Goal: Task Accomplishment & Management: Manage account settings

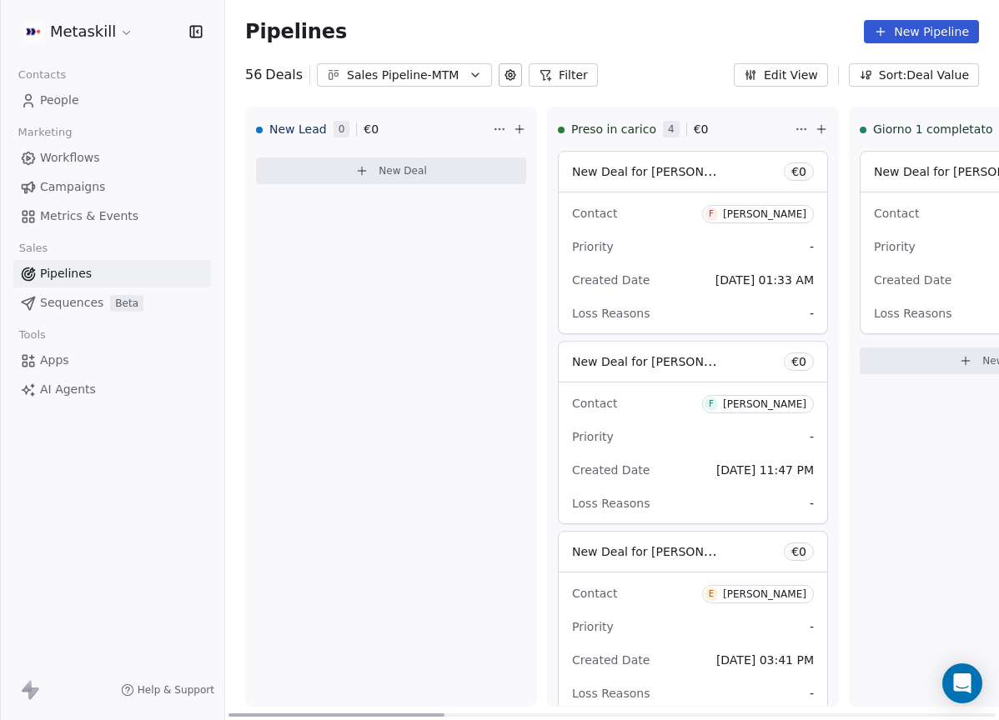
click at [455, 88] on div "Pipelines New Pipeline 56 Deals Sales Pipeline-MTM Filter Edit View Sort: Deal …" at bounding box center [612, 360] width 774 height 720
click at [451, 72] on div "Sales Pipeline-MTM" at bounding box center [404, 76] width 115 height 18
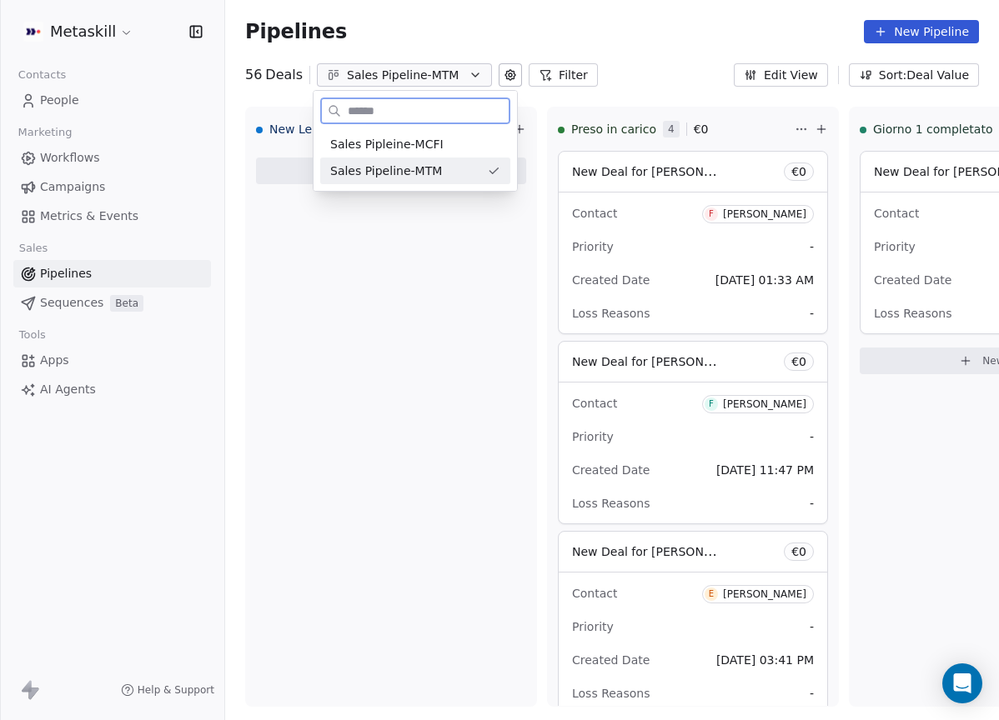
click at [476, 172] on div "Sales Pipeline-MTM" at bounding box center [405, 172] width 150 height 18
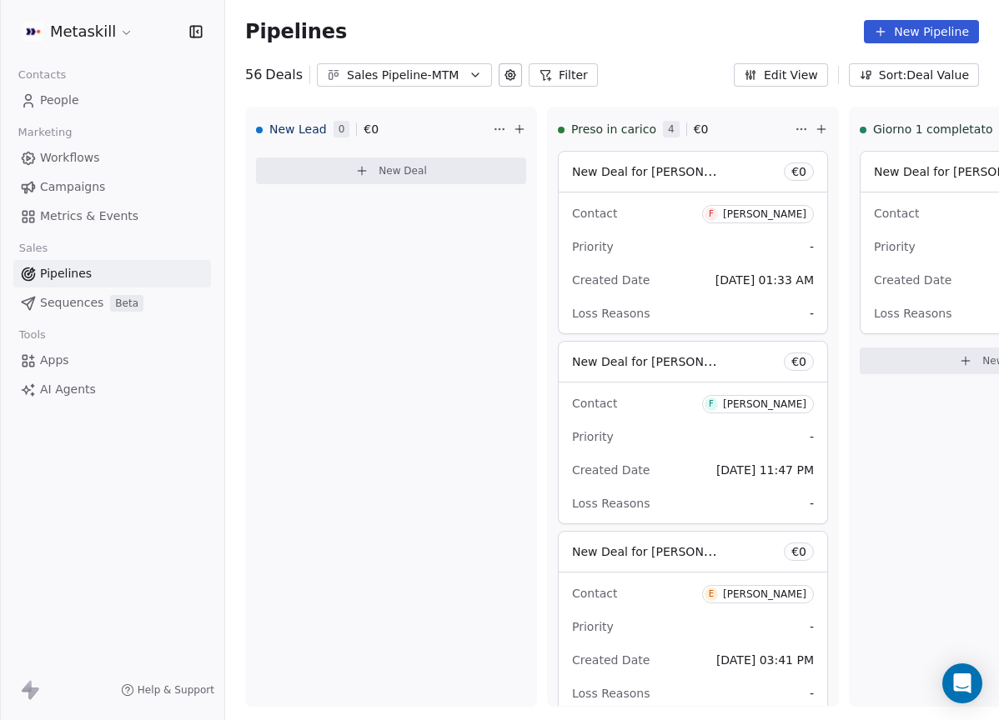
click at [460, 76] on button "Sales Pipeline-MTM" at bounding box center [404, 74] width 175 height 23
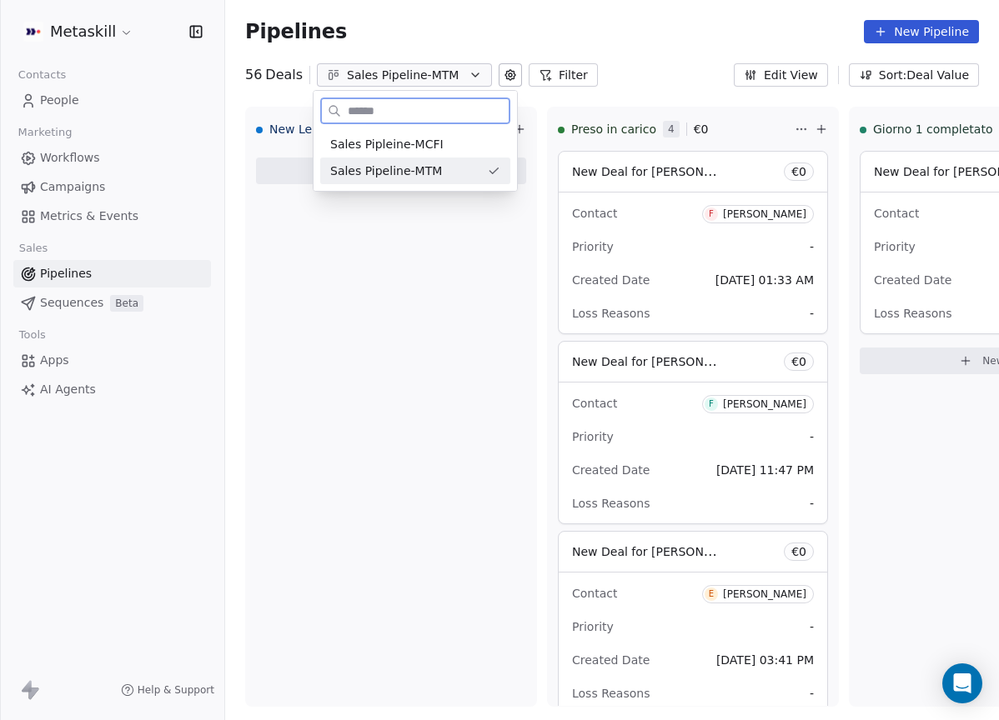
click at [469, 128] on div "Sales Pipleine-MCFI Sales Pipeline-MTM" at bounding box center [415, 157] width 203 height 67
click at [469, 140] on div "Sales Pipleine-MCFI" at bounding box center [415, 145] width 170 height 18
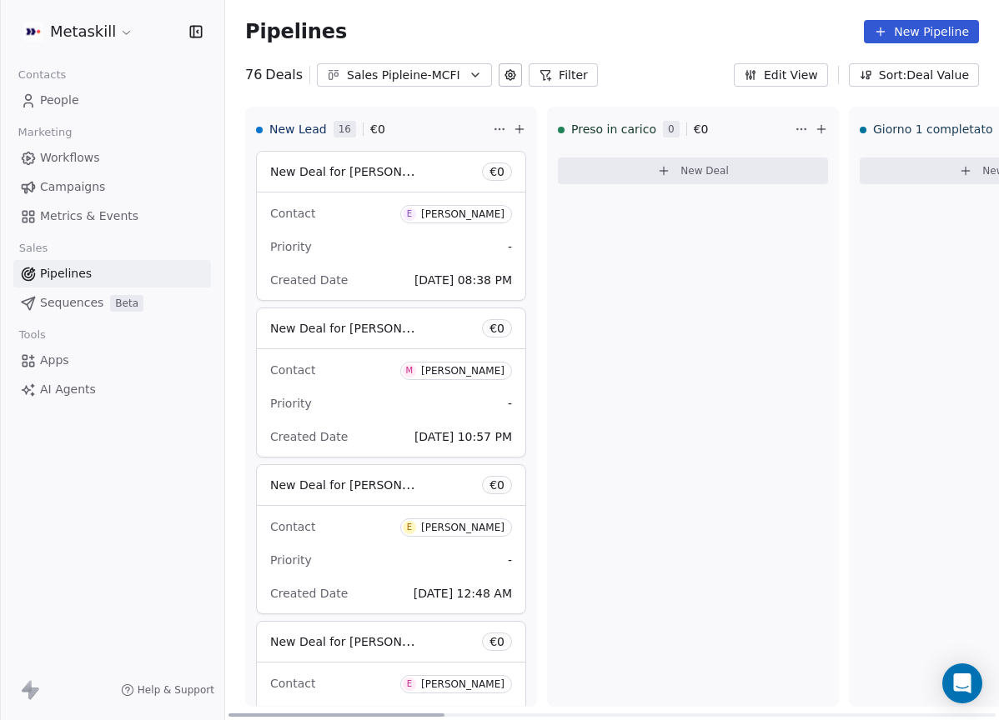
click at [429, 173] on div "New Deal for Enrico Bibbona € 0" at bounding box center [391, 172] width 268 height 40
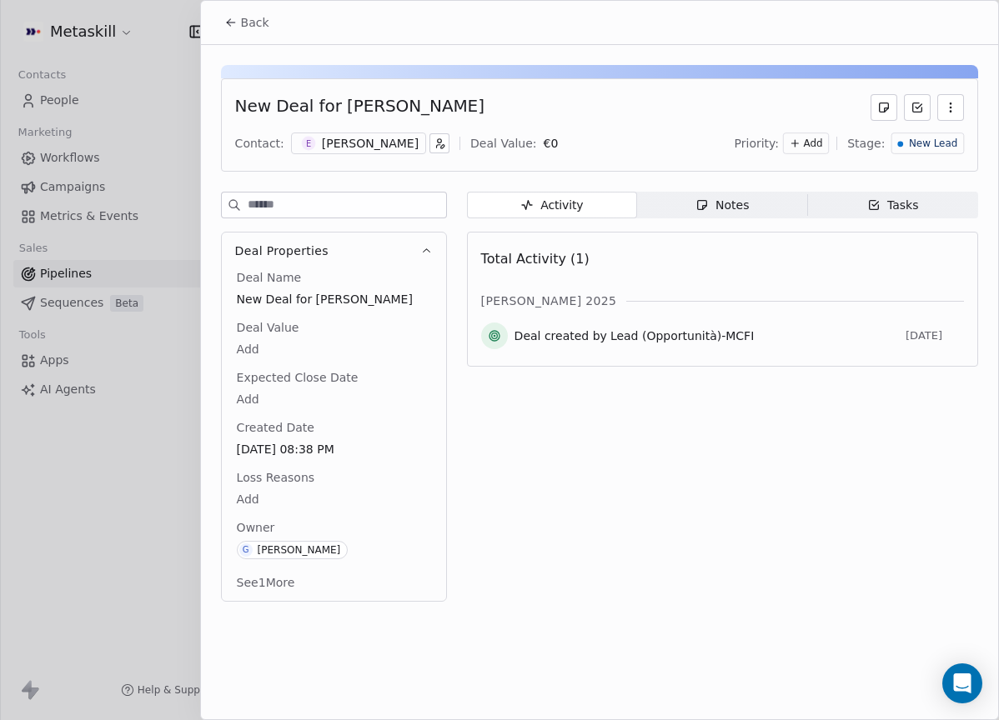
click at [377, 143] on div "[PERSON_NAME]" at bounding box center [370, 143] width 97 height 17
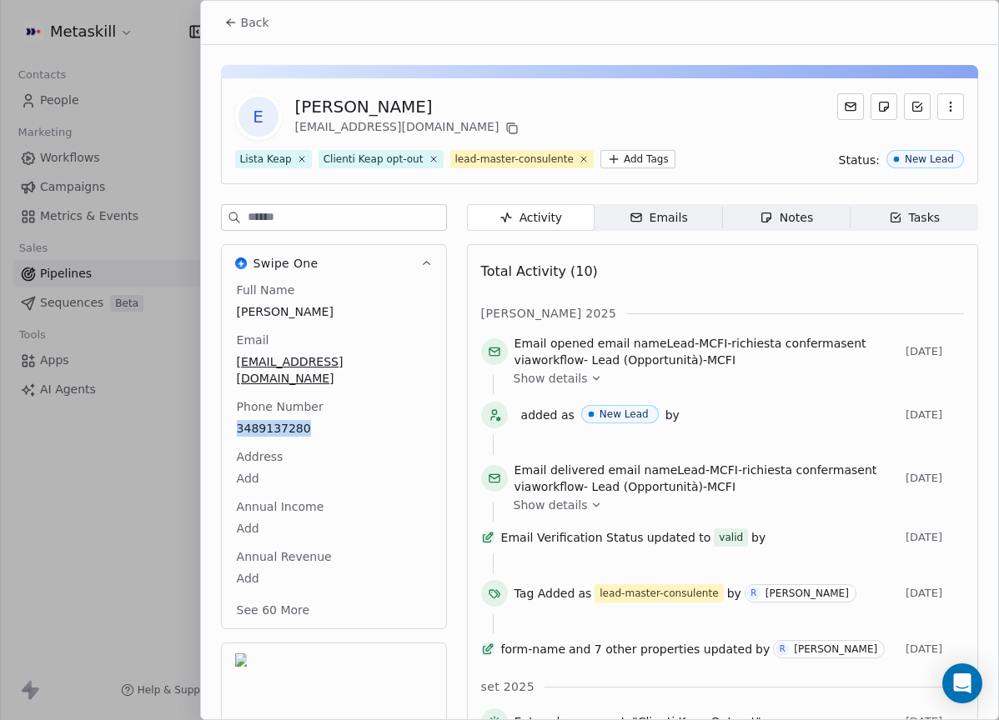
click at [737, 223] on span "Notes Notes" at bounding box center [786, 217] width 128 height 27
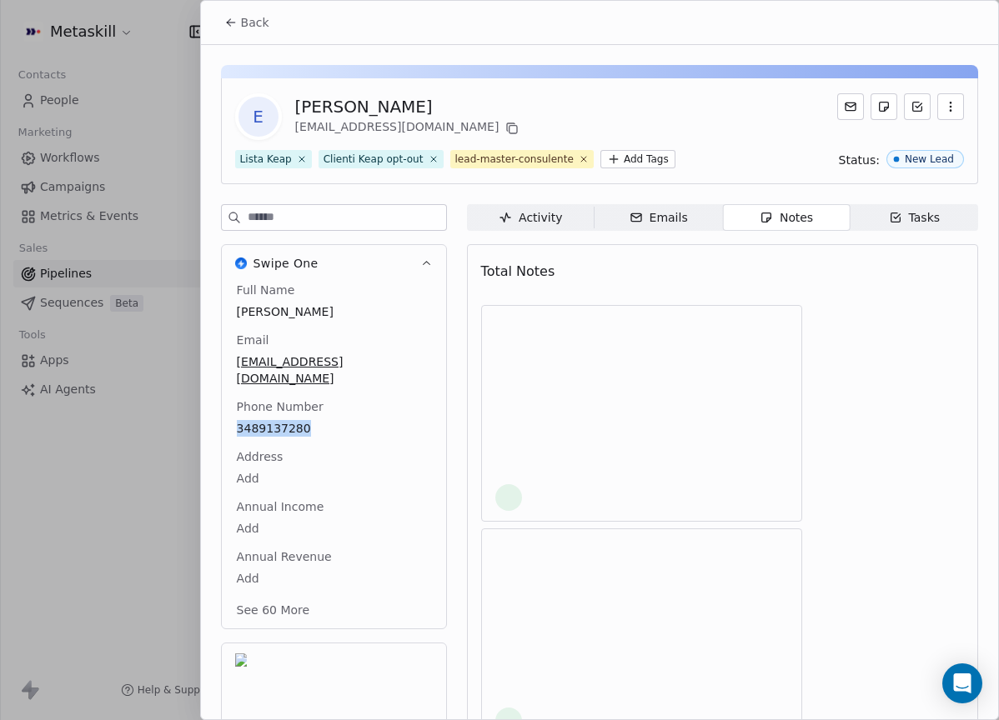
click at [773, 214] on div "Notes" at bounding box center [786, 218] width 53 height 18
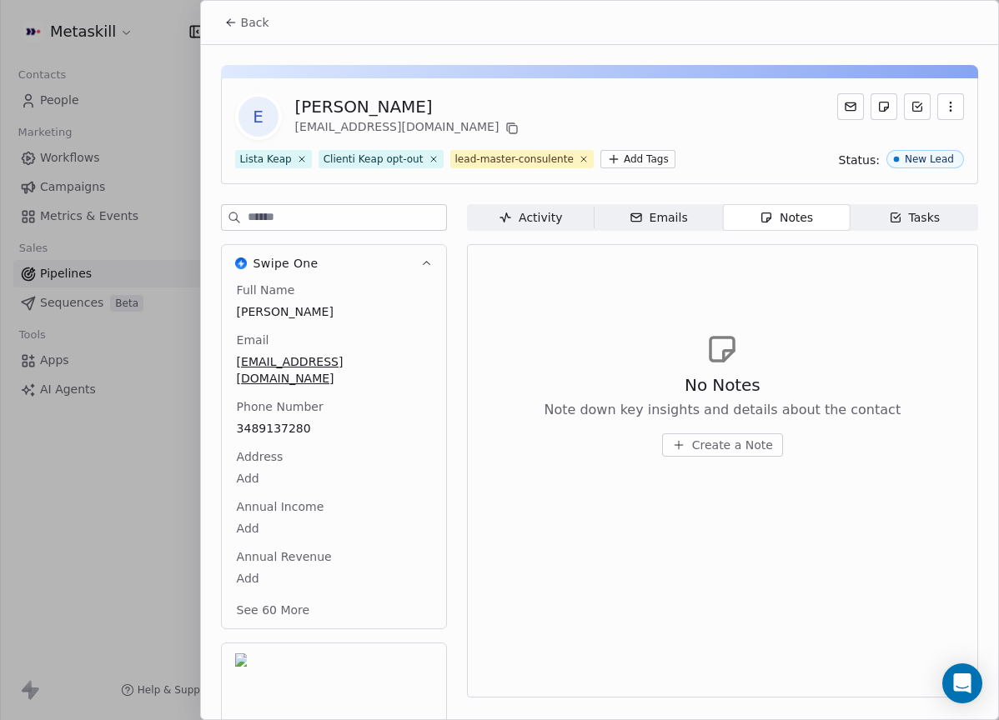
click at [229, 5] on div "Back" at bounding box center [599, 22] width 797 height 43
click at [231, 15] on button "Back" at bounding box center [246, 23] width 65 height 30
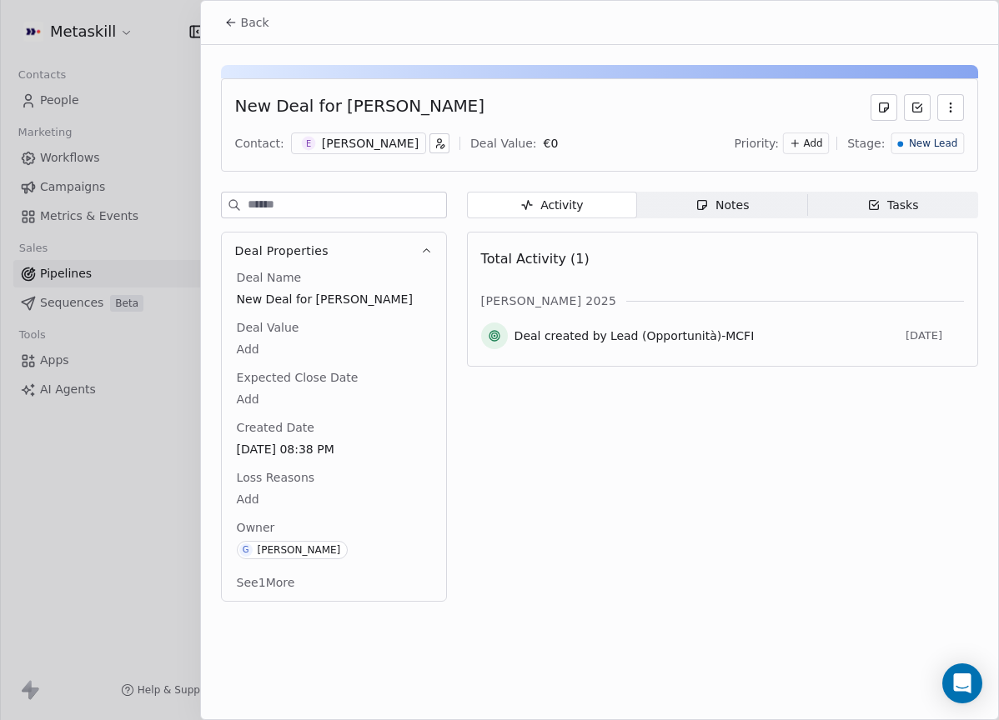
click at [690, 193] on span "Notes Notes" at bounding box center [722, 205] width 170 height 27
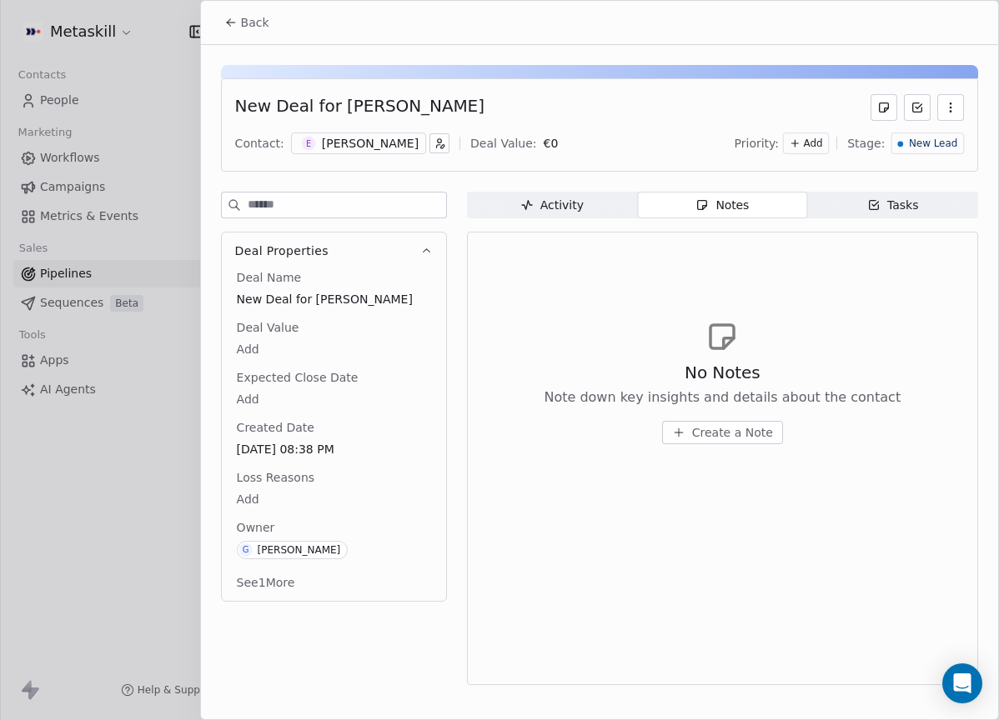
click at [747, 433] on span "Create a Note" at bounding box center [732, 432] width 81 height 17
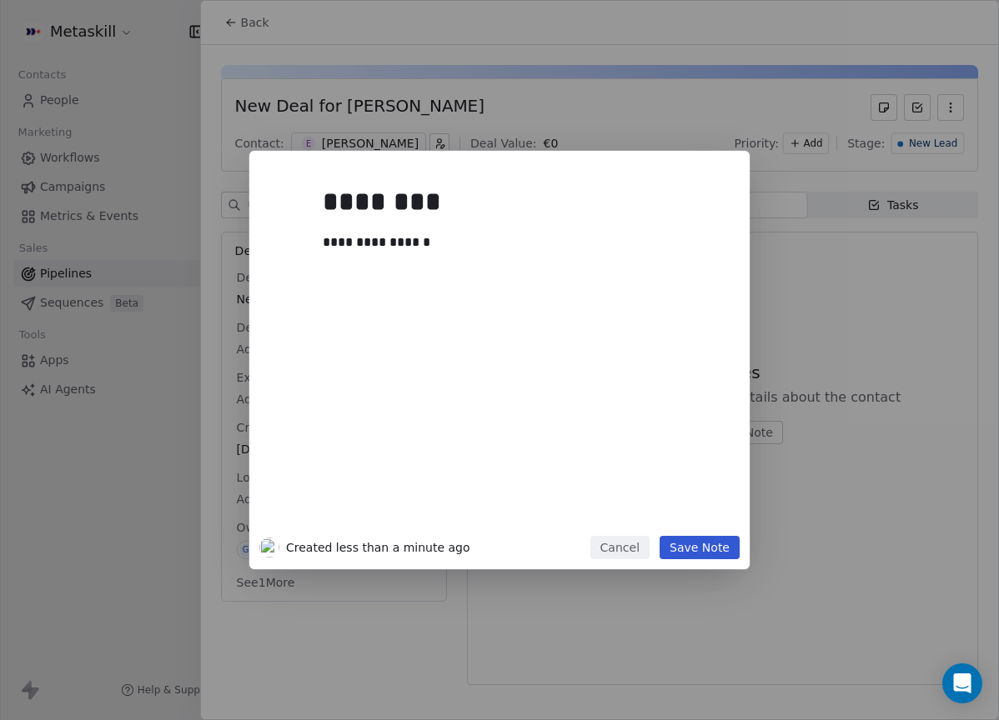
click at [730, 549] on button "Save Note" at bounding box center [700, 547] width 80 height 23
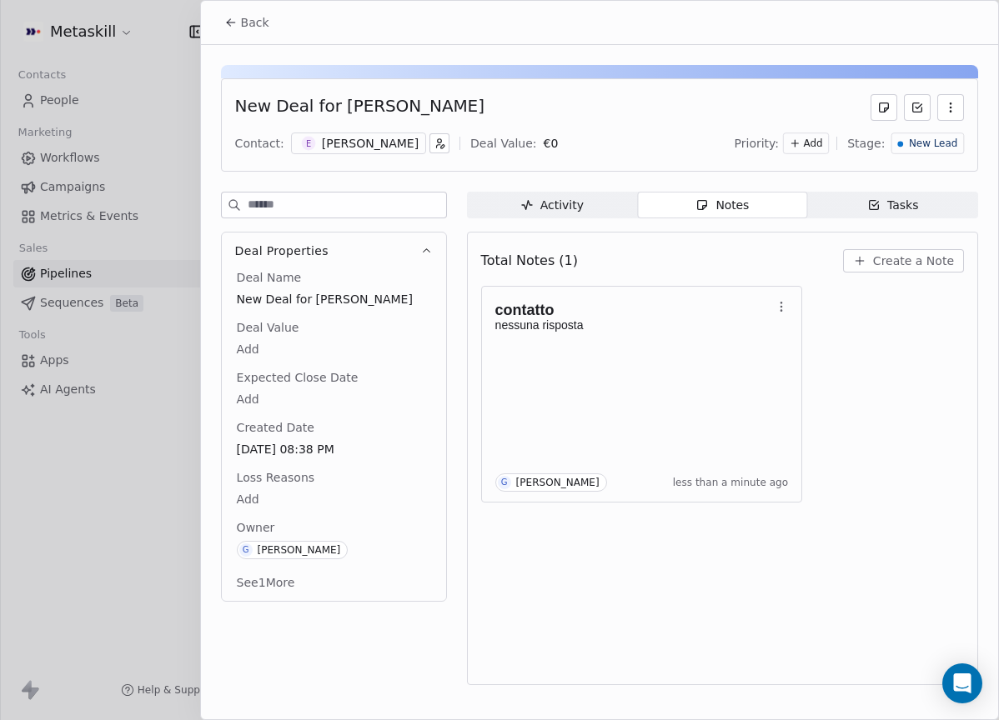
click at [257, 23] on span "Back" at bounding box center [255, 22] width 28 height 17
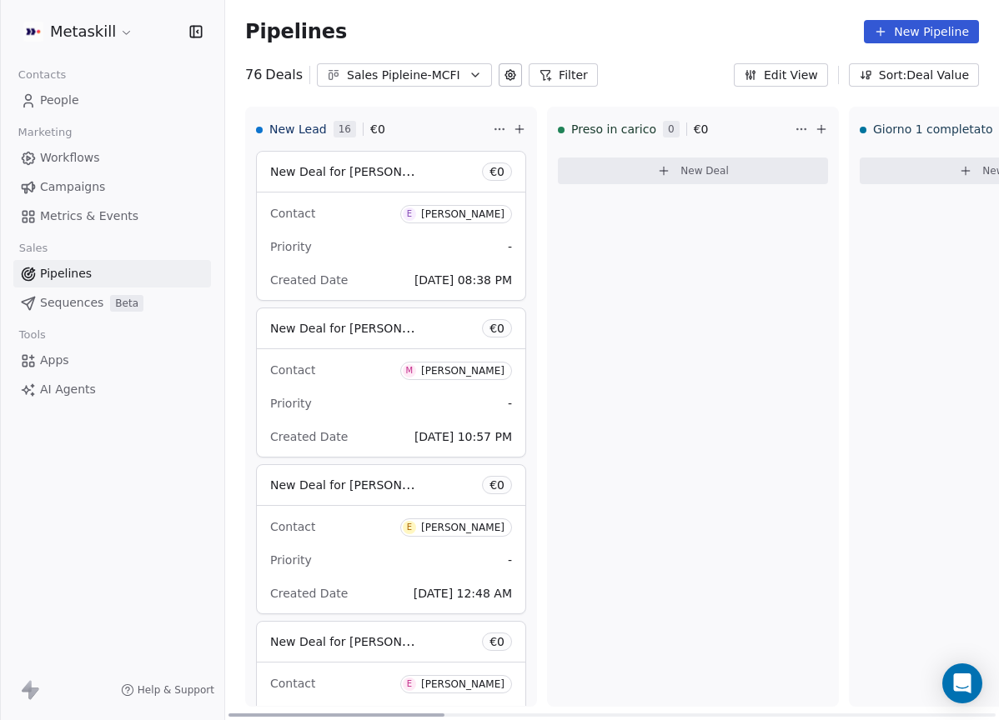
click at [469, 215] on div "[PERSON_NAME]" at bounding box center [462, 214] width 83 height 12
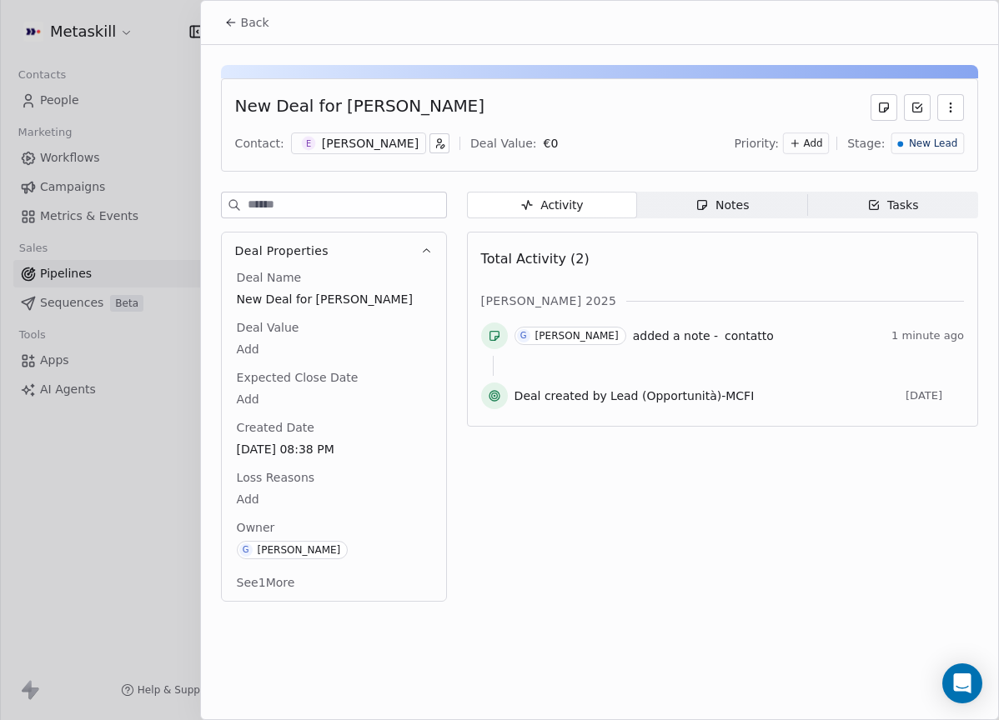
click at [926, 137] on span "New Lead" at bounding box center [933, 144] width 48 height 14
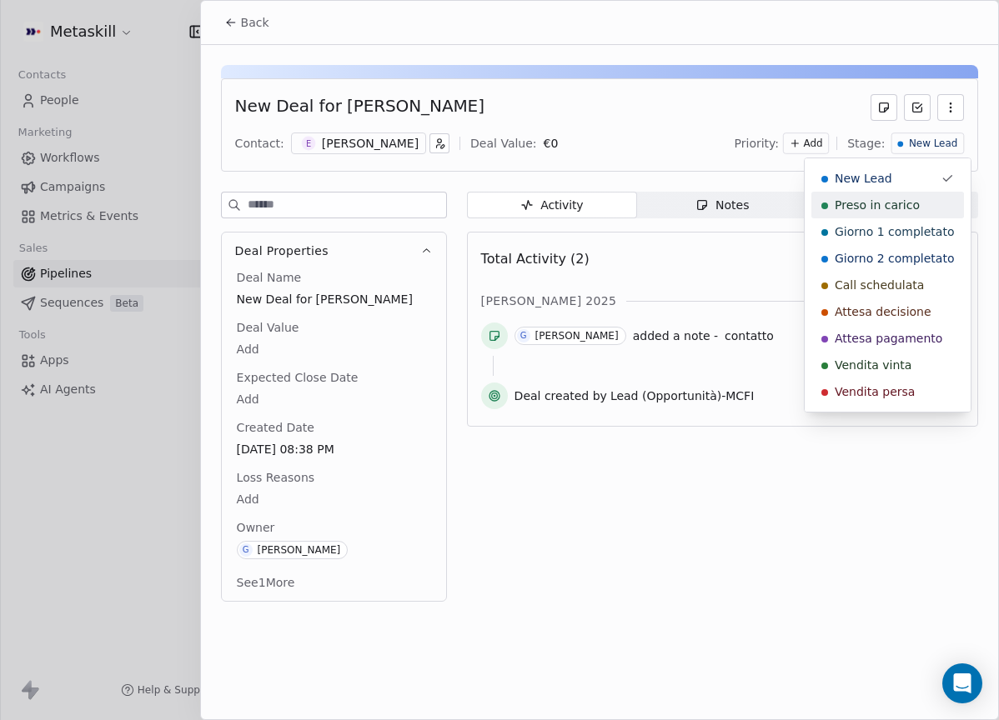
drag, startPoint x: 914, startPoint y: 213, endPoint x: 816, endPoint y: 193, distance: 99.6
click at [914, 213] on div "Preso in carico" at bounding box center [887, 205] width 153 height 27
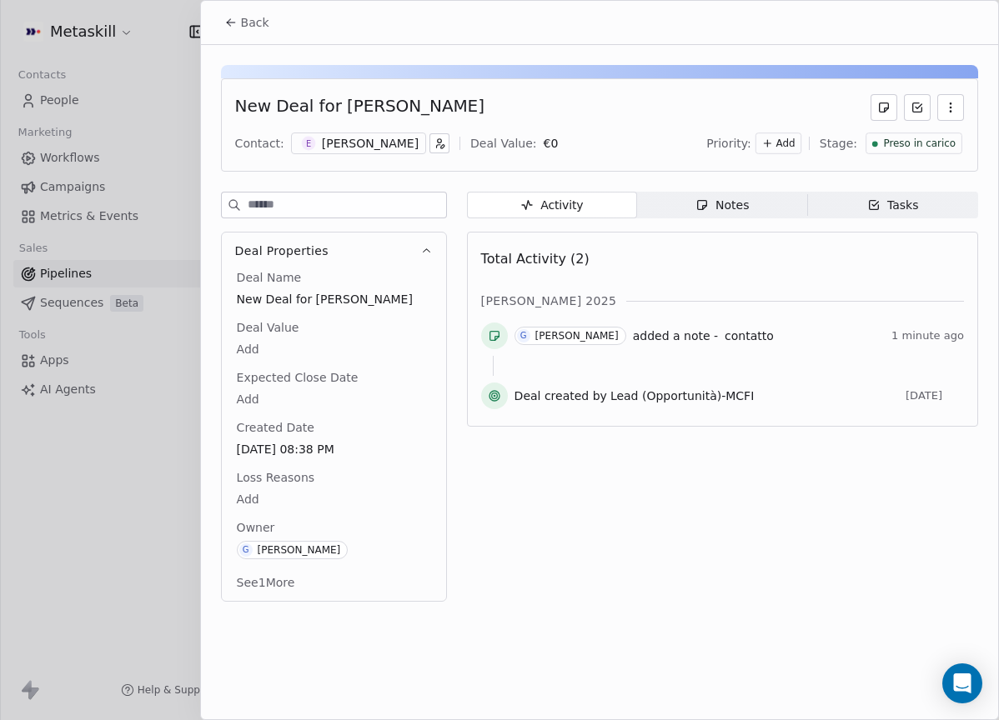
click at [261, 13] on button "Back" at bounding box center [246, 23] width 65 height 30
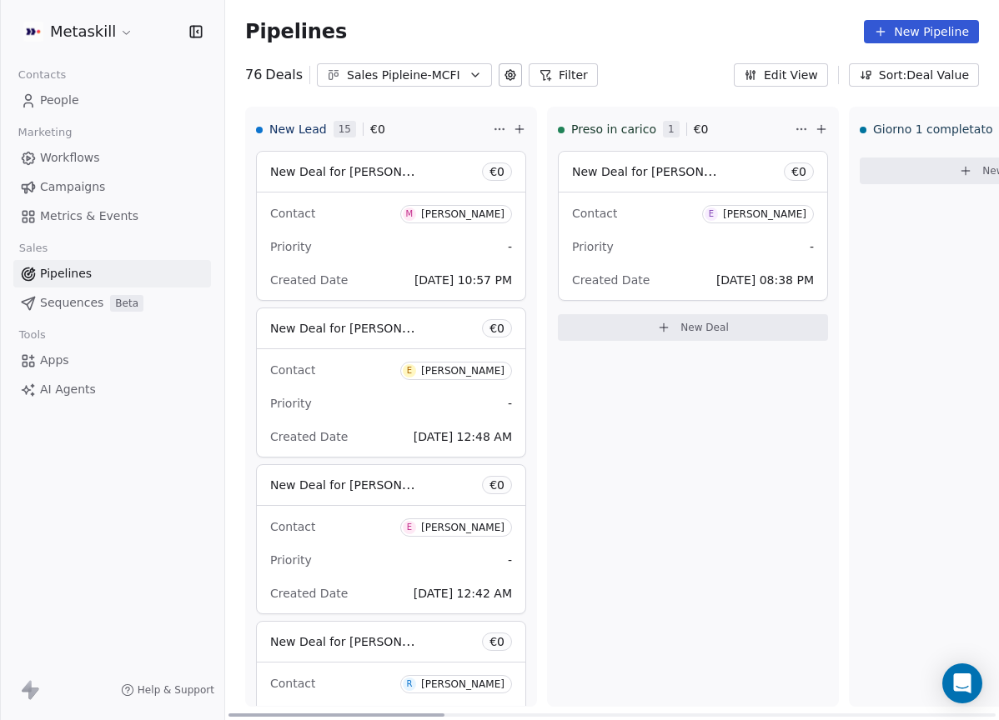
drag, startPoint x: 467, startPoint y: 220, endPoint x: 490, endPoint y: 223, distance: 23.5
click at [467, 220] on span "M Matteo Den" at bounding box center [456, 214] width 112 height 18
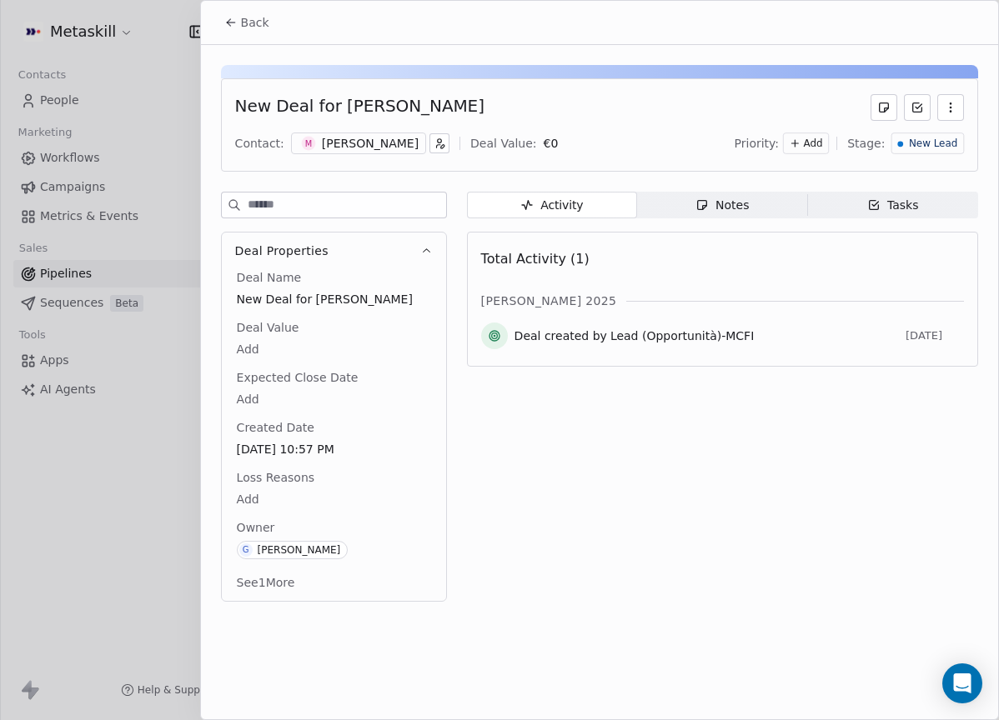
click at [352, 143] on div "[PERSON_NAME]" at bounding box center [370, 143] width 97 height 17
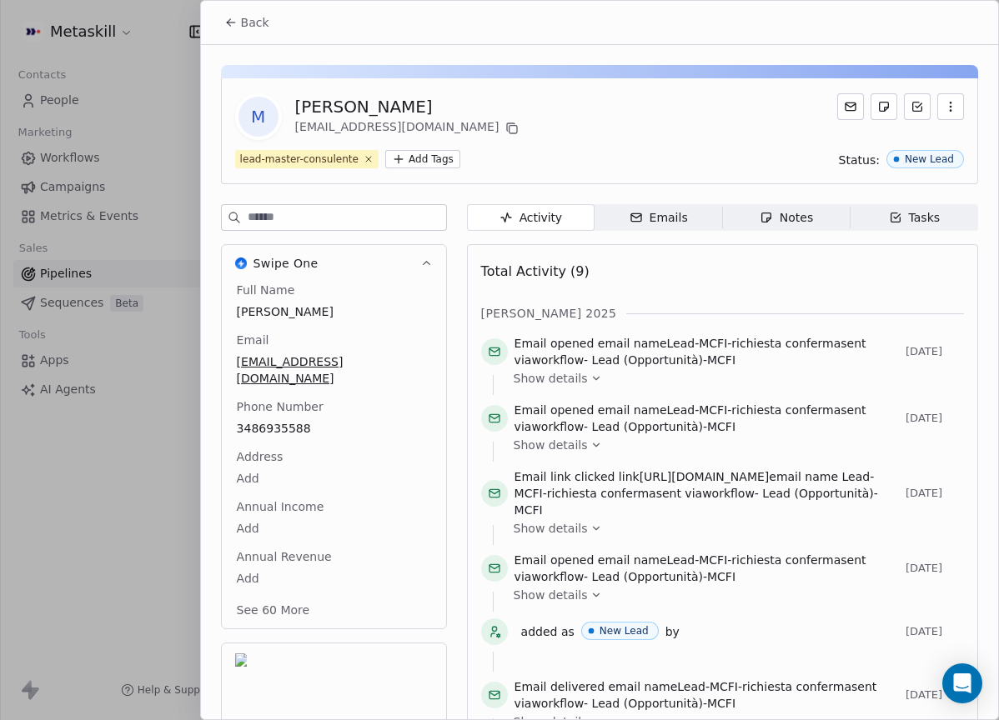
scroll to position [53, 0]
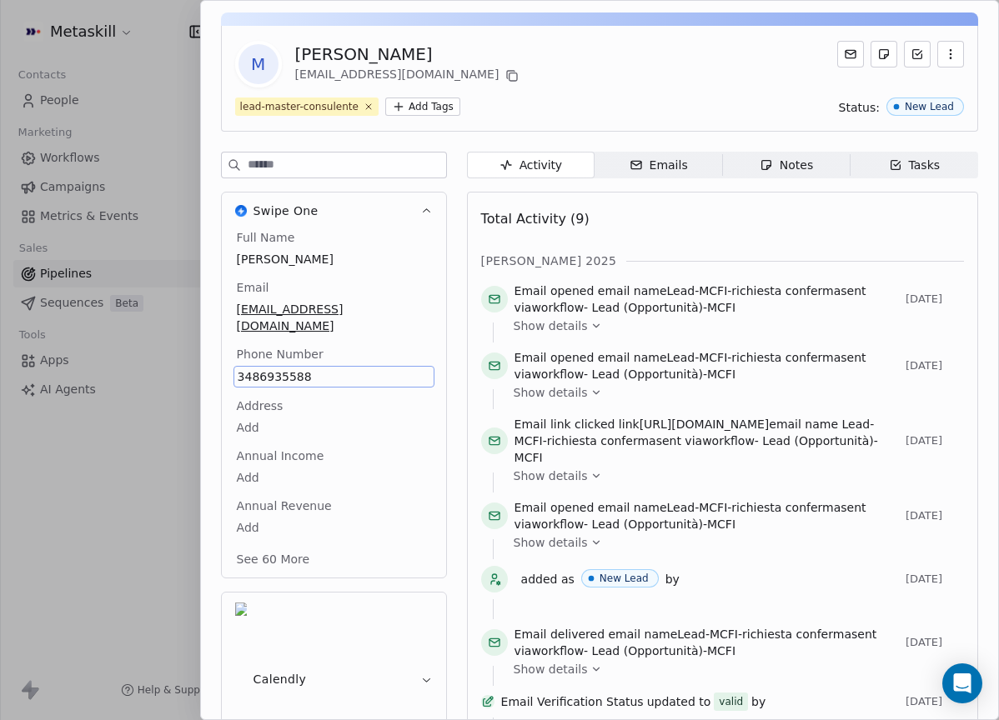
click at [754, 188] on div "Activity Activity Emails Emails Notes Notes Tasks Tasks Total Activity (9) ott …" at bounding box center [722, 500] width 511 height 697
click at [772, 174] on span "Notes Notes" at bounding box center [786, 165] width 128 height 27
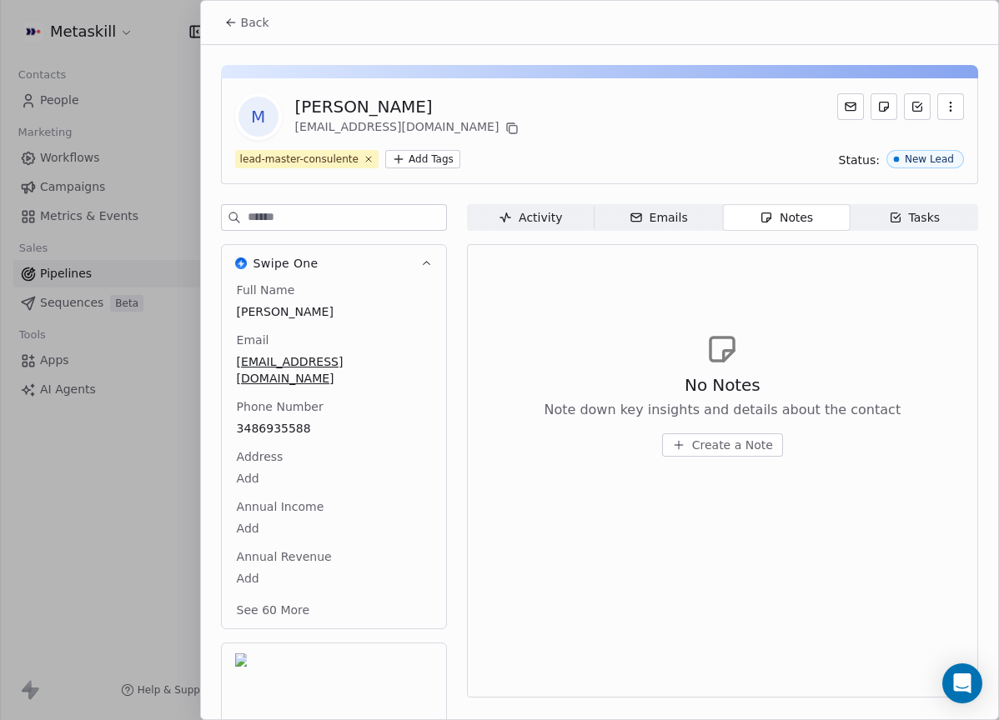
click at [567, 202] on div "M Matteo Den matteodnwork@gmail.com lead-master-consulente Add Tags Status: New…" at bounding box center [599, 436] width 797 height 783
click at [562, 211] on span "Activity Activity" at bounding box center [531, 217] width 128 height 27
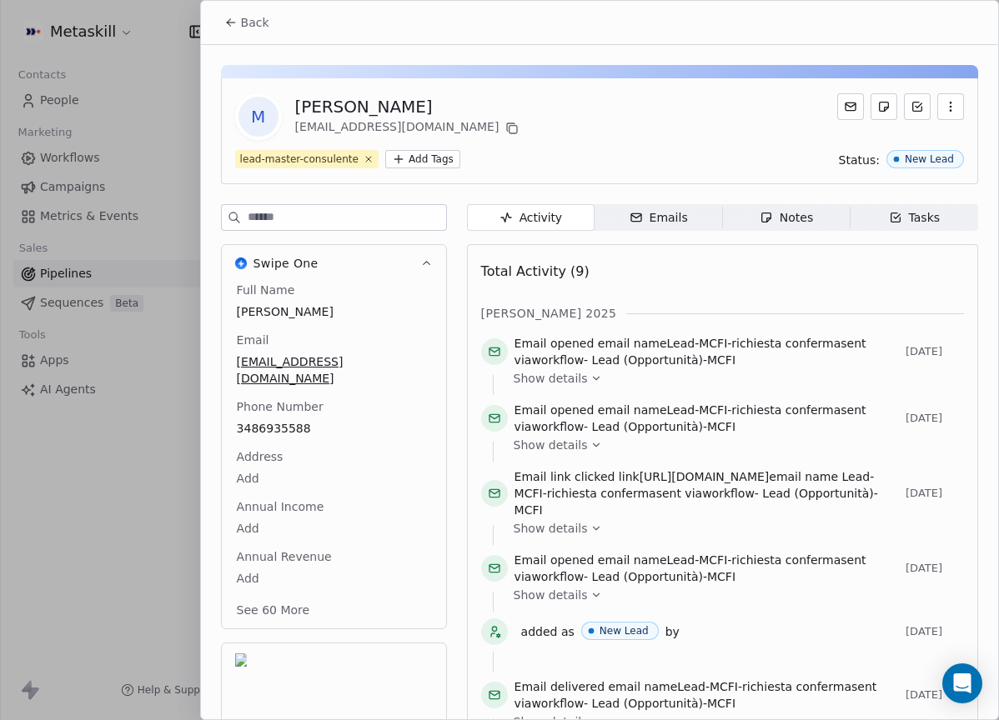
click at [259, 28] on span "Back" at bounding box center [255, 22] width 28 height 17
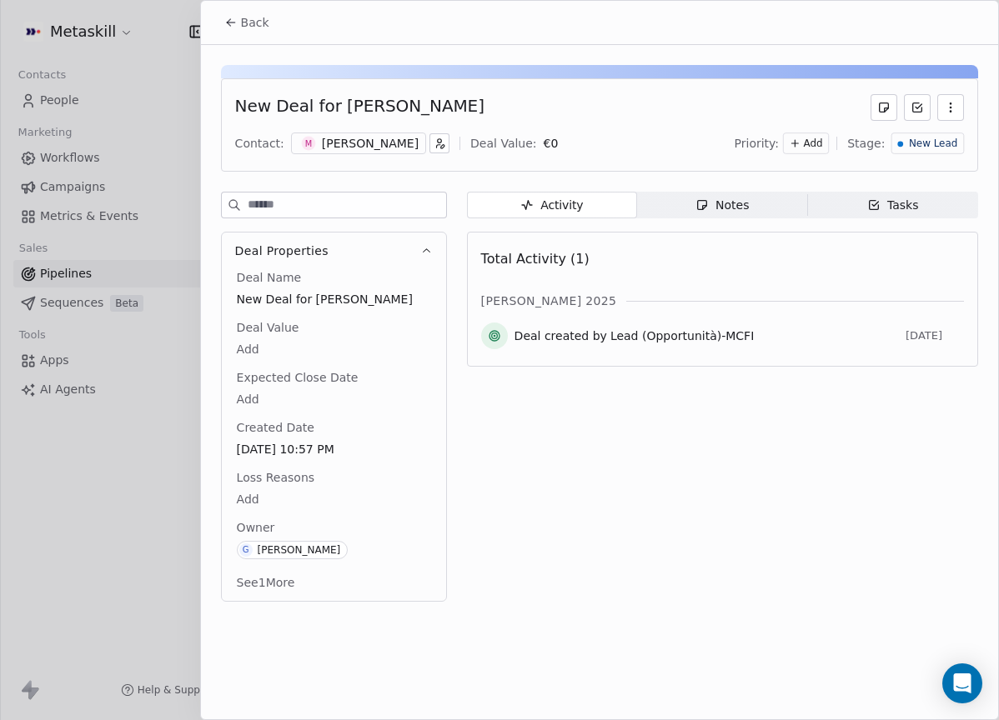
click at [382, 148] on div "M Matteo Den" at bounding box center [358, 144] width 135 height 22
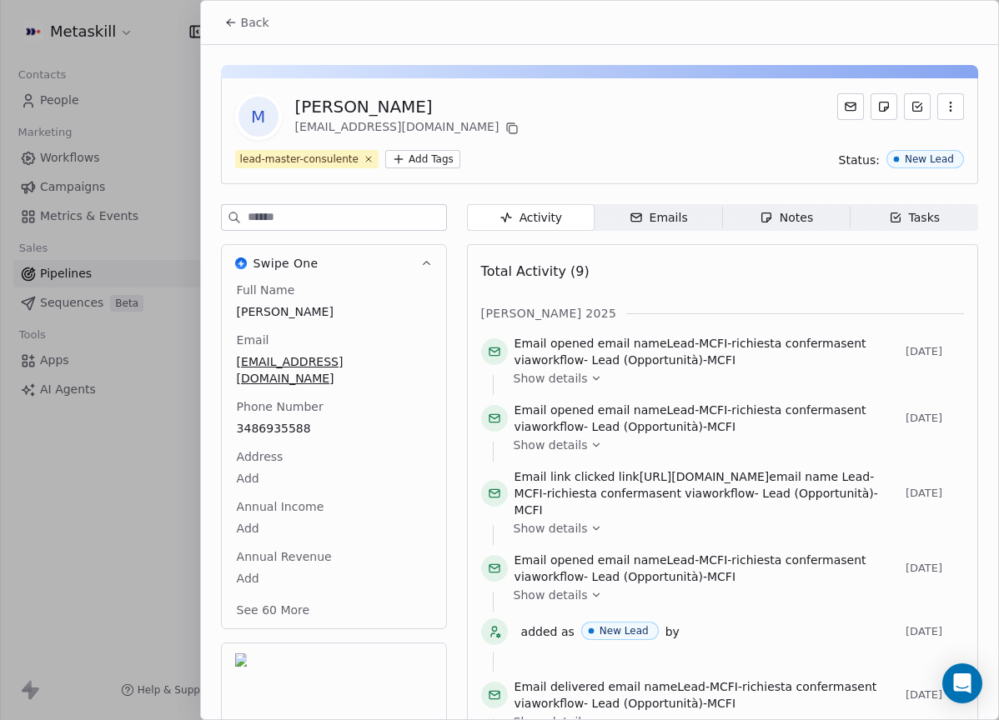
click at [339, 113] on div "[PERSON_NAME]" at bounding box center [409, 106] width 228 height 23
copy div "[PERSON_NAME]"
click at [273, 36] on button "Back" at bounding box center [246, 23] width 65 height 30
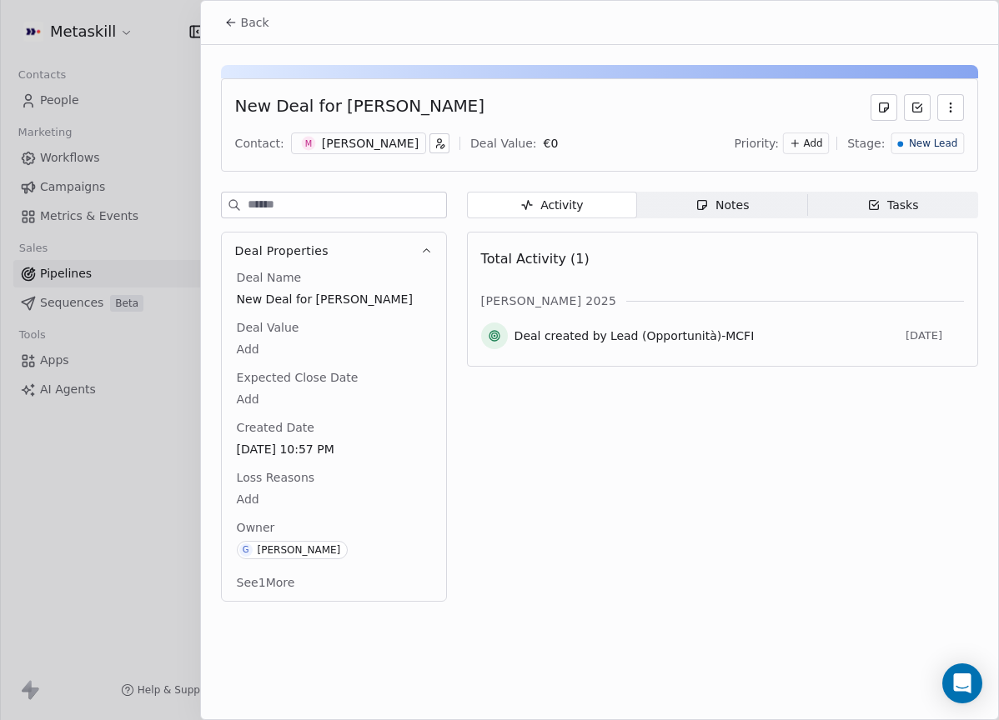
click at [726, 203] on div "Notes" at bounding box center [721, 206] width 53 height 18
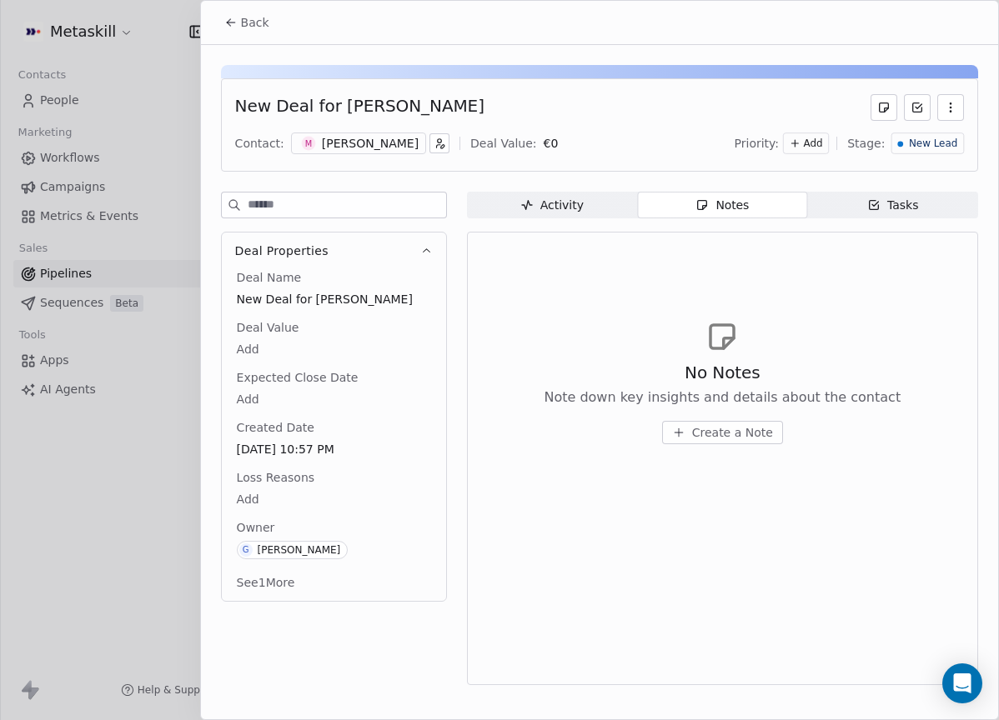
click at [743, 414] on div "No Notes Note down key insights and details about the contact Create a Note" at bounding box center [722, 402] width 357 height 83
click at [740, 421] on button "Create a Note" at bounding box center [722, 432] width 121 height 23
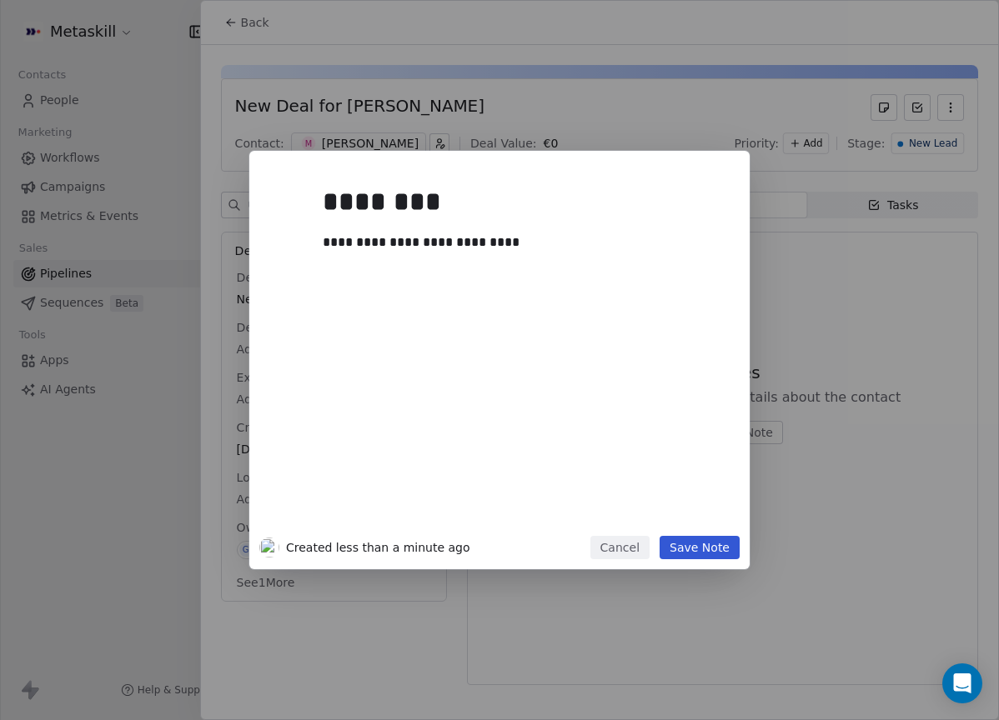
click at [720, 549] on button "Save Note" at bounding box center [700, 547] width 80 height 23
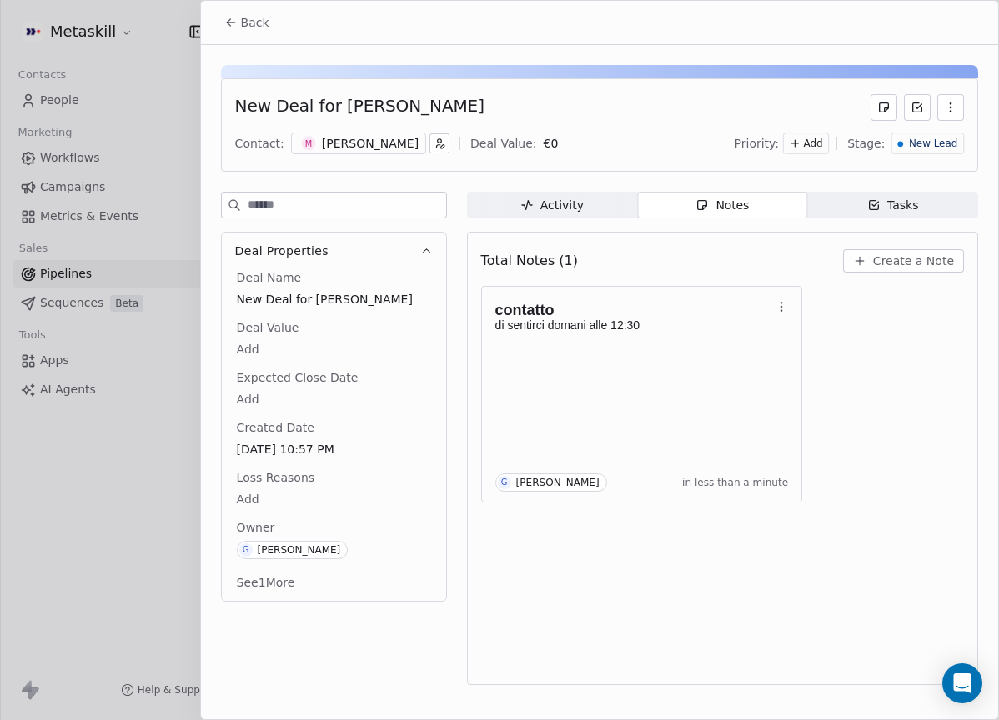
click at [894, 135] on div "New Lead" at bounding box center [927, 144] width 73 height 22
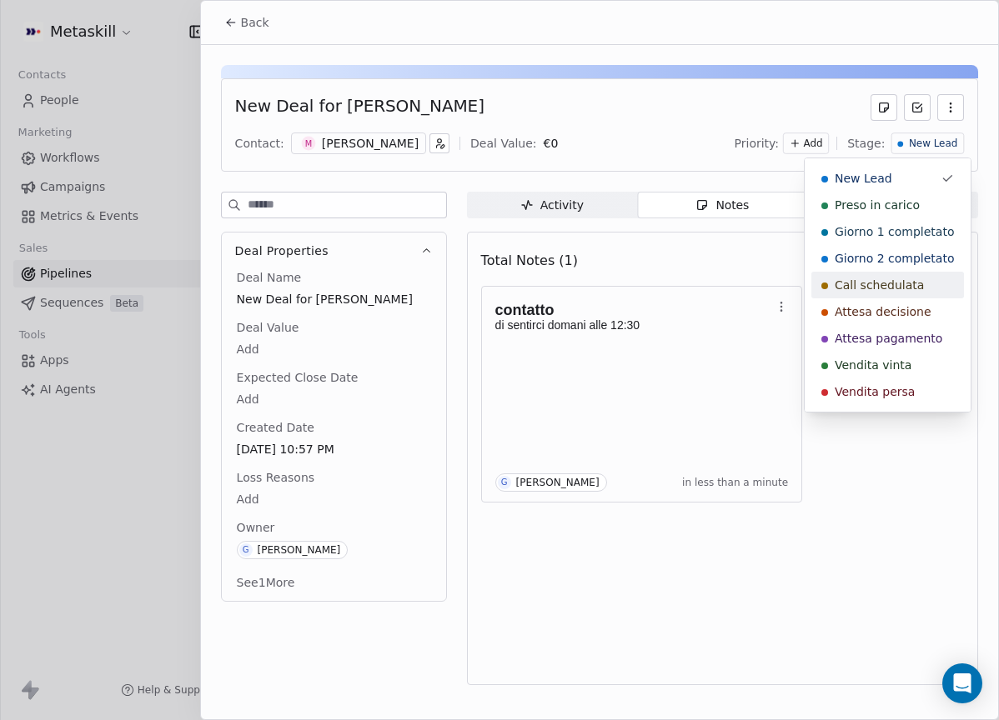
drag, startPoint x: 928, startPoint y: 294, endPoint x: 900, endPoint y: 290, distance: 28.5
click at [929, 294] on div "Call schedulata" at bounding box center [887, 285] width 153 height 27
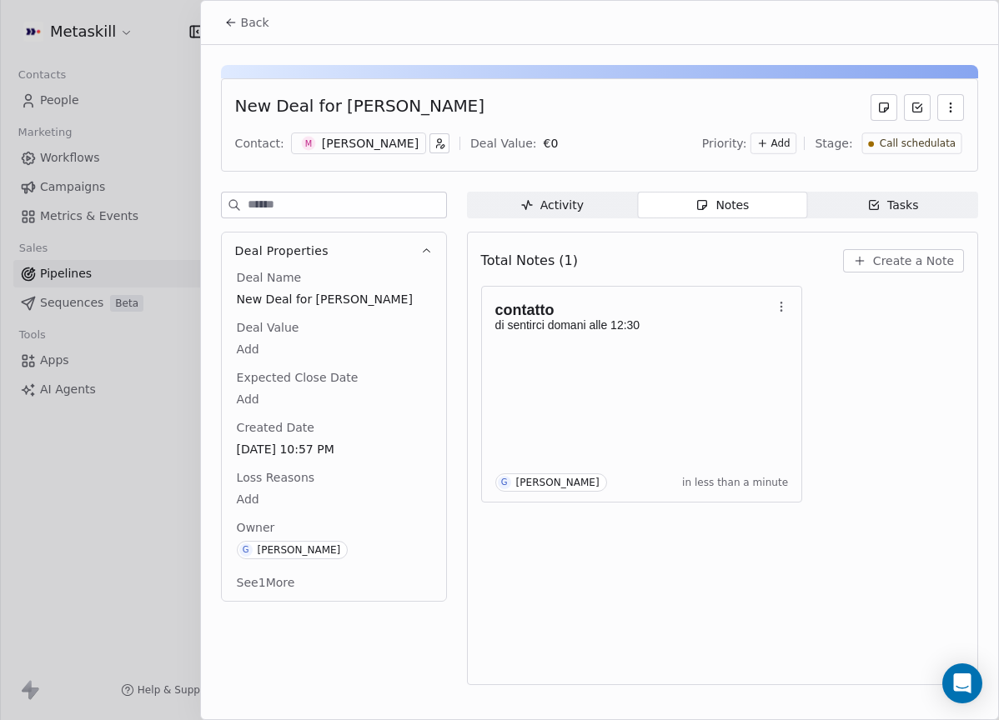
click at [265, 44] on span at bounding box center [599, 44] width 797 height 1
click at [264, 33] on button "Back" at bounding box center [246, 23] width 65 height 30
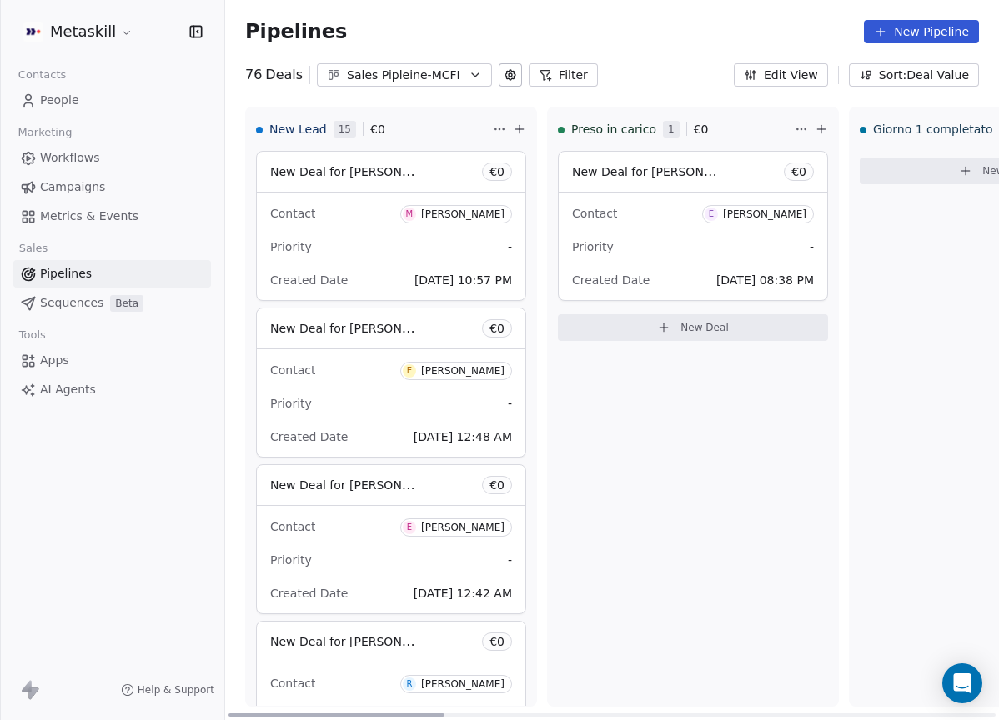
click at [471, 374] on div "Enrico Maggi" at bounding box center [462, 371] width 83 height 12
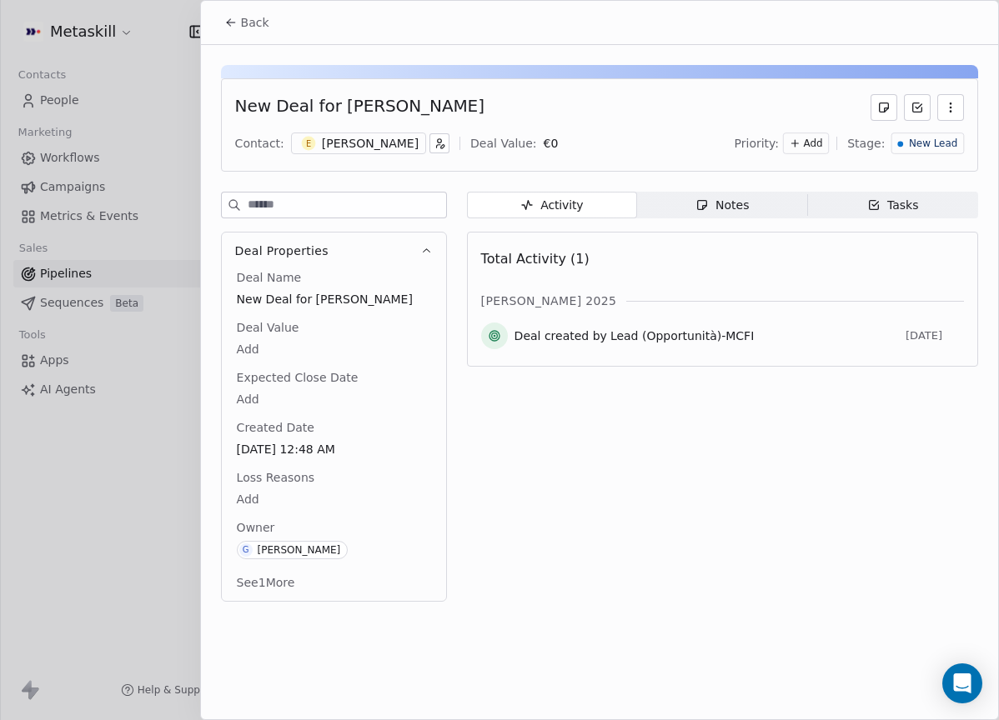
click at [256, 19] on span "Back" at bounding box center [255, 22] width 28 height 17
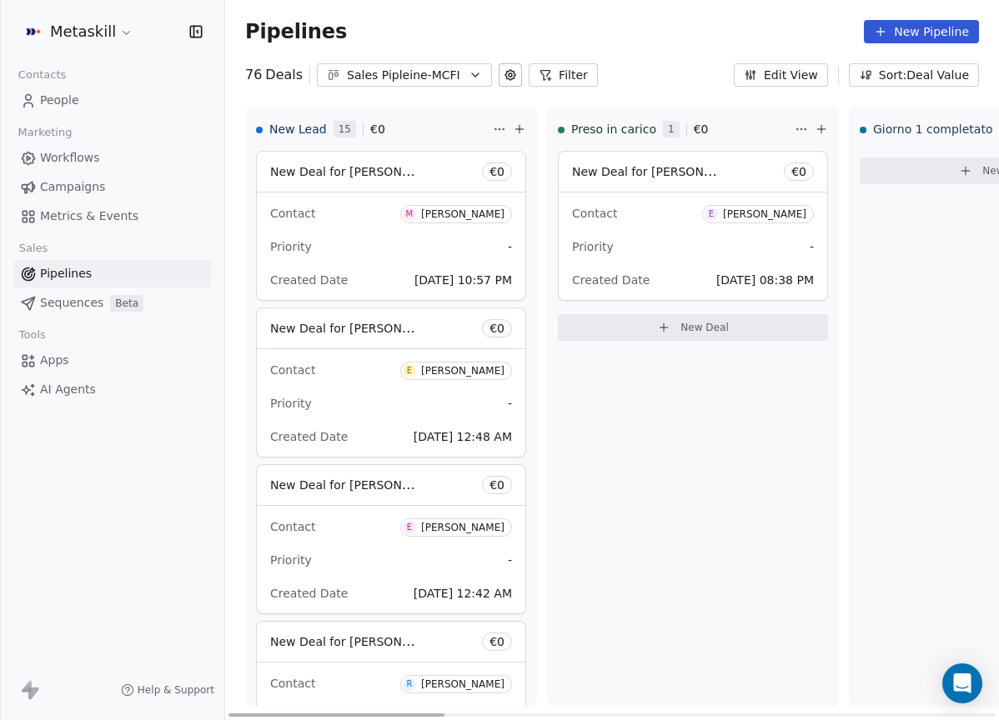
click at [461, 373] on div "Enrico Maggi" at bounding box center [462, 371] width 83 height 12
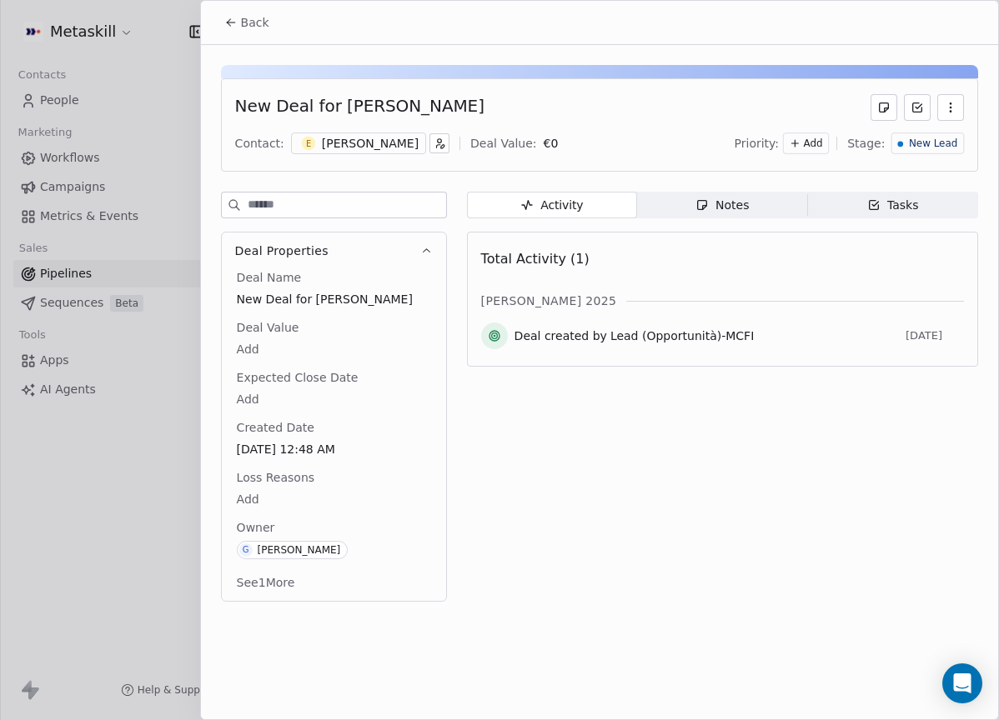
click at [691, 201] on span "Notes Notes" at bounding box center [722, 205] width 170 height 27
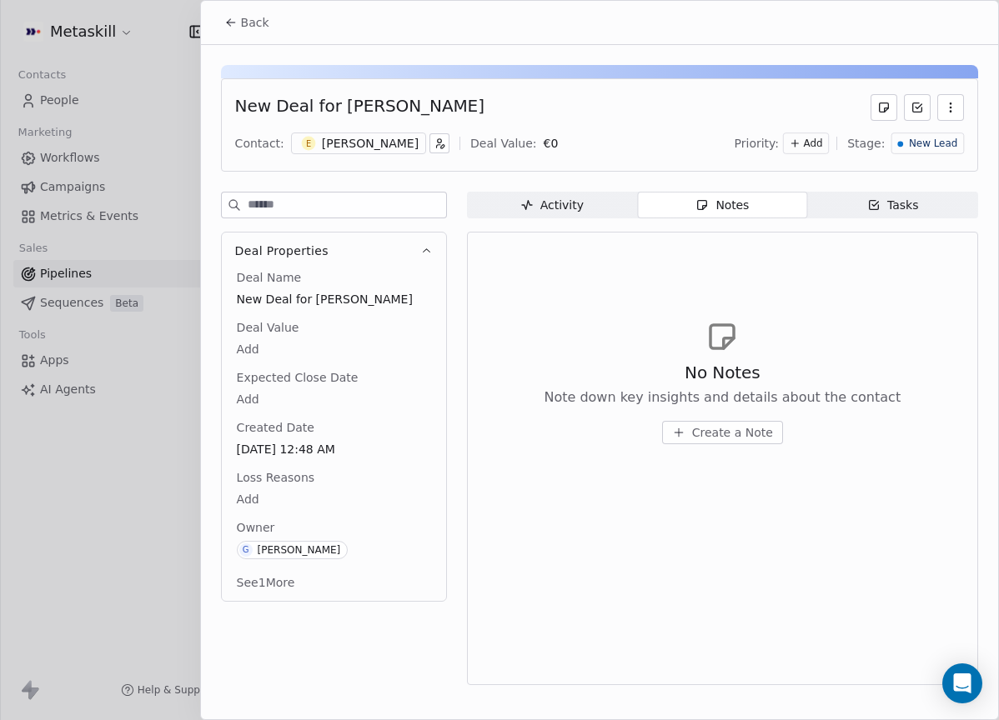
click at [344, 140] on div "Enrico Maggi" at bounding box center [370, 143] width 97 height 17
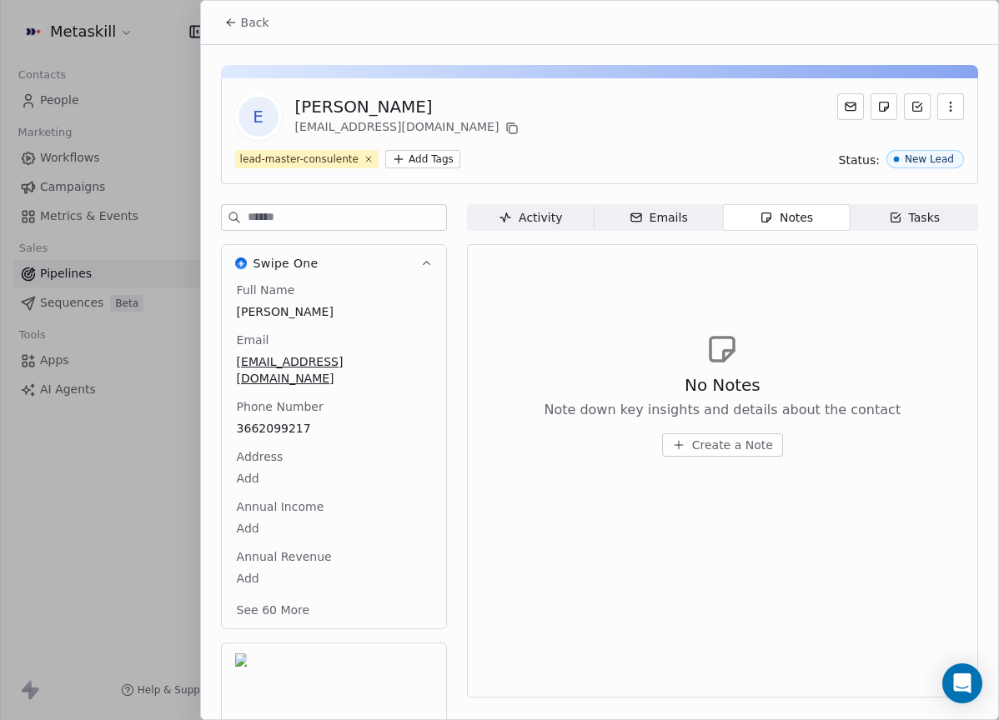
click at [490, 424] on div "No Notes Note down key insights and details about the contact Create a Note" at bounding box center [722, 394] width 483 height 205
click at [539, 193] on div "E Enrico Maggi enricomaggi1@gmail.com lead-master-consulente Add Tags Status: N…" at bounding box center [599, 436] width 797 height 783
click at [541, 210] on div "Activity" at bounding box center [530, 218] width 63 height 18
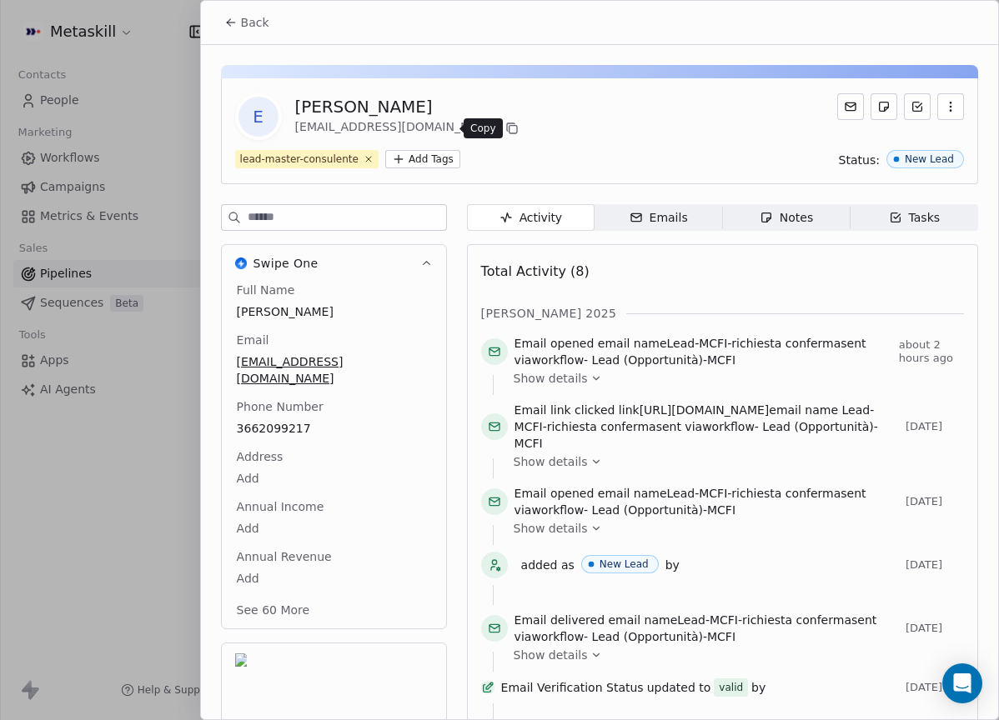
drag, startPoint x: 446, startPoint y: 126, endPoint x: 444, endPoint y: 113, distance: 13.4
click at [509, 126] on icon at bounding box center [513, 130] width 8 height 8
click at [260, 36] on button "Back" at bounding box center [246, 23] width 65 height 30
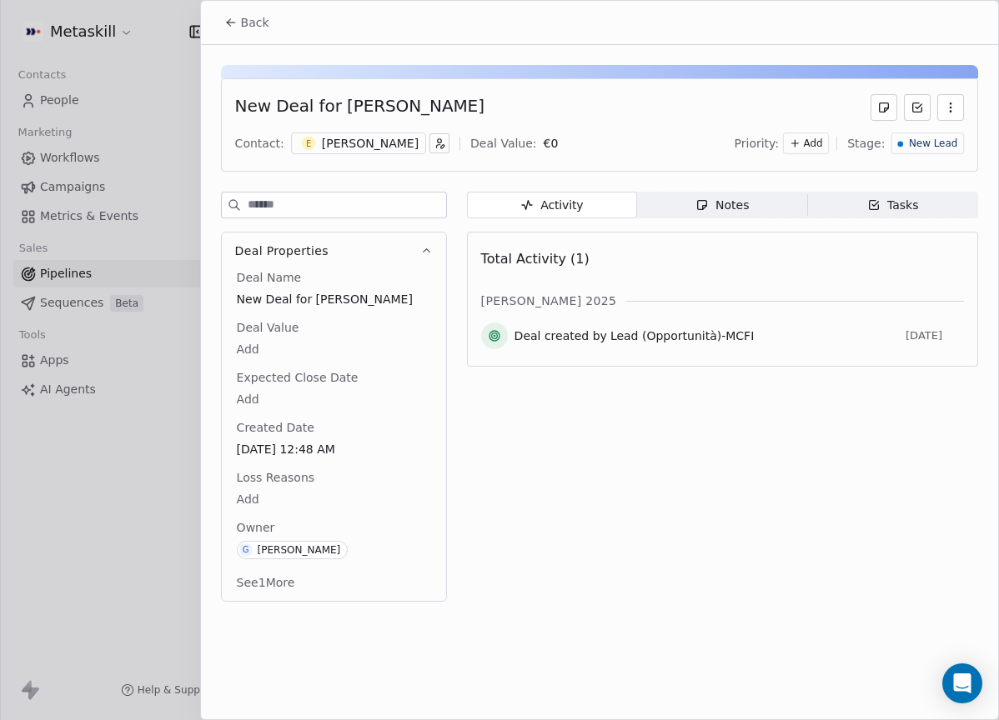
click at [751, 209] on span "Notes Notes" at bounding box center [722, 205] width 170 height 27
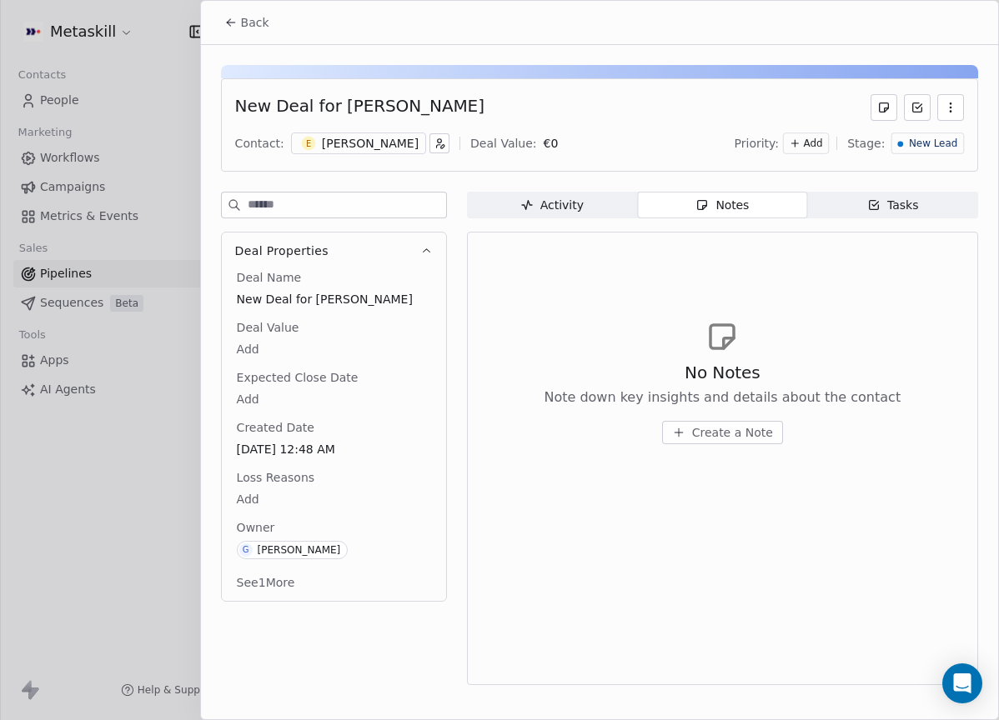
click at [754, 419] on div "No Notes Note down key insights and details about the contact Create a Note" at bounding box center [722, 402] width 357 height 83
click at [754, 426] on span "Create a Note" at bounding box center [732, 432] width 81 height 17
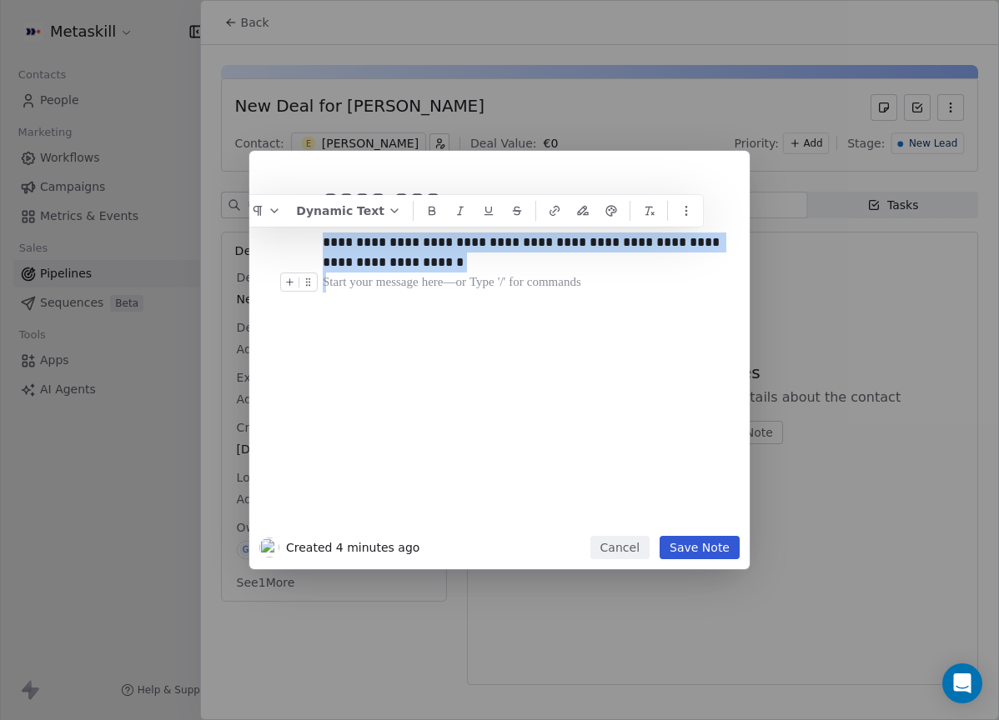
drag, startPoint x: 610, startPoint y: 283, endPoint x: 259, endPoint y: 244, distance: 352.3
click at [259, 244] on div "**********" at bounding box center [499, 348] width 480 height 375
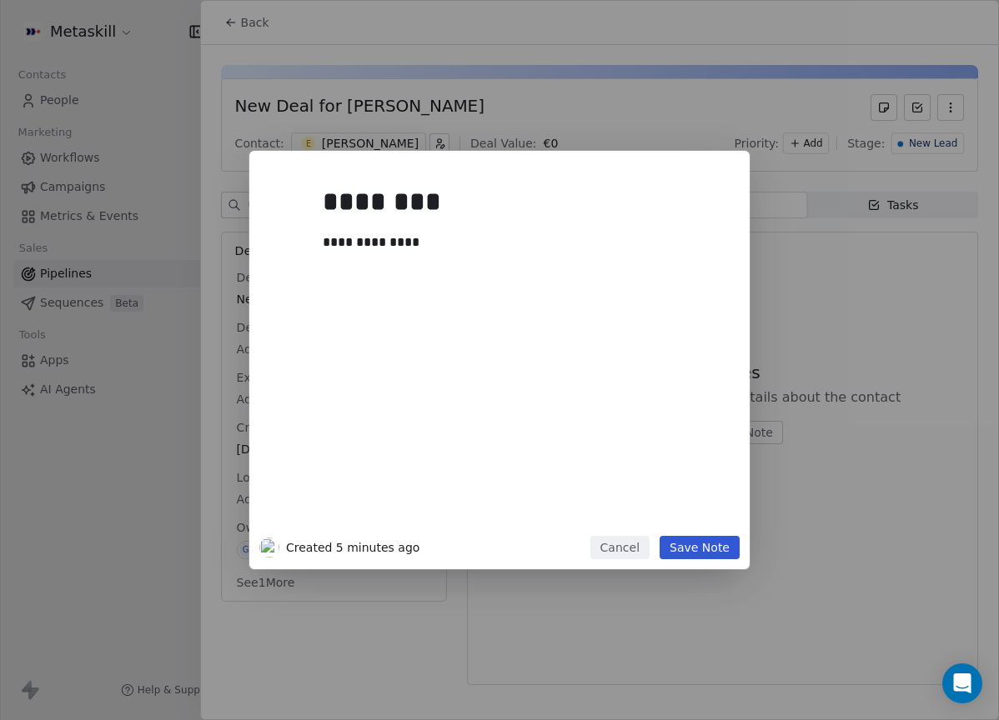
click at [704, 534] on div "**********" at bounding box center [520, 348] width 414 height 375
click at [700, 539] on button "Save Note" at bounding box center [700, 547] width 80 height 23
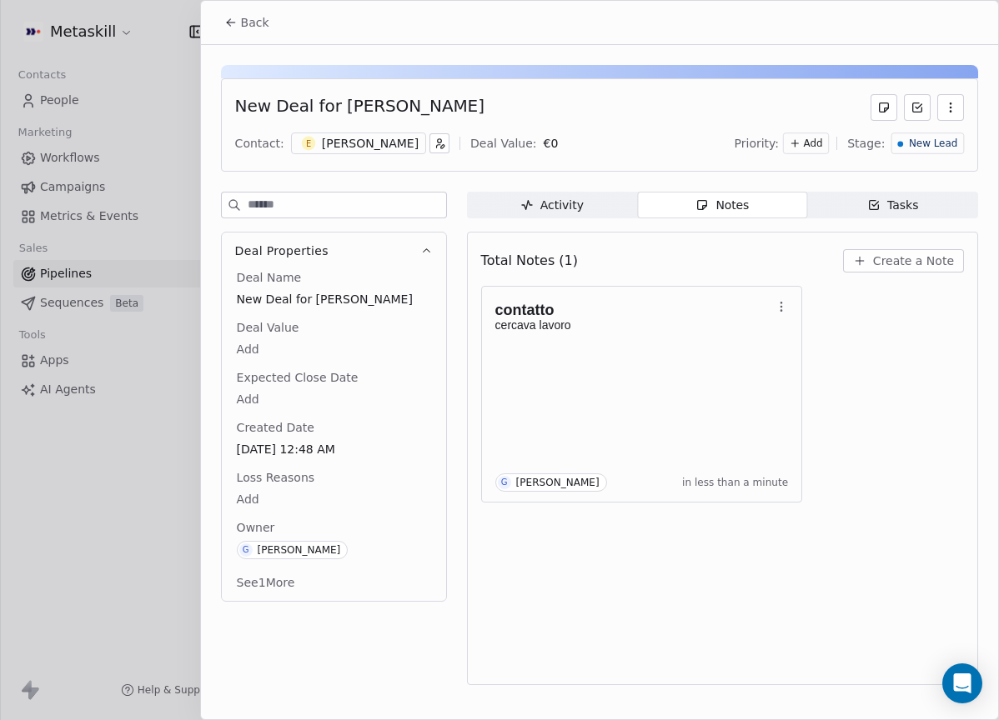
click at [906, 137] on div "New Lead" at bounding box center [928, 144] width 60 height 14
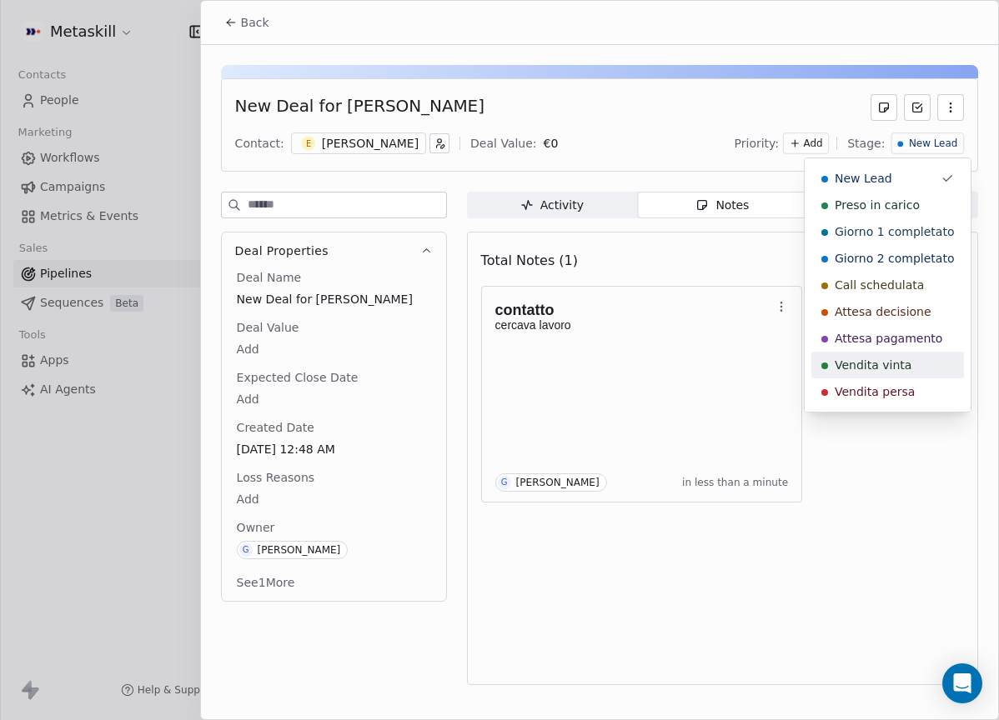
click at [918, 388] on div "Vendita persa" at bounding box center [887, 392] width 133 height 17
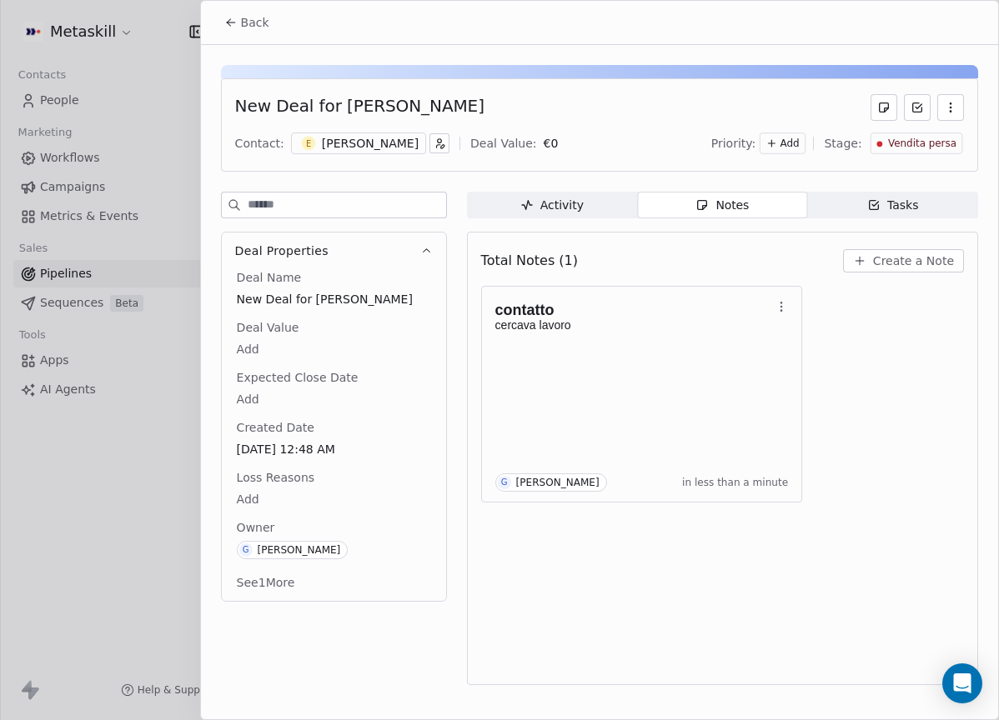
click at [282, 515] on div "Deal Name New Deal for Enrico Maggi Deal Value Add Expected Close Date Add Crea…" at bounding box center [333, 431] width 201 height 325
click at [273, 493] on body "Metaskill Contacts People Marketing Workflows Campaigns Metrics & Events Sales …" at bounding box center [499, 360] width 999 height 720
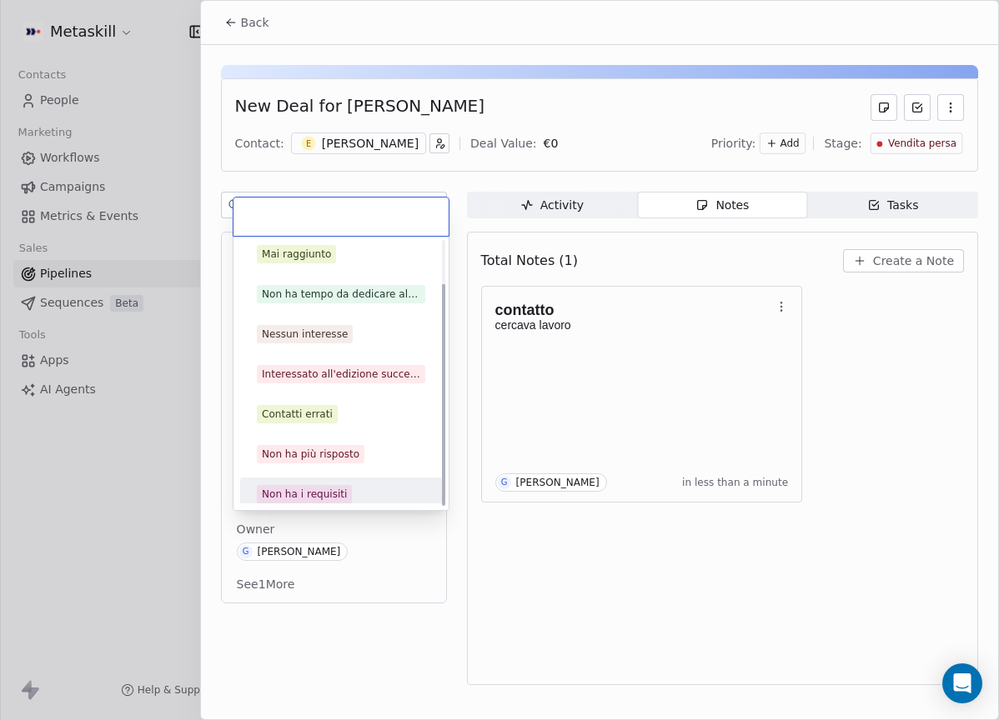
scroll to position [53, 0]
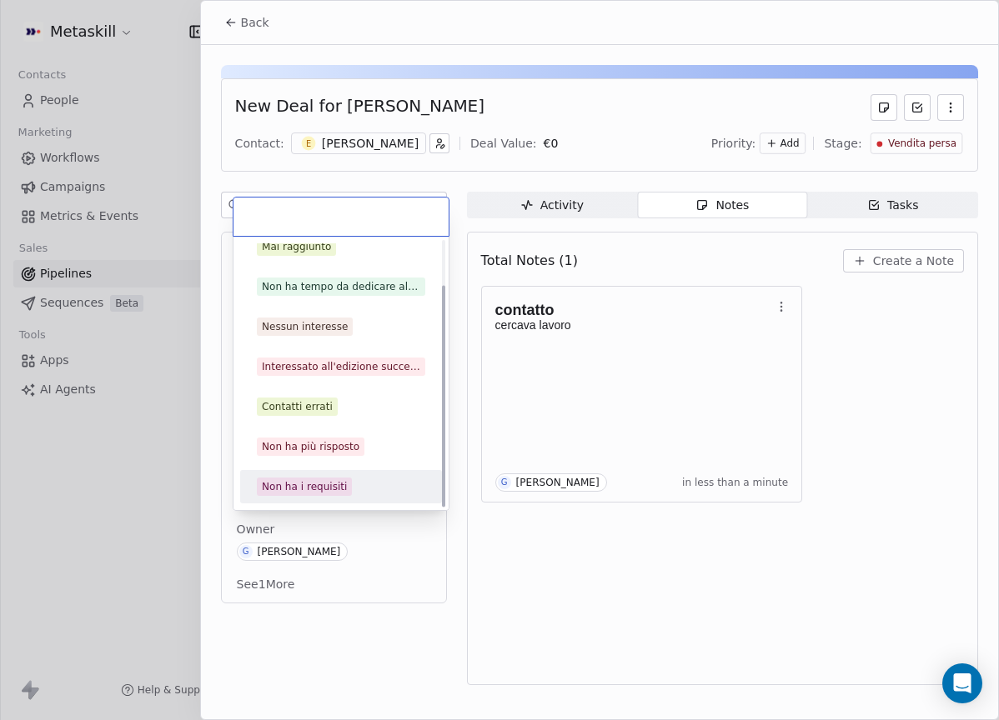
click at [327, 480] on div "Non ha i requisiti" at bounding box center [304, 486] width 85 height 15
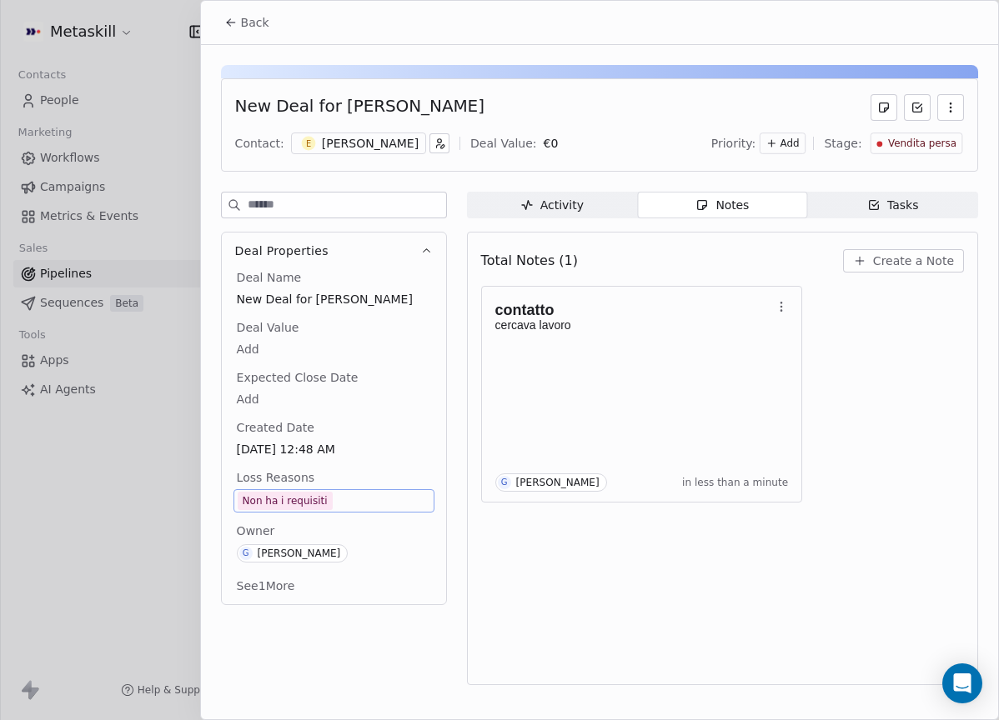
click at [238, 28] on button "Back" at bounding box center [246, 23] width 65 height 30
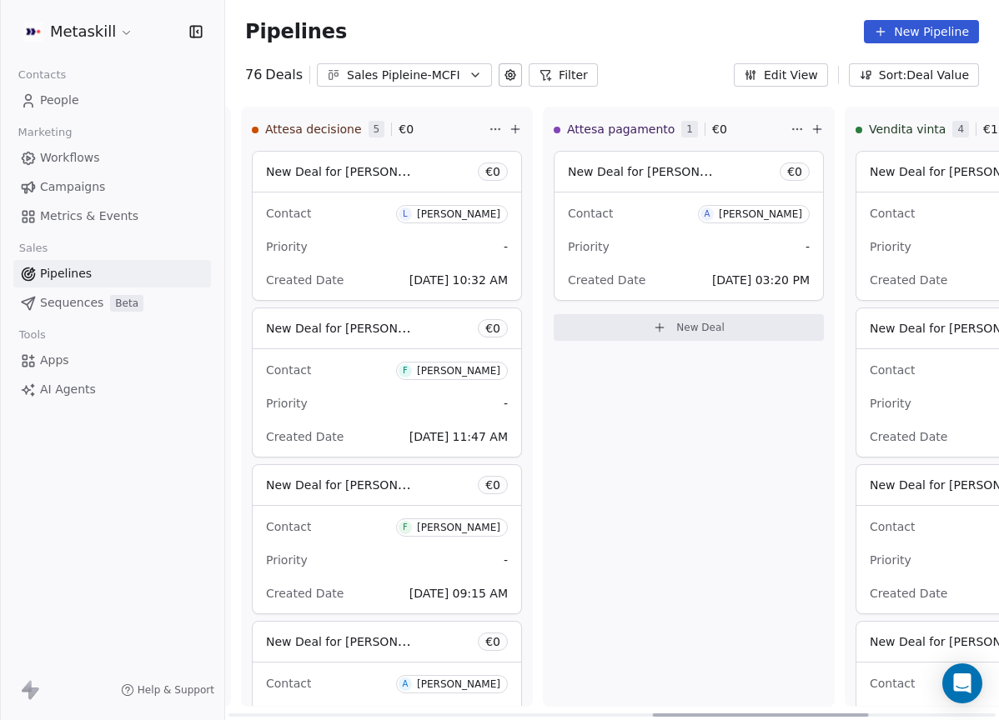
scroll to position [0, 1521]
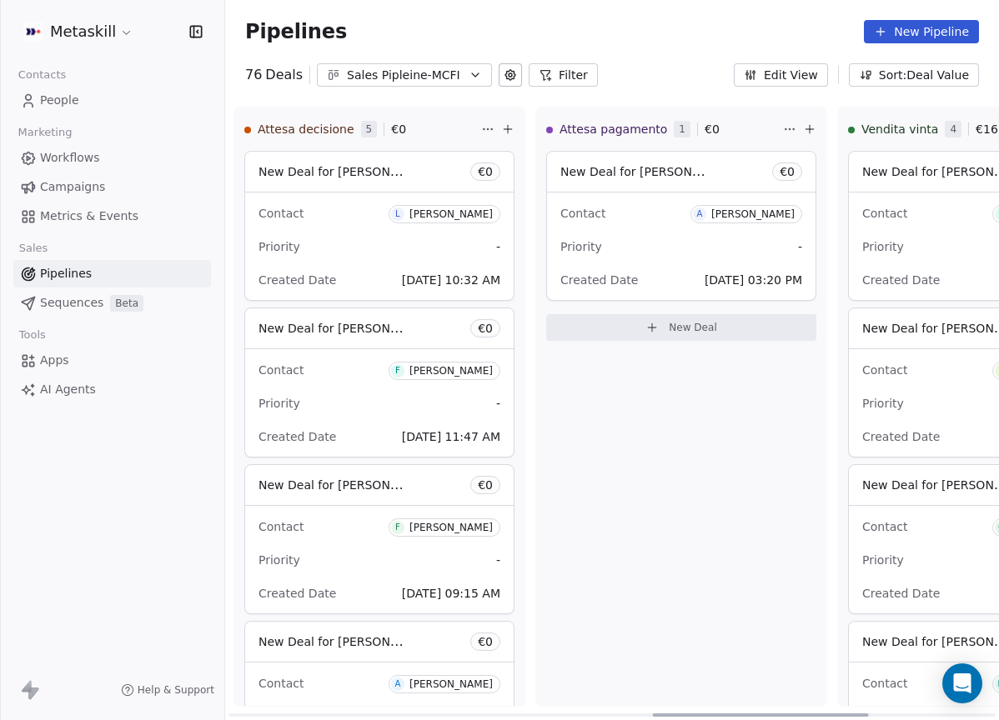
drag, startPoint x: 377, startPoint y: 715, endPoint x: 690, endPoint y: 295, distance: 523.6
click at [800, 714] on div at bounding box center [761, 715] width 216 height 3
click at [443, 84] on button "Sales Pipleine-MCFI" at bounding box center [404, 74] width 175 height 23
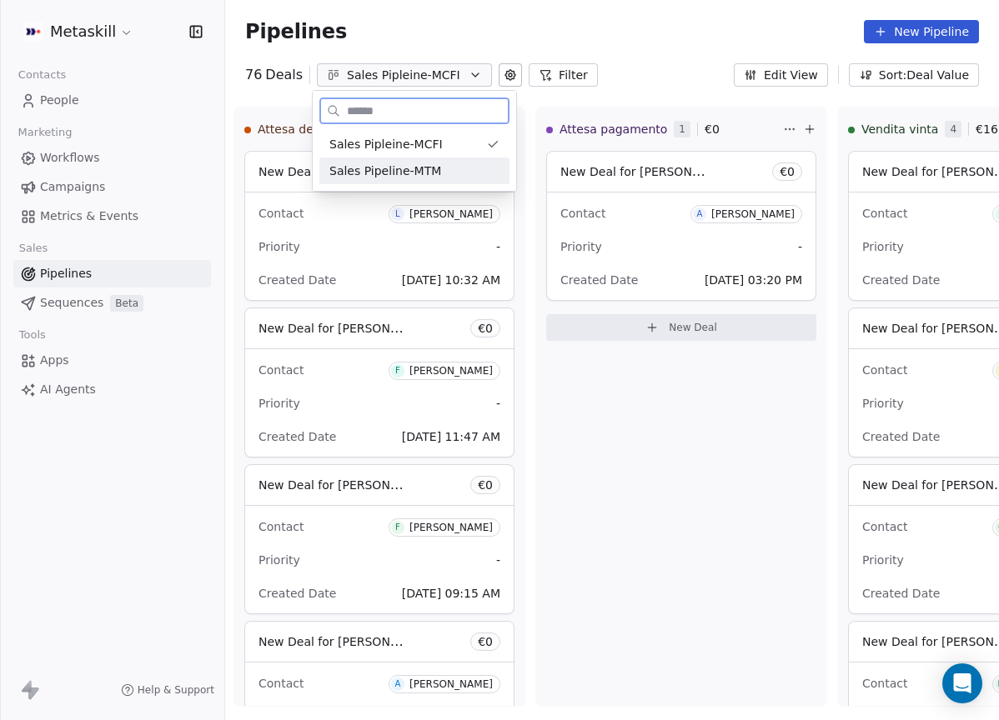
click at [452, 166] on div "Sales Pipeline-MTM" at bounding box center [414, 172] width 170 height 18
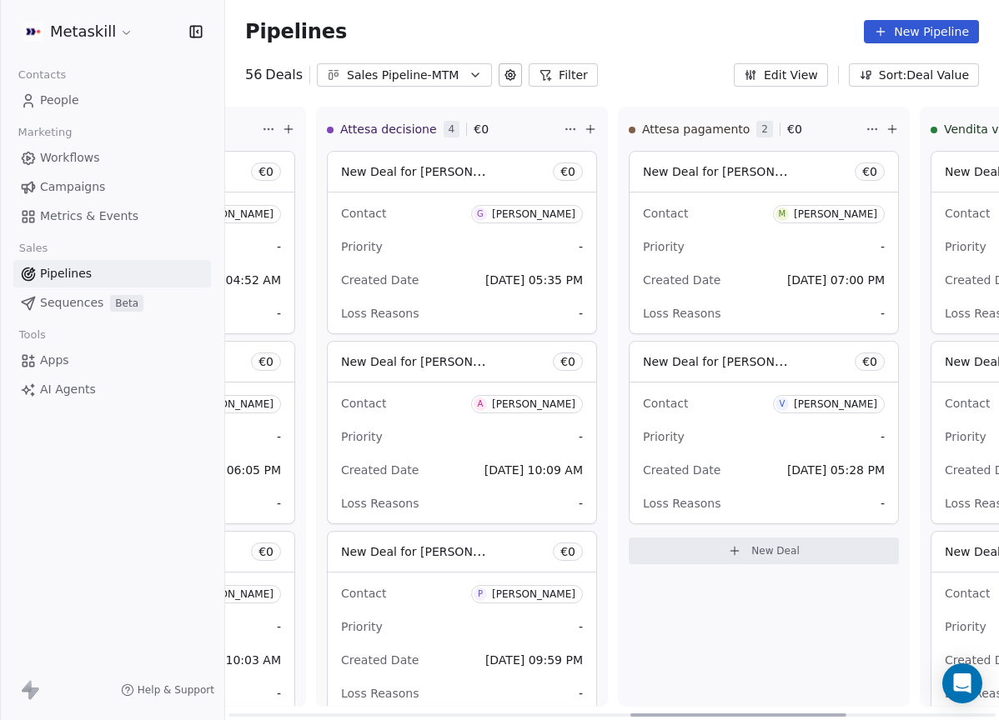
drag, startPoint x: 460, startPoint y: 714, endPoint x: 829, endPoint y: 520, distance: 416.2
click at [836, 714] on div at bounding box center [738, 715] width 216 height 3
click at [848, 217] on div "[PERSON_NAME]" at bounding box center [832, 214] width 83 height 12
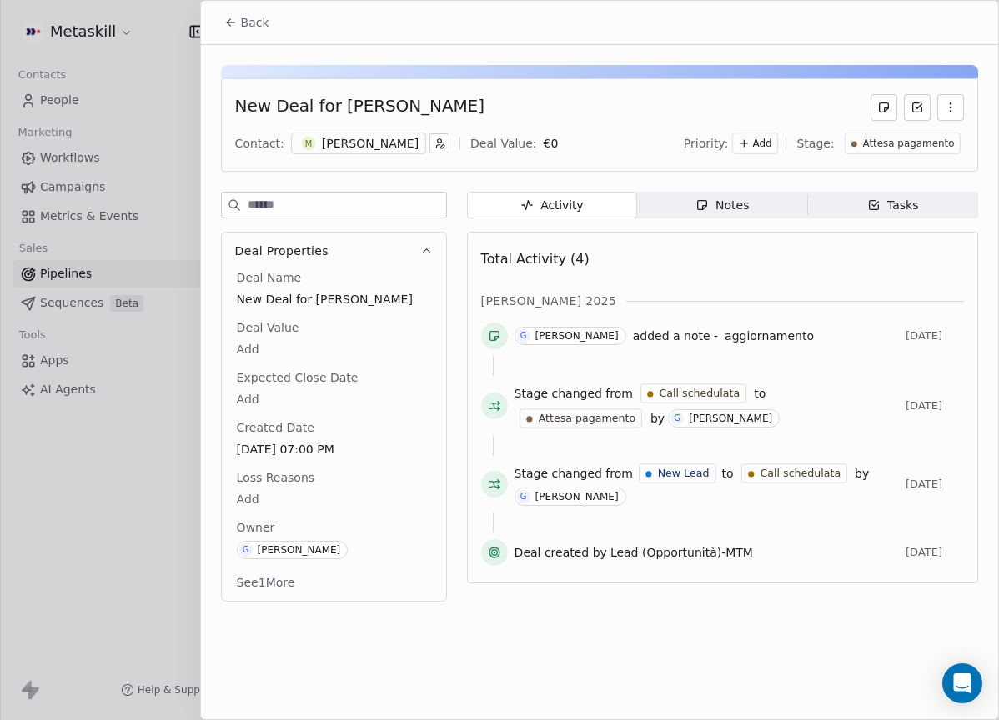
click at [356, 141] on div "[PERSON_NAME]" at bounding box center [370, 143] width 97 height 17
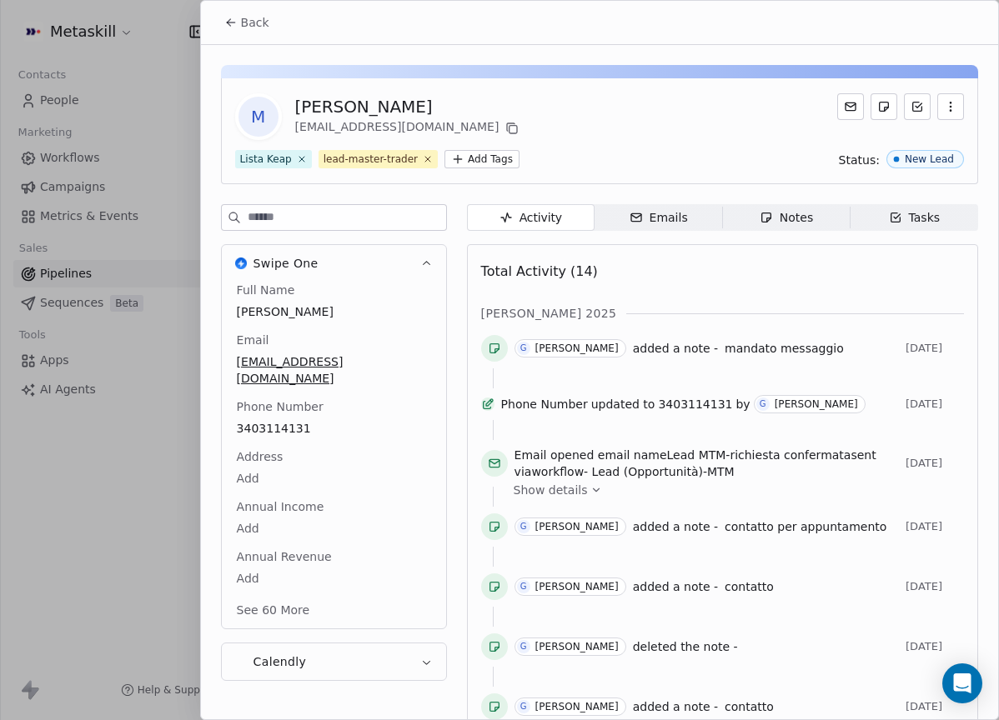
scroll to position [53, 0]
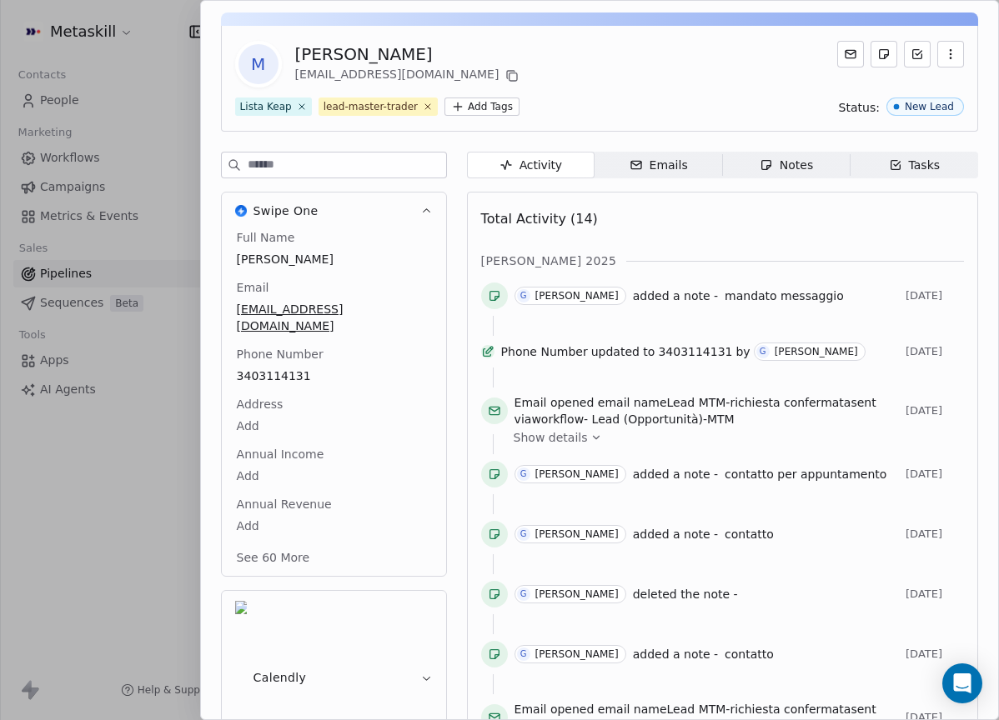
click at [425, 377] on div "Full Name Matteo Cucchi Email matteo.cucchi3@gmail.com Phone Number 3403114131 …" at bounding box center [333, 399] width 201 height 340
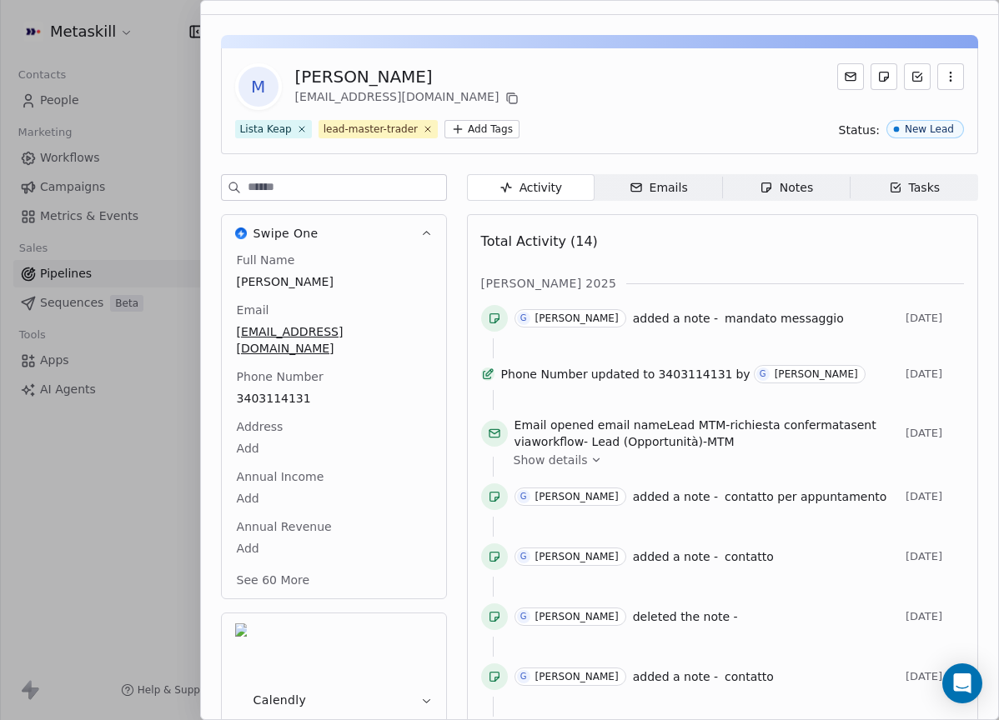
scroll to position [0, 0]
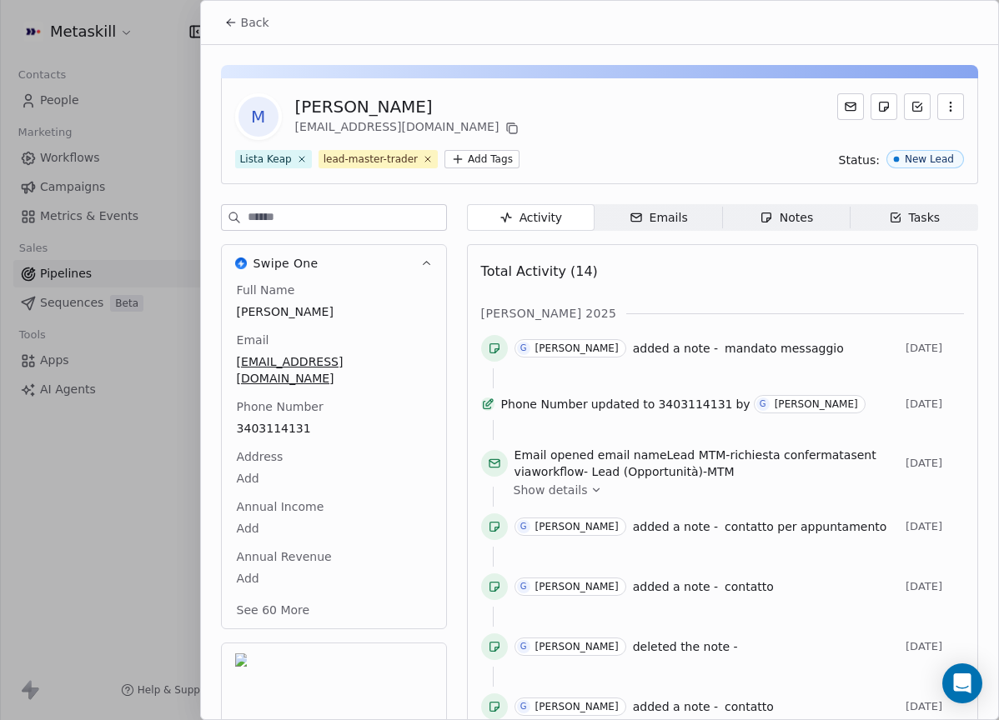
click at [239, 8] on button "Back" at bounding box center [246, 23] width 65 height 30
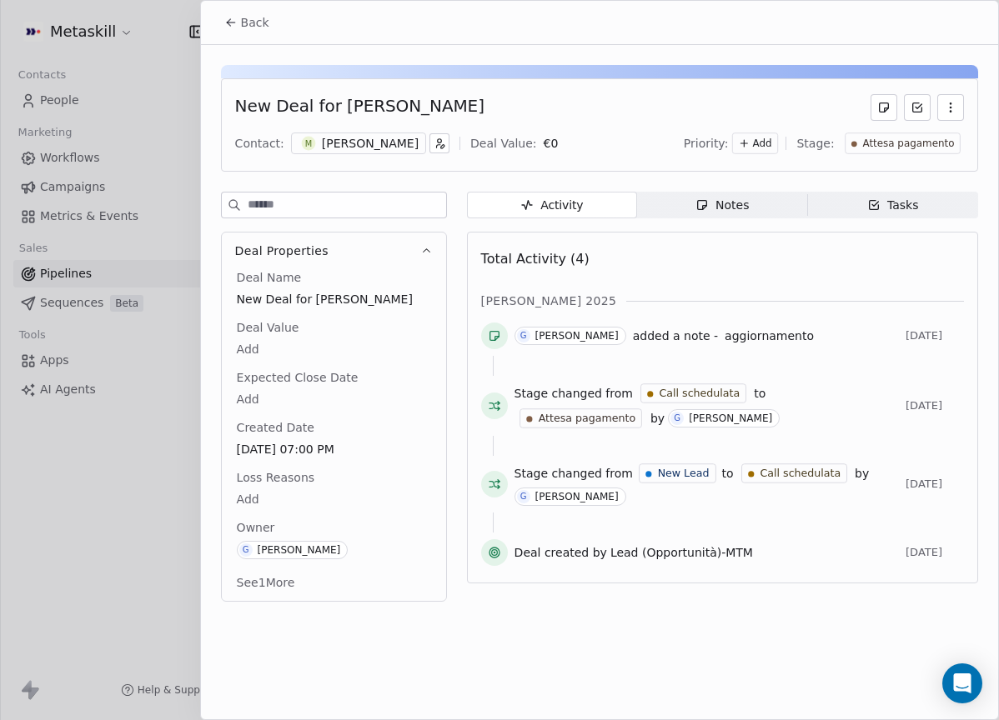
click at [252, 30] on button "Back" at bounding box center [246, 23] width 65 height 30
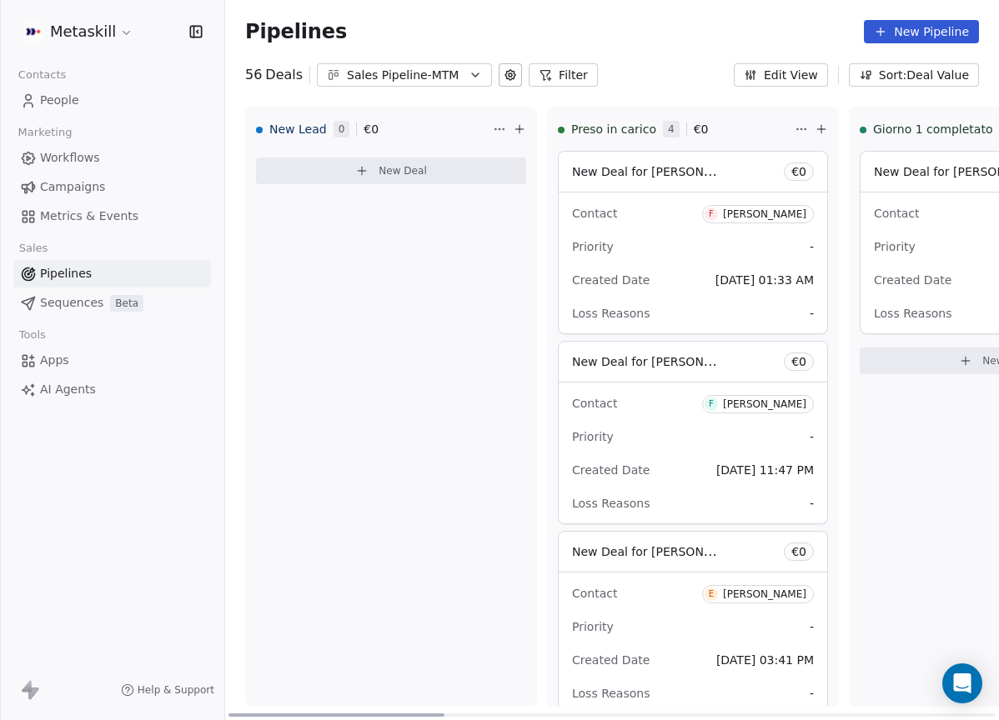
drag, startPoint x: 707, startPoint y: 712, endPoint x: 298, endPoint y: 667, distance: 411.9
click at [298, 714] on div at bounding box center [336, 715] width 216 height 3
click at [457, 76] on div "Sales Pipeline-MTM" at bounding box center [404, 76] width 115 height 18
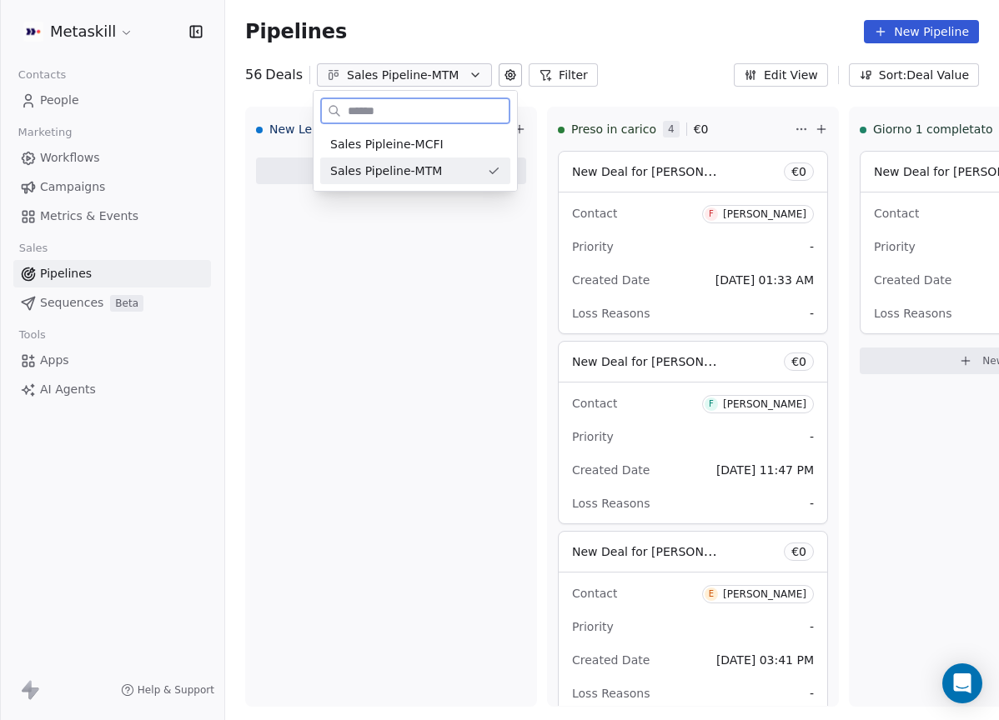
click at [450, 149] on div "Sales Pipleine-MCFI" at bounding box center [415, 145] width 170 height 18
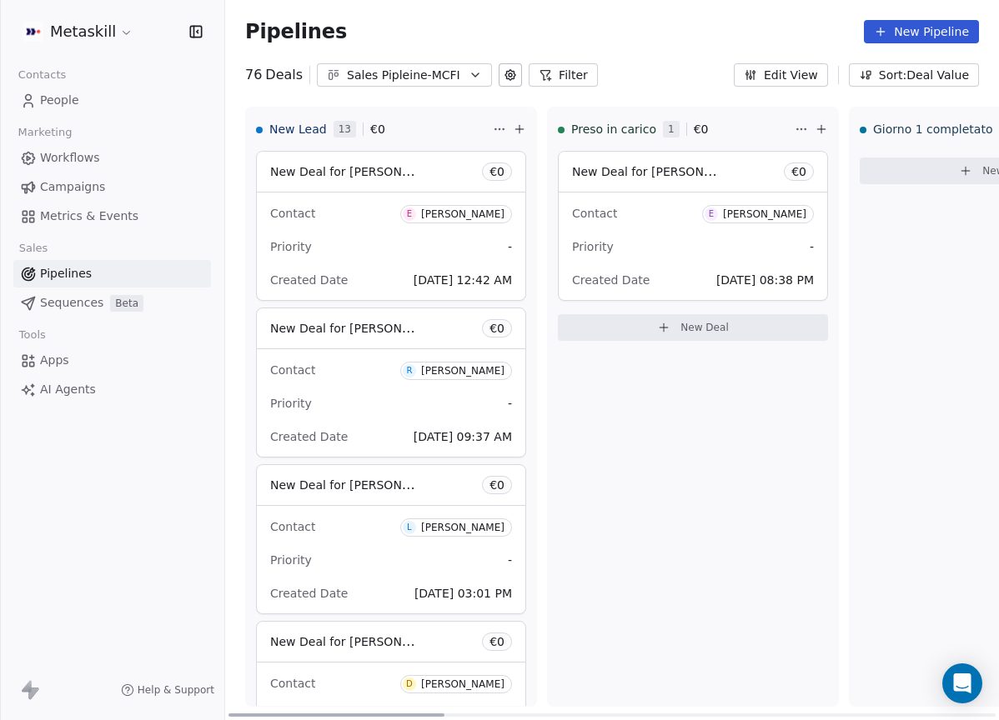
click at [459, 217] on div "[PERSON_NAME]" at bounding box center [462, 214] width 83 height 12
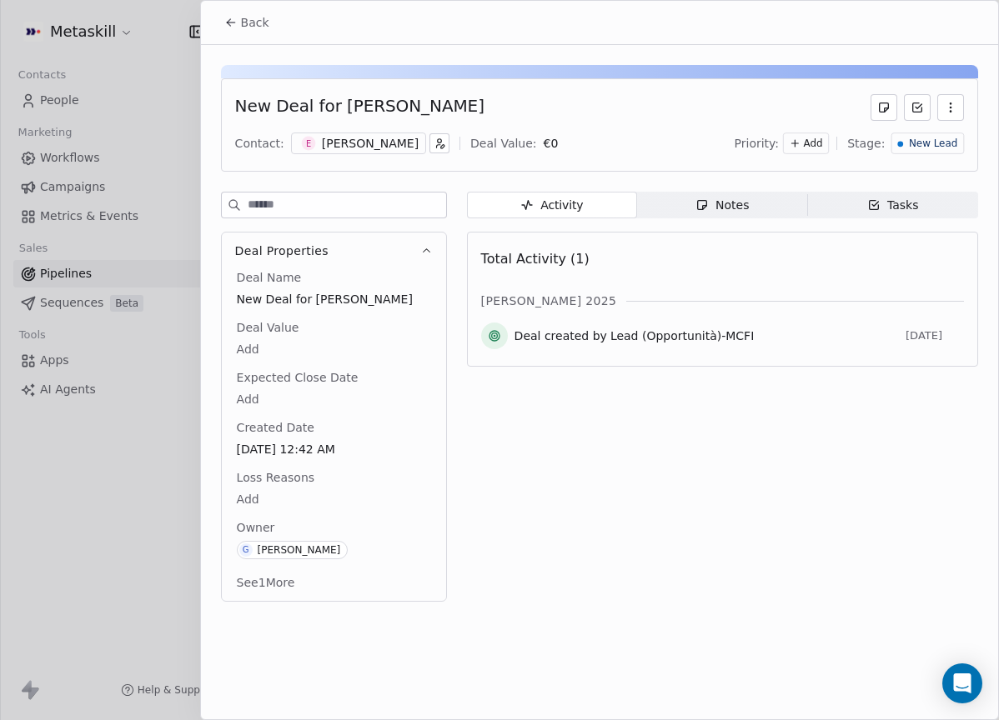
click at [221, 1] on div "Back" at bounding box center [599, 22] width 797 height 43
click at [247, 35] on button "Back" at bounding box center [246, 23] width 65 height 30
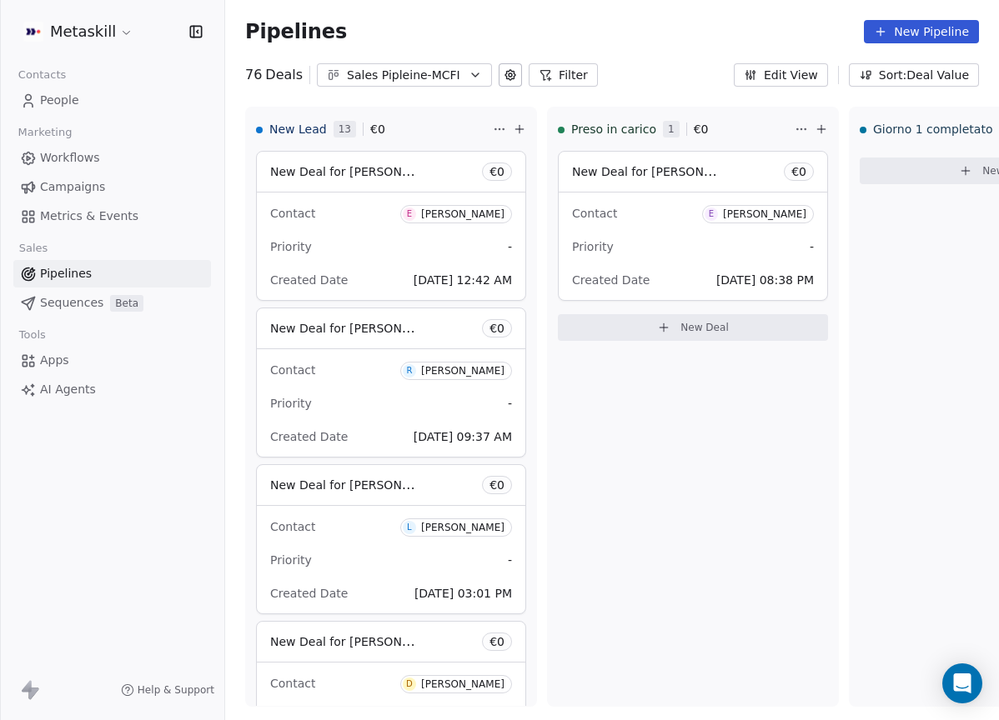
click at [487, 213] on div "[PERSON_NAME]" at bounding box center [462, 214] width 83 height 12
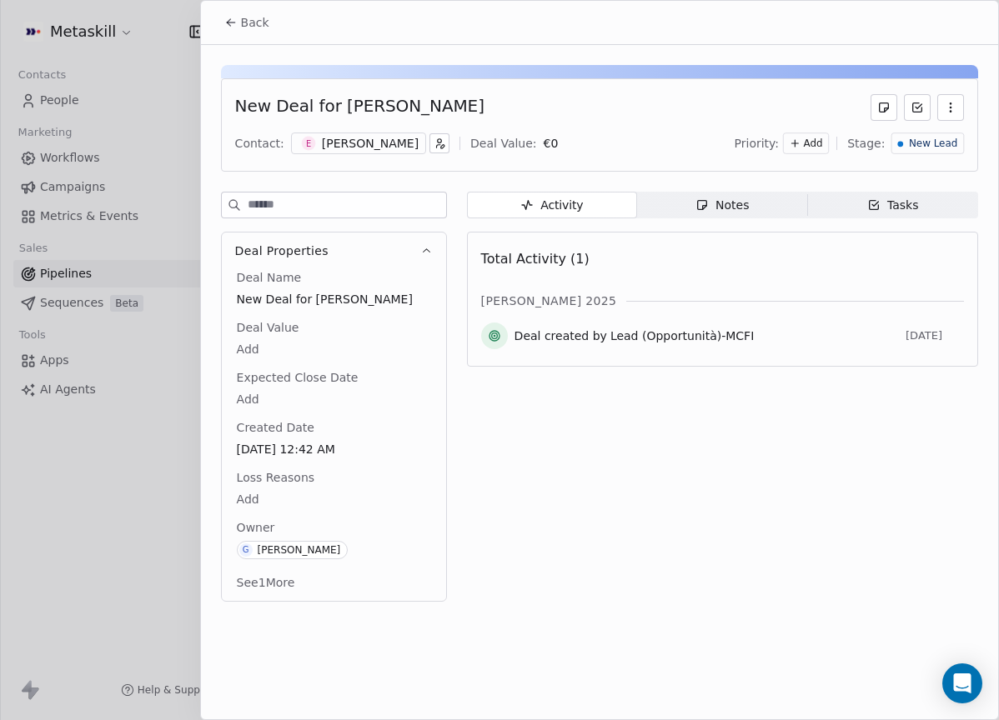
click at [334, 144] on div "[PERSON_NAME]" at bounding box center [370, 143] width 97 height 17
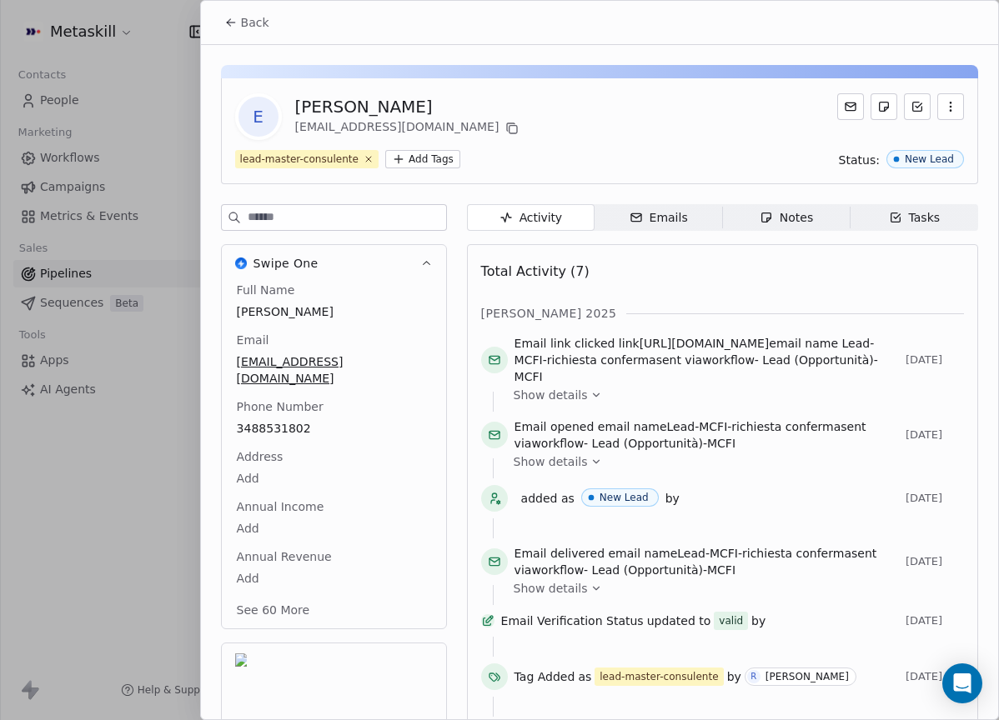
scroll to position [53, 0]
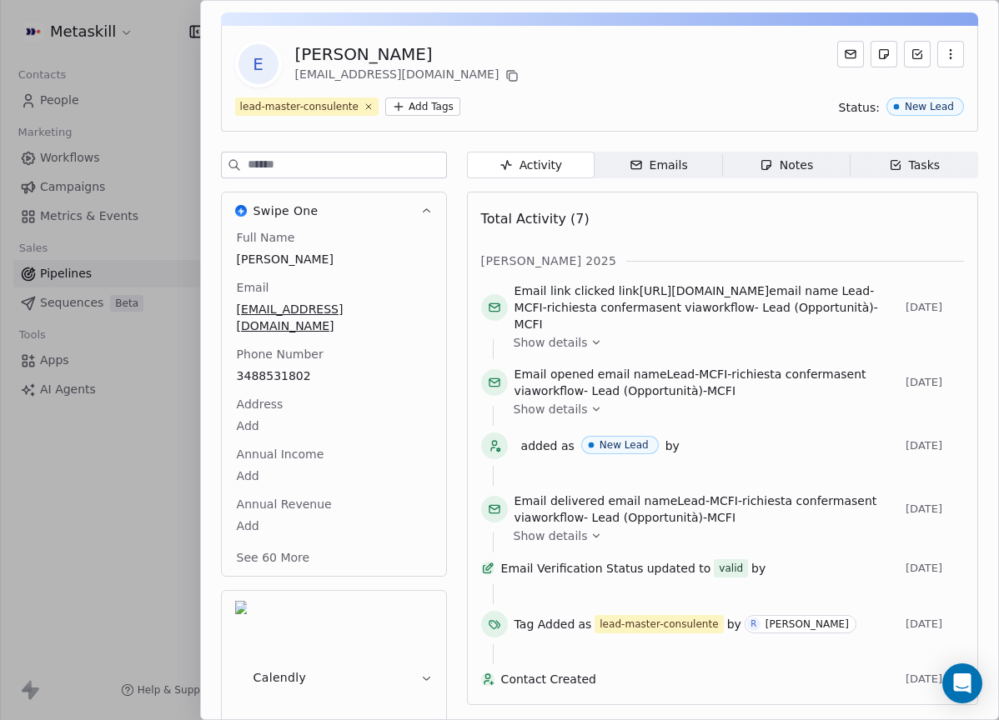
click at [645, 92] on div "E Ema Cuna emanuelecuna98@gmail.com lead-master-consulente Add Tags Status: New…" at bounding box center [599, 79] width 757 height 106
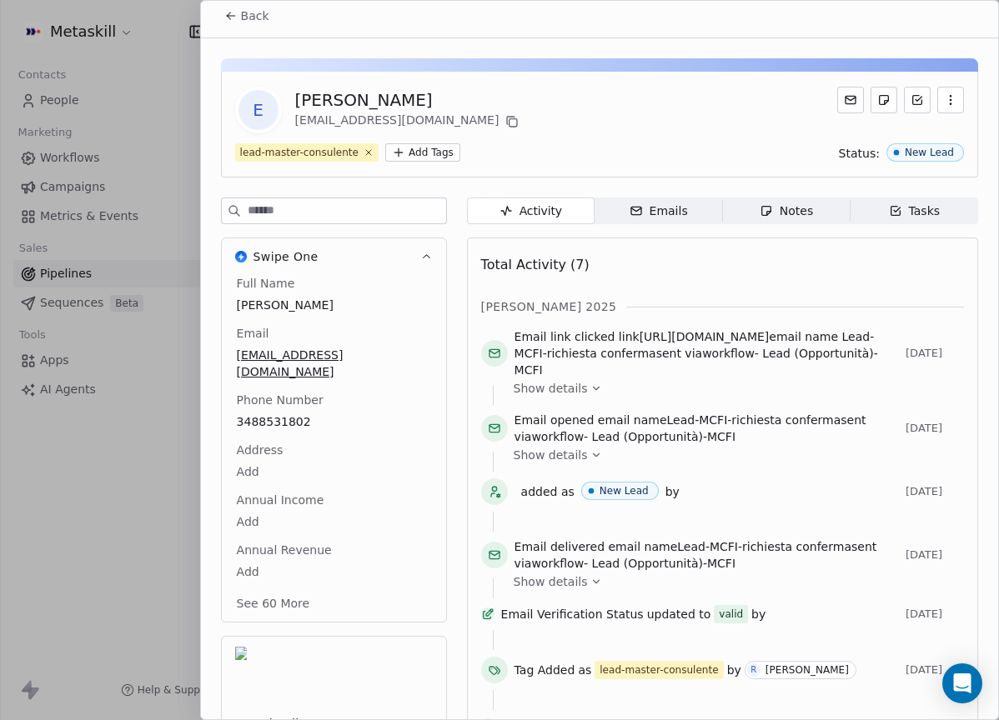
scroll to position [0, 0]
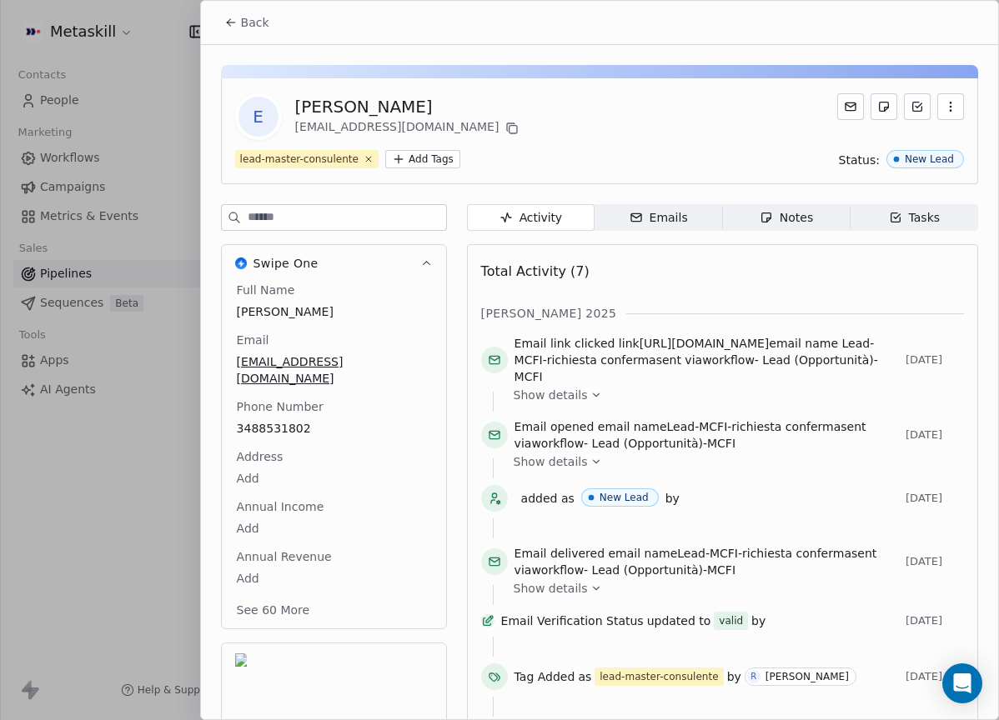
click at [856, 206] on span "Tasks Tasks" at bounding box center [914, 217] width 128 height 27
click at [837, 211] on span "Notes Notes" at bounding box center [786, 217] width 128 height 27
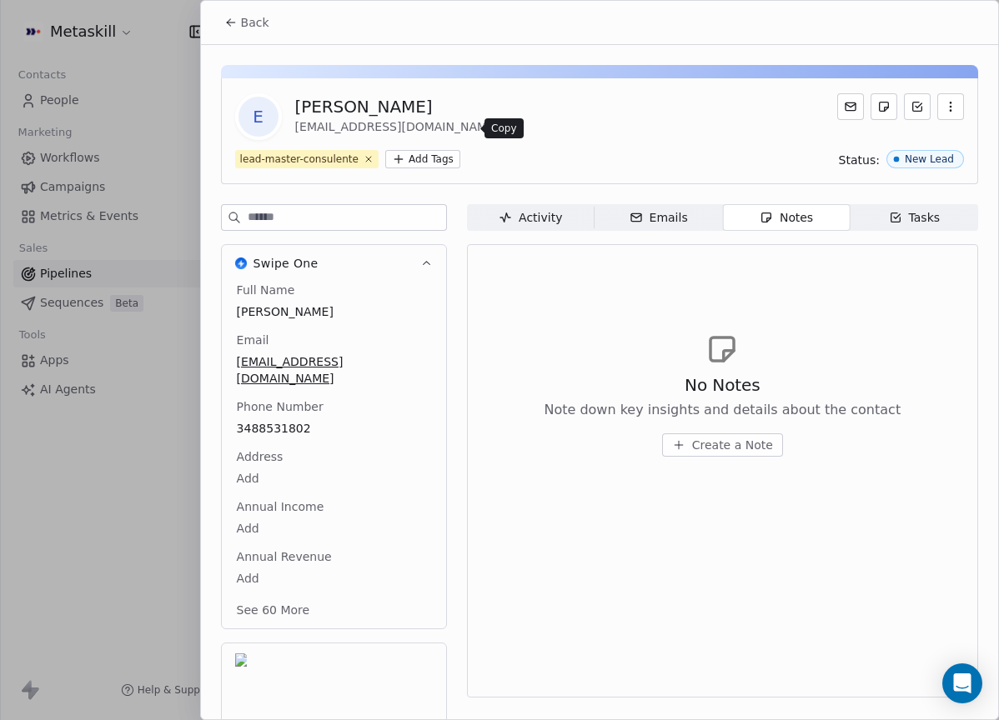
click at [505, 129] on icon at bounding box center [511, 128] width 13 height 13
click at [337, 106] on div "[PERSON_NAME]" at bounding box center [409, 106] width 228 height 23
click at [338, 107] on div "[PERSON_NAME]" at bounding box center [409, 106] width 228 height 23
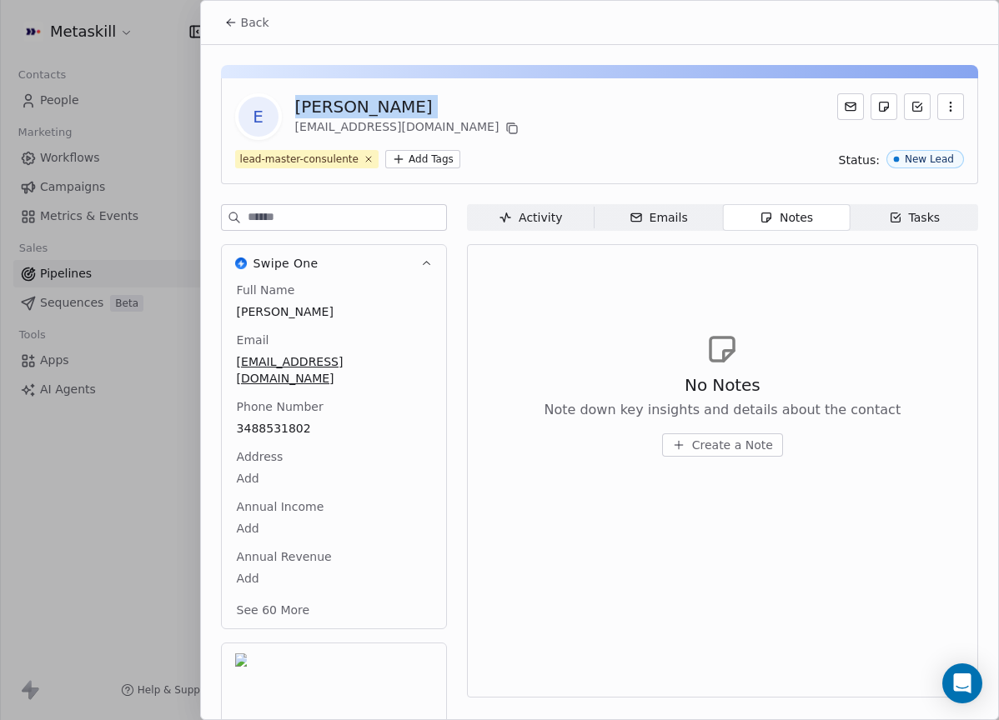
copy div "[PERSON_NAME]"
click at [414, 57] on div "E Ema Cuna emanuelecuna98@gmail.com lead-master-consulente Add Tags Status: New…" at bounding box center [599, 436] width 797 height 783
click at [289, 33] on div "Back" at bounding box center [599, 22] width 797 height 43
drag, startPoint x: 196, startPoint y: 19, endPoint x: 244, endPoint y: 19, distance: 48.4
click at [198, 19] on div at bounding box center [499, 360] width 999 height 720
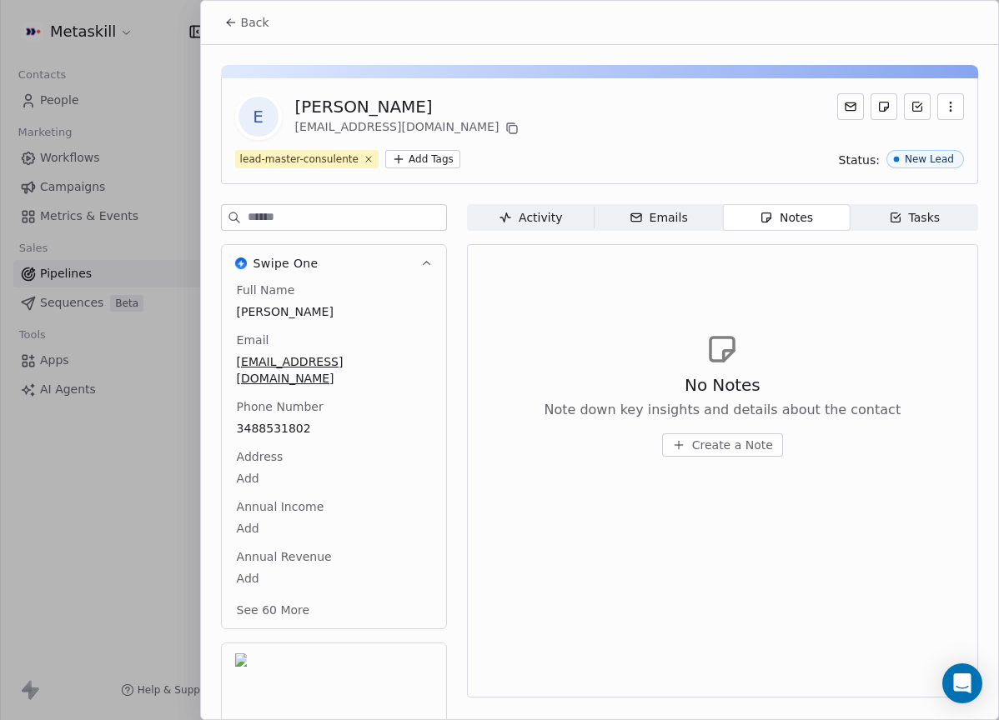
click at [272, 21] on button "Back" at bounding box center [246, 23] width 65 height 30
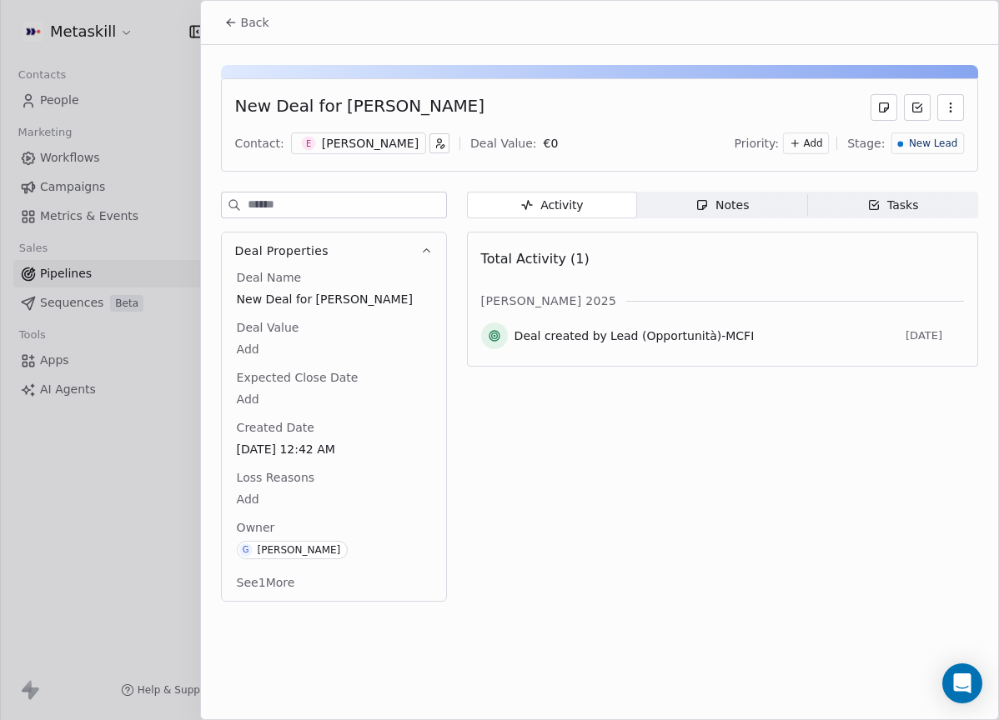
click at [765, 200] on span "Notes Notes" at bounding box center [722, 205] width 170 height 27
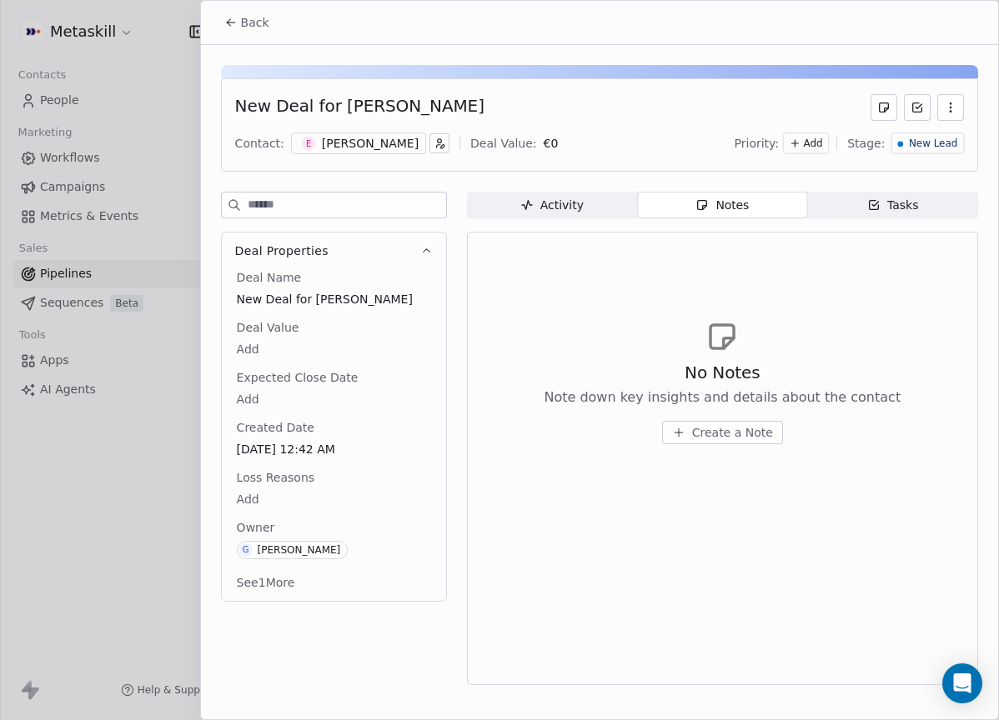
click at [741, 418] on div "No Notes Note down key insights and details about the contact Create a Note" at bounding box center [722, 402] width 357 height 83
click at [744, 430] on span "Create a Note" at bounding box center [732, 432] width 81 height 17
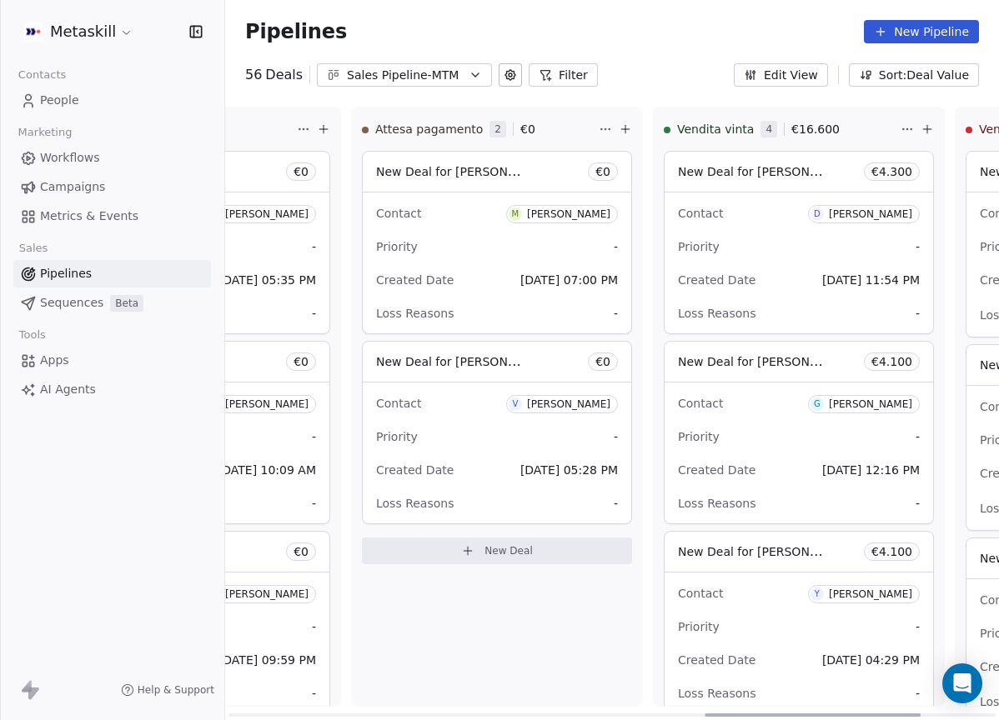
scroll to position [0, 1715]
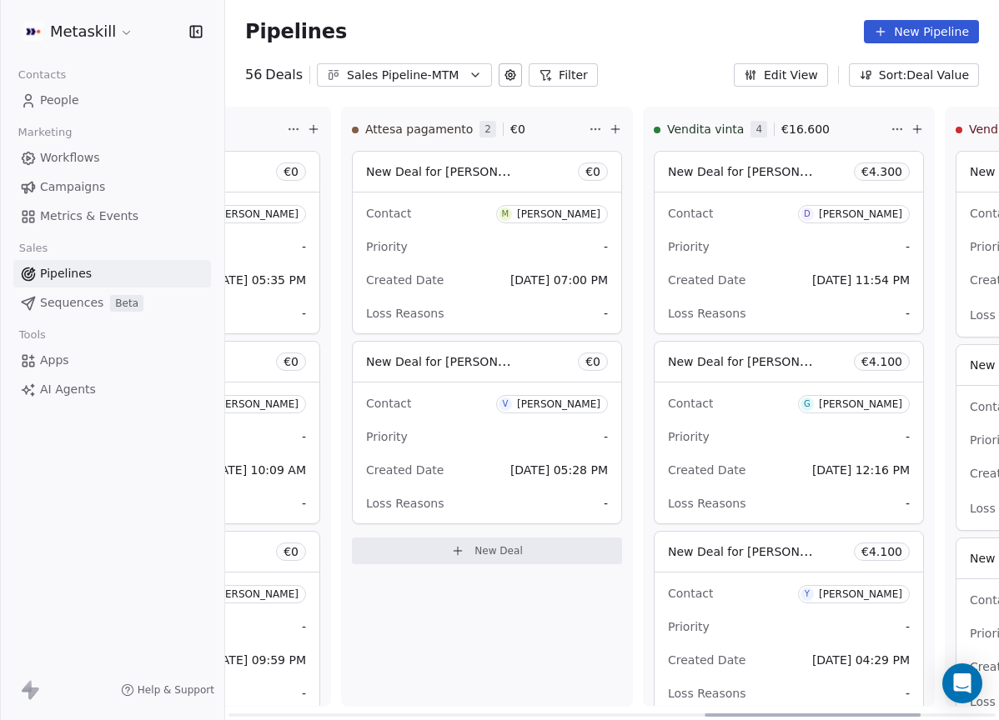
drag, startPoint x: 498, startPoint y: 704, endPoint x: 911, endPoint y: 605, distance: 425.3
click at [913, 714] on div at bounding box center [813, 715] width 216 height 3
click at [593, 218] on div "[PERSON_NAME]" at bounding box center [558, 214] width 83 height 12
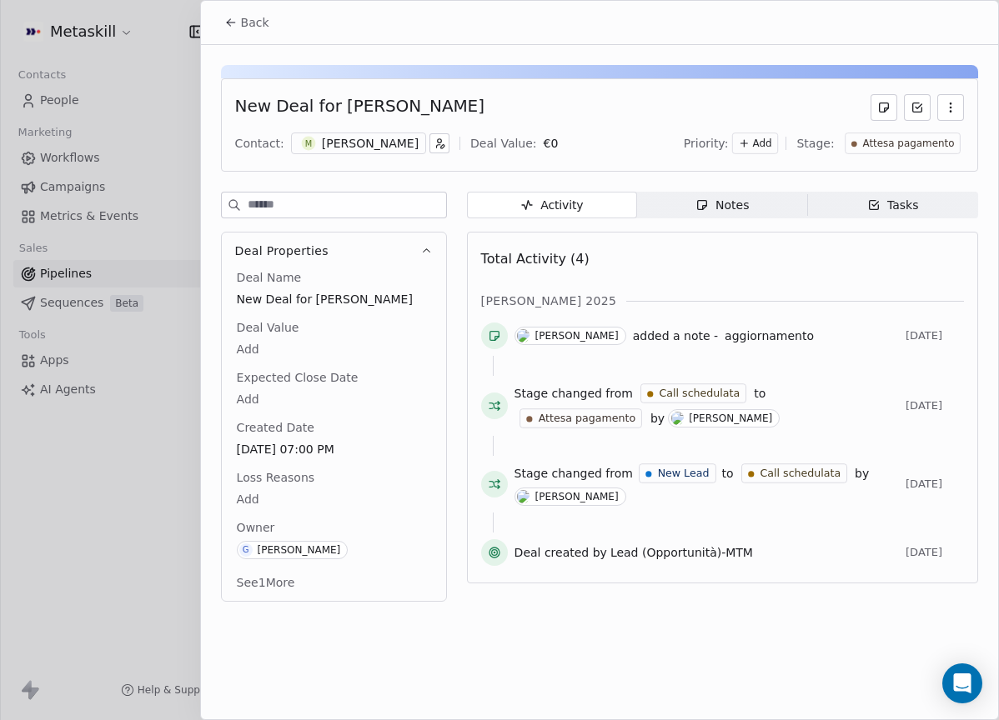
click at [359, 148] on div "[PERSON_NAME]" at bounding box center [370, 143] width 97 height 17
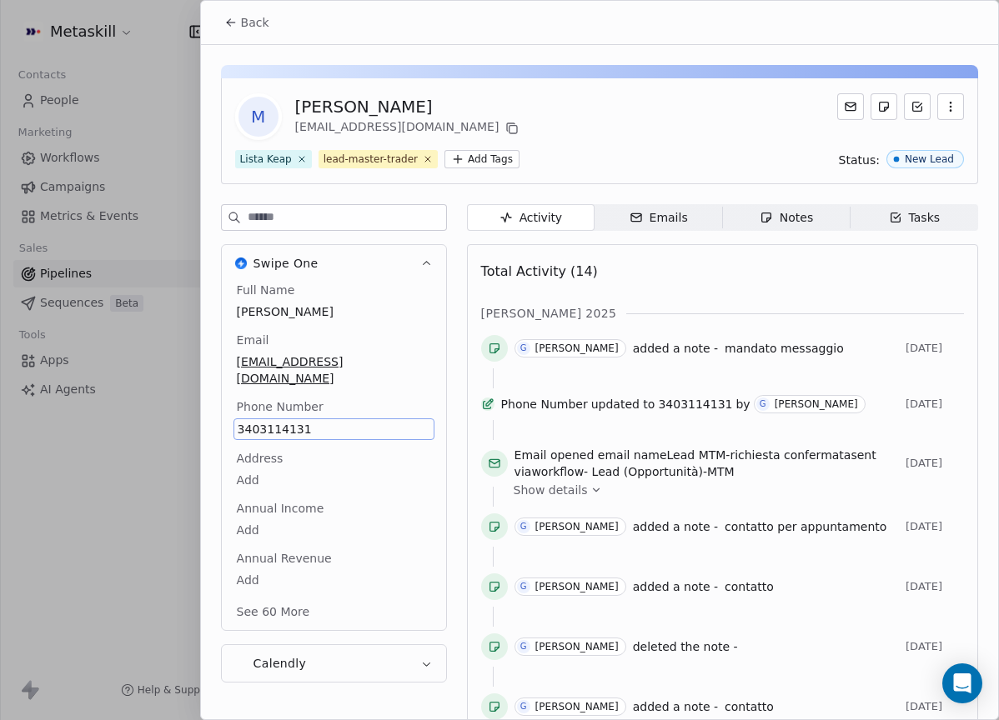
scroll to position [53, 0]
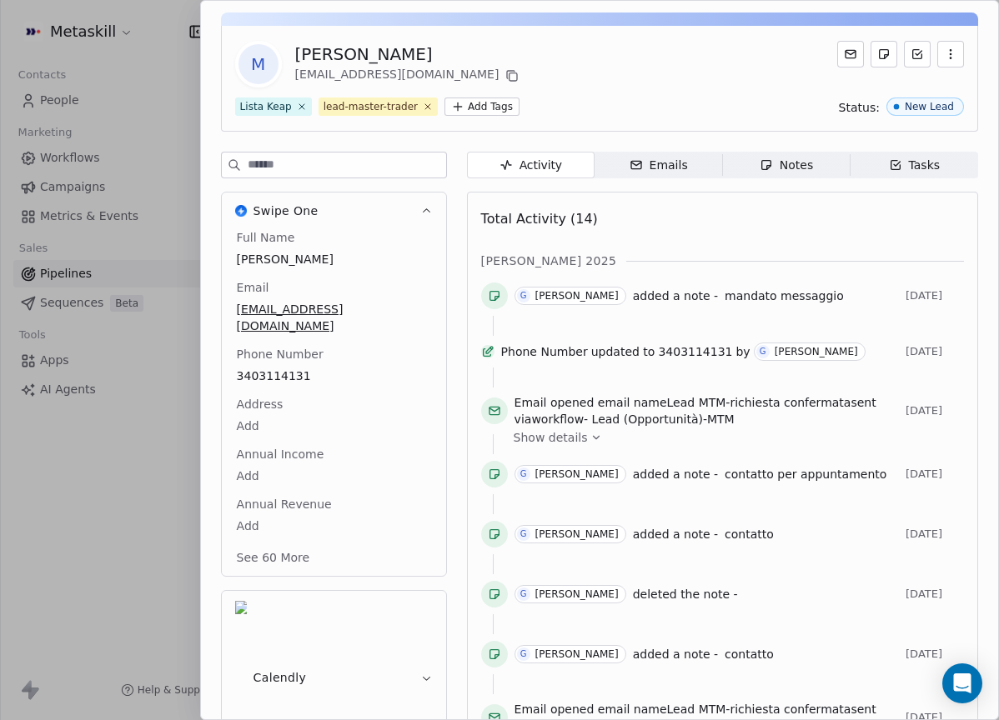
click at [543, 52] on div "M [PERSON_NAME] [EMAIL_ADDRESS][DOMAIN_NAME]" at bounding box center [599, 64] width 729 height 47
click at [765, 155] on span "Notes Notes" at bounding box center [786, 165] width 128 height 27
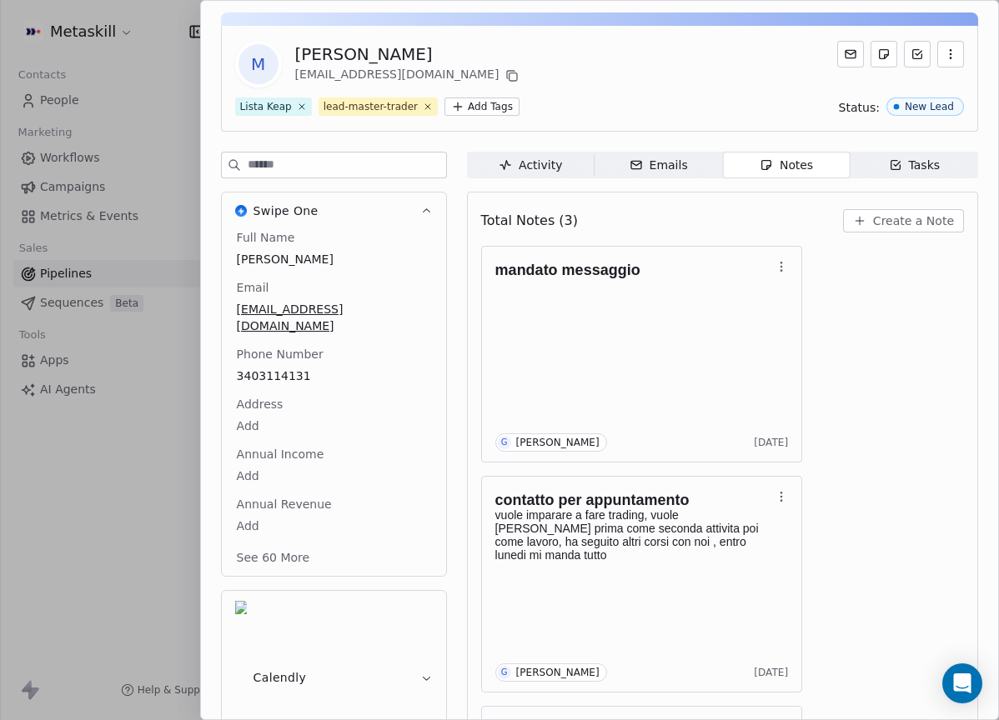
click at [526, 161] on div "Activity" at bounding box center [530, 166] width 63 height 18
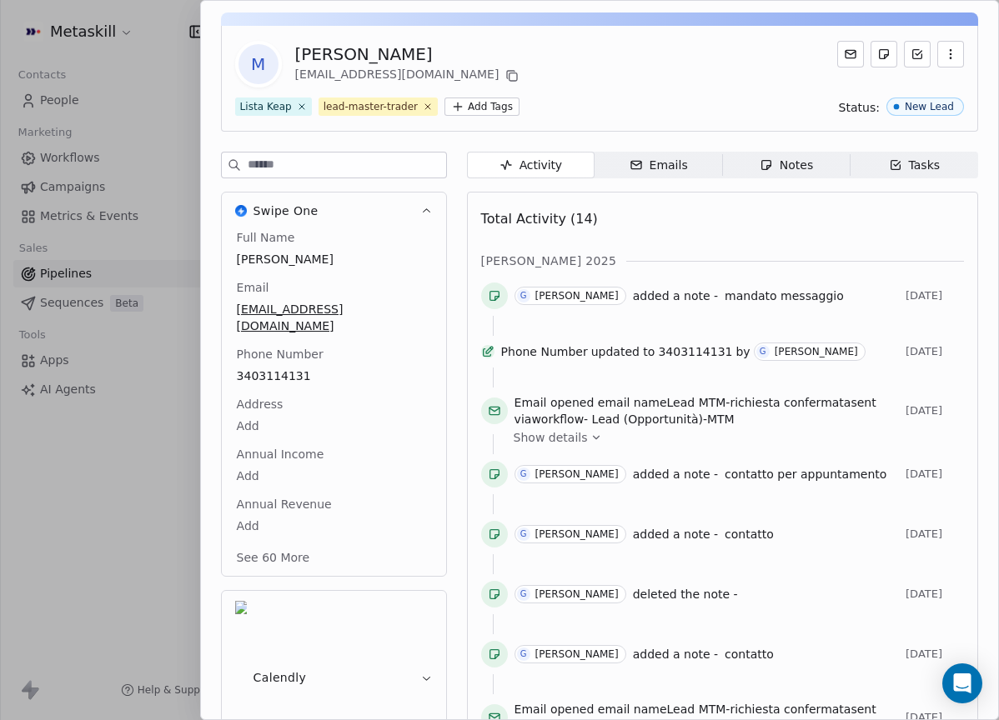
click at [771, 169] on div "Notes" at bounding box center [786, 166] width 53 height 18
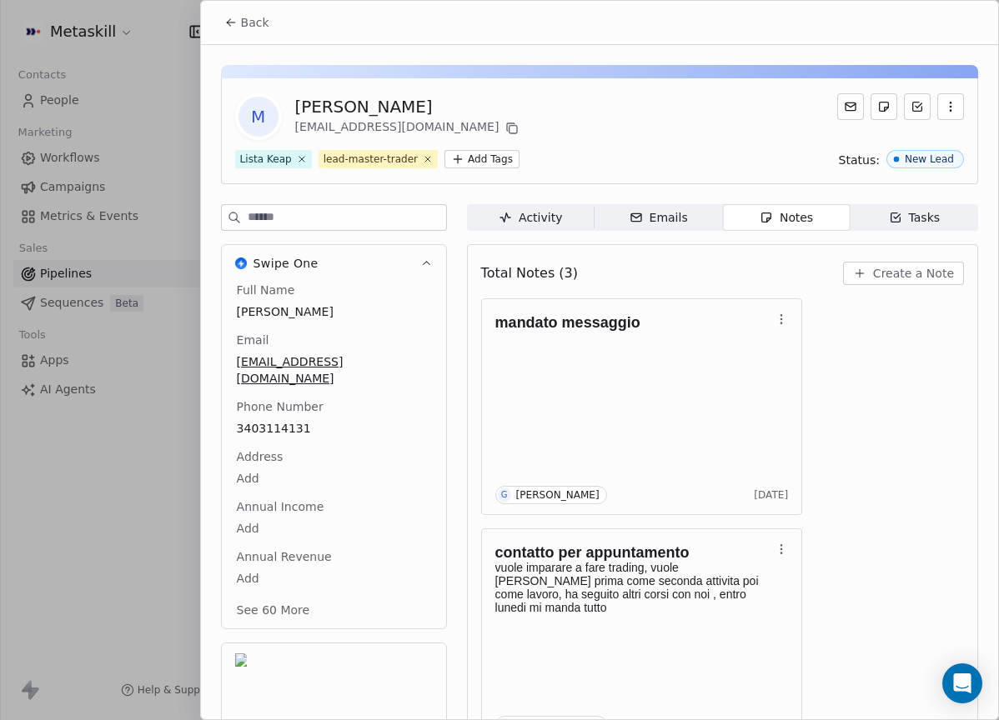
click at [195, 11] on div at bounding box center [499, 360] width 999 height 720
click at [277, 32] on button "Back" at bounding box center [246, 23] width 65 height 30
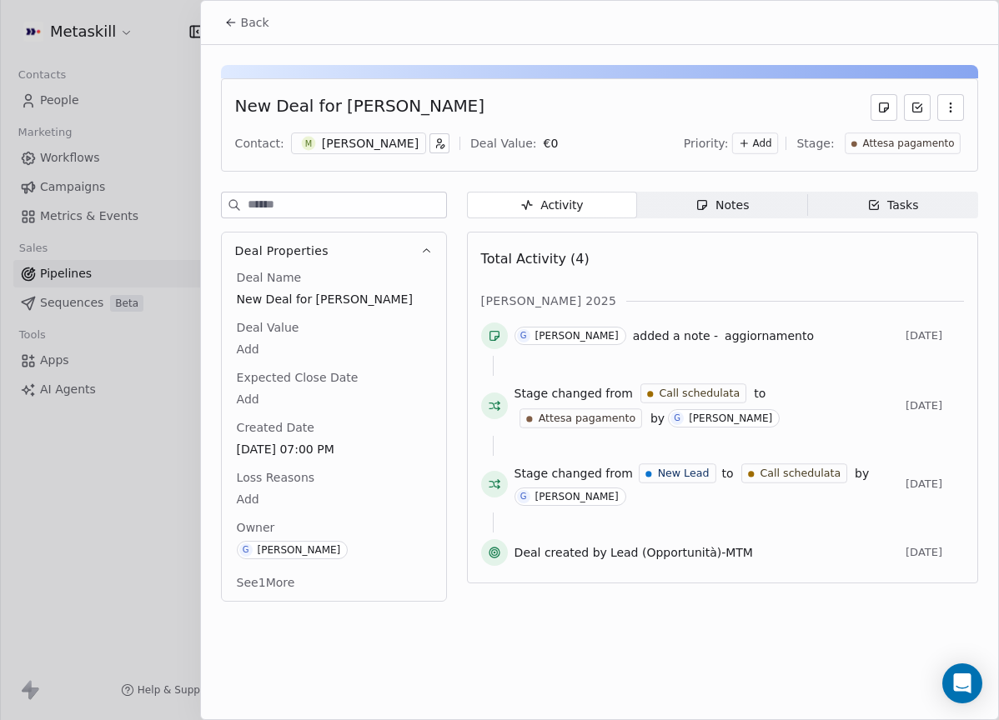
click at [745, 208] on div "Notes" at bounding box center [721, 206] width 53 height 18
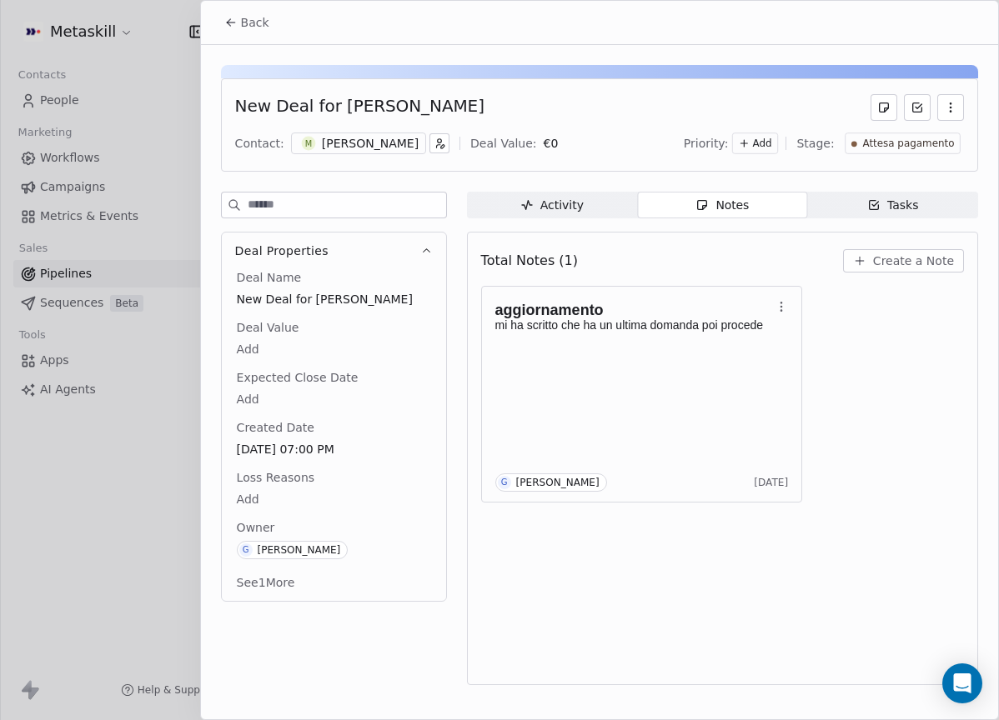
click at [249, 45] on div "New Deal for [PERSON_NAME] Contact: M [PERSON_NAME] Deal Value: € 0 Priority: A…" at bounding box center [599, 370] width 797 height 650
click at [253, 38] on div "Back" at bounding box center [599, 22] width 797 height 43
click at [253, 30] on span "Back" at bounding box center [255, 22] width 28 height 17
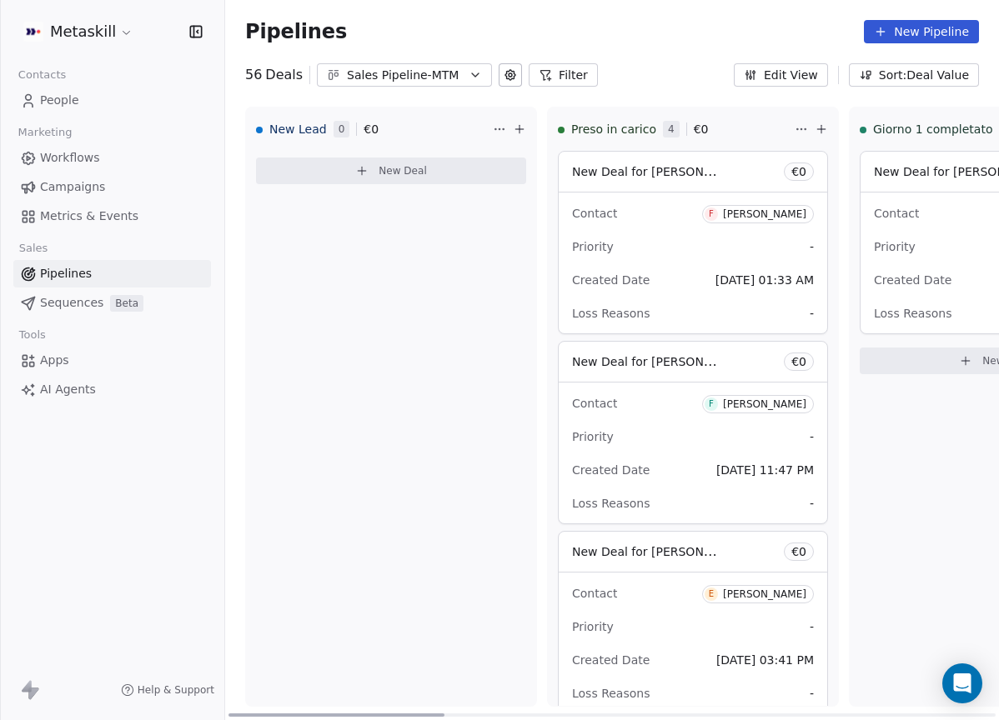
drag, startPoint x: 751, startPoint y: 714, endPoint x: 218, endPoint y: 620, distance: 540.9
click at [228, 714] on div at bounding box center [336, 715] width 216 height 3
click at [363, 95] on div "Pipelines New Pipeline 56 Deals Sales Pipeline-MTM Filter Edit View Sort: Deal …" at bounding box center [612, 360] width 774 height 720
click at [379, 82] on div "Sales Pipeline-MTM" at bounding box center [404, 76] width 115 height 18
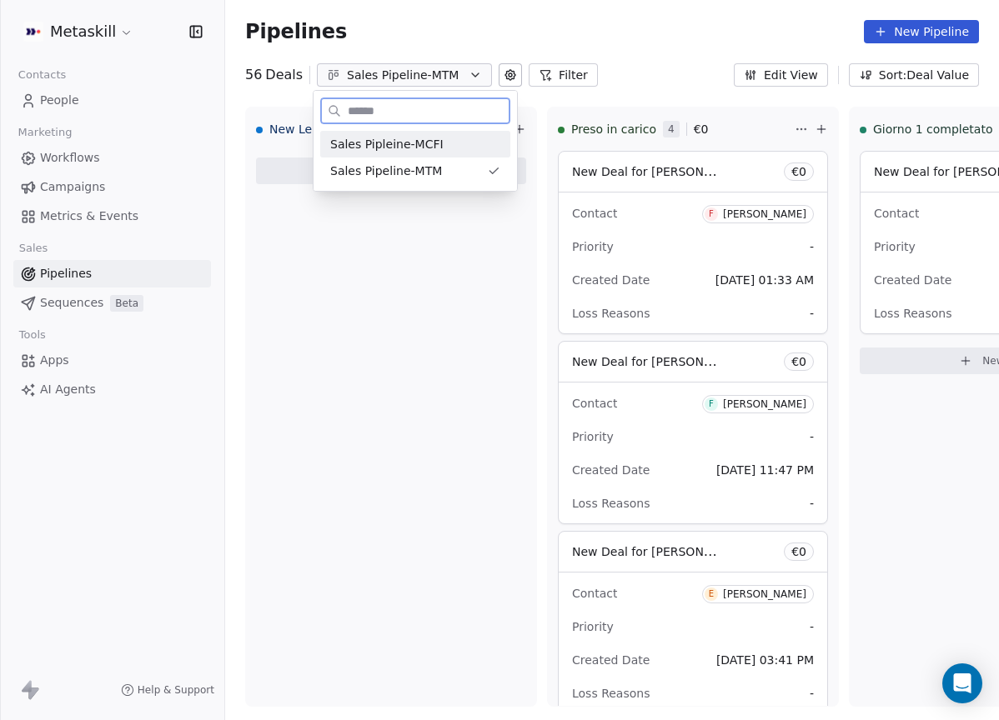
click at [413, 154] on div "Sales Pipleine-MCFI" at bounding box center [415, 144] width 190 height 27
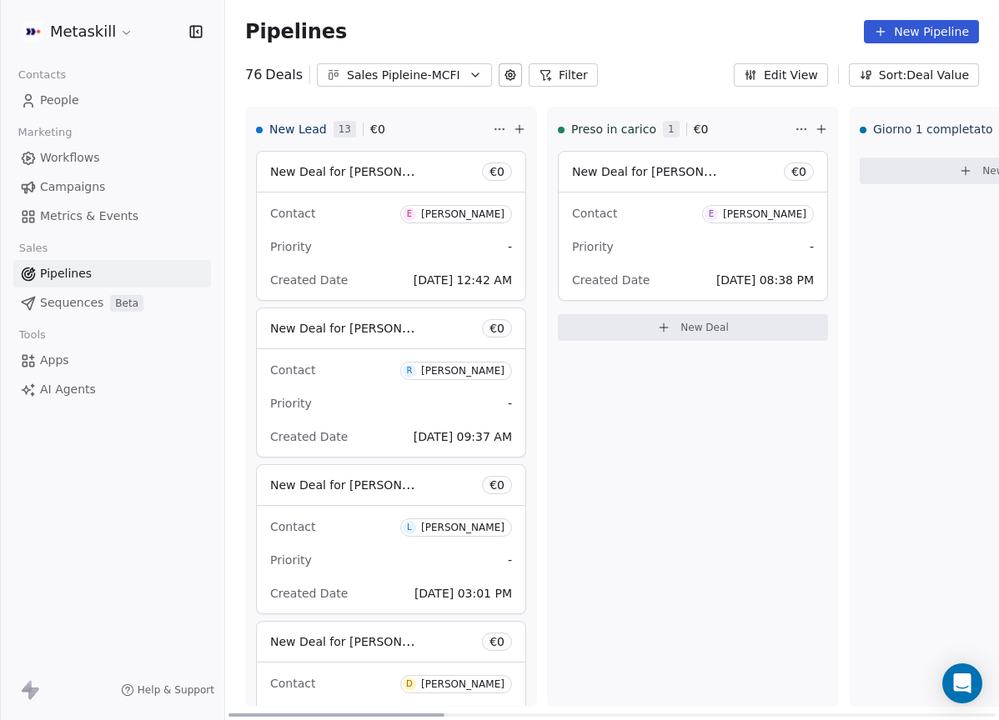
click at [473, 215] on div "[PERSON_NAME]" at bounding box center [462, 214] width 83 height 12
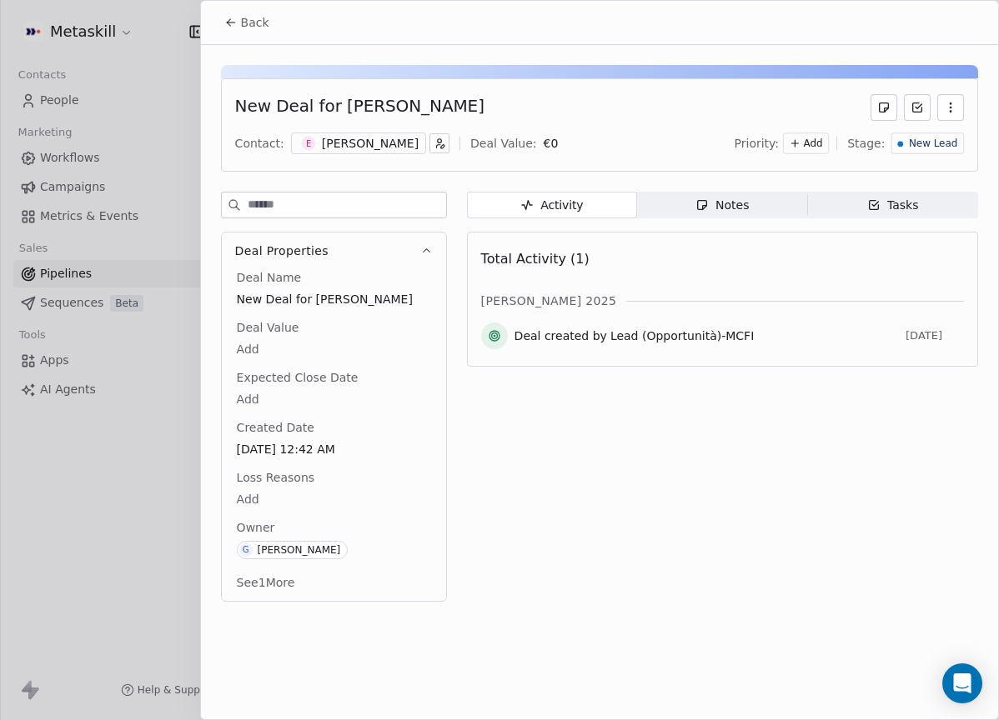
click at [731, 213] on div "Notes" at bounding box center [721, 206] width 53 height 18
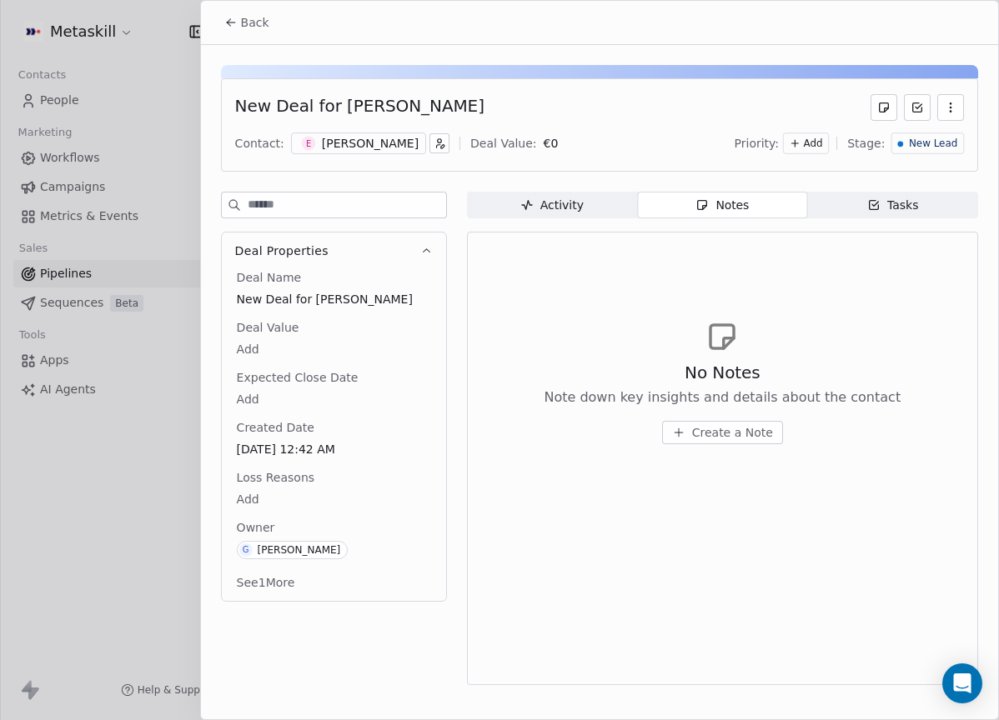
click at [549, 182] on div "New Deal for [PERSON_NAME] Contact: E [PERSON_NAME] Deal Value: € 0 Priority: A…" at bounding box center [599, 370] width 797 height 650
click at [556, 205] on span "Activity Activity" at bounding box center [552, 205] width 170 height 27
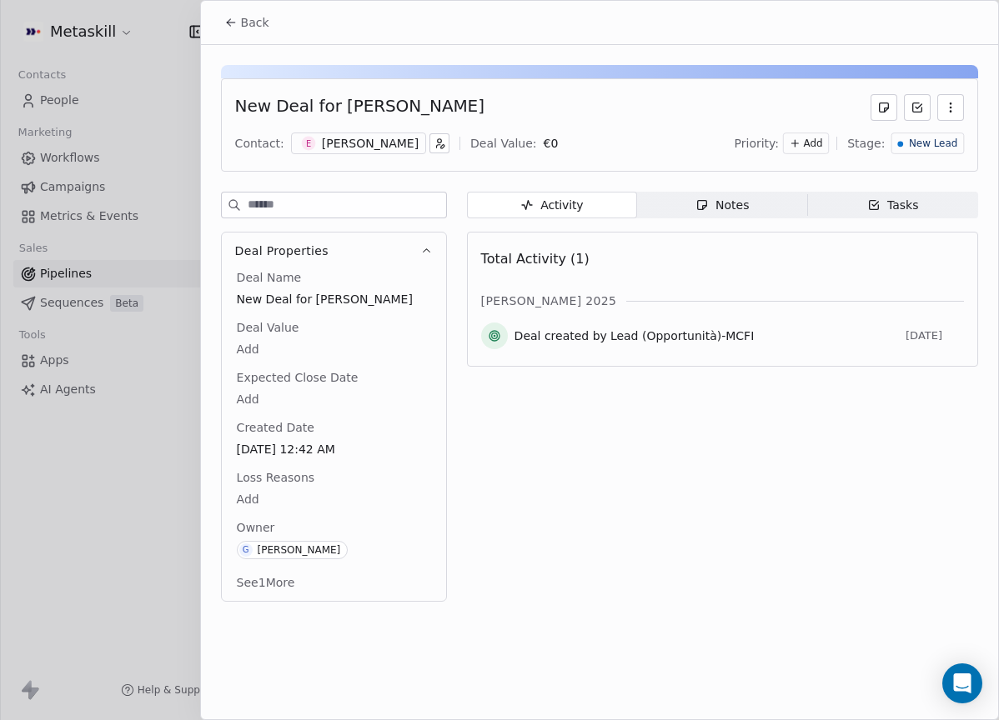
click at [346, 142] on div "[PERSON_NAME]" at bounding box center [370, 143] width 97 height 17
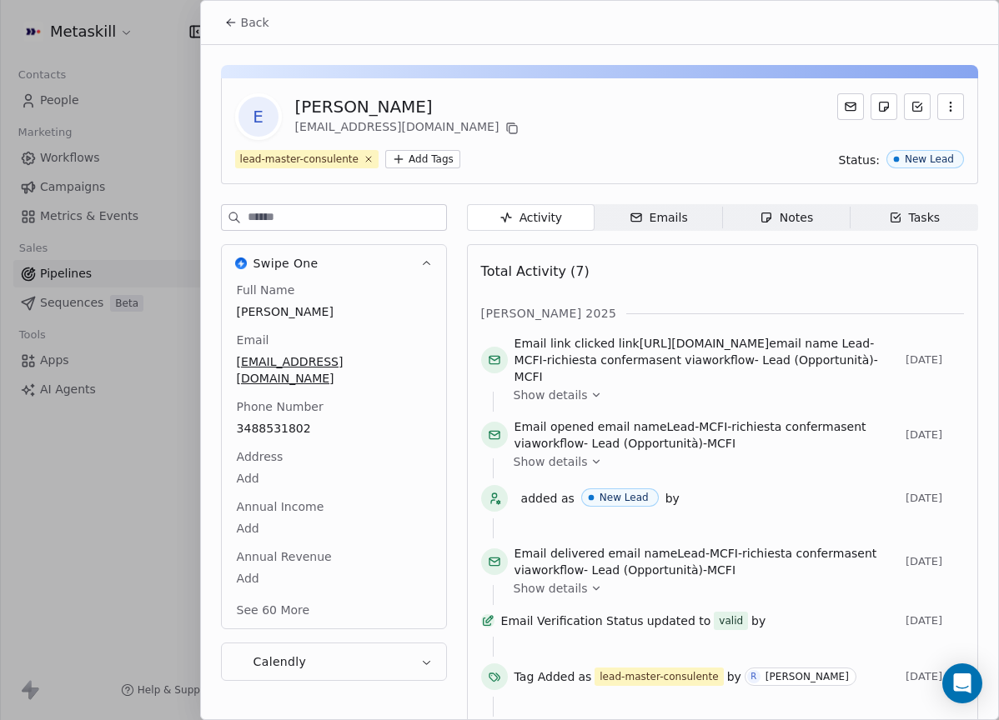
click at [795, 217] on div "Notes" at bounding box center [786, 218] width 53 height 18
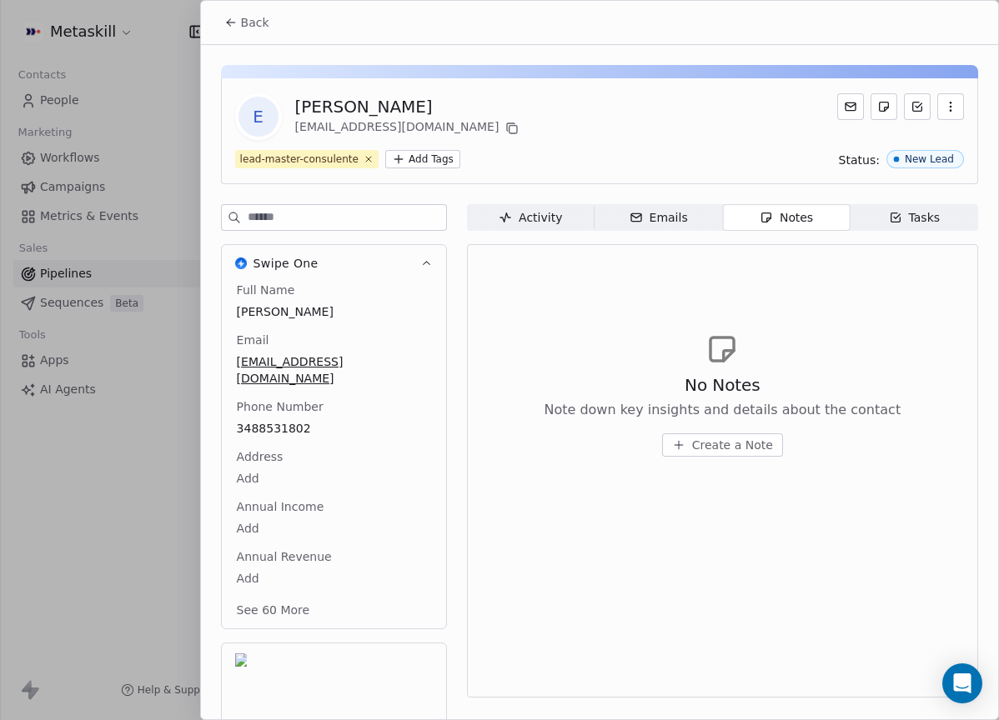
click at [276, 28] on button "Back" at bounding box center [246, 23] width 65 height 30
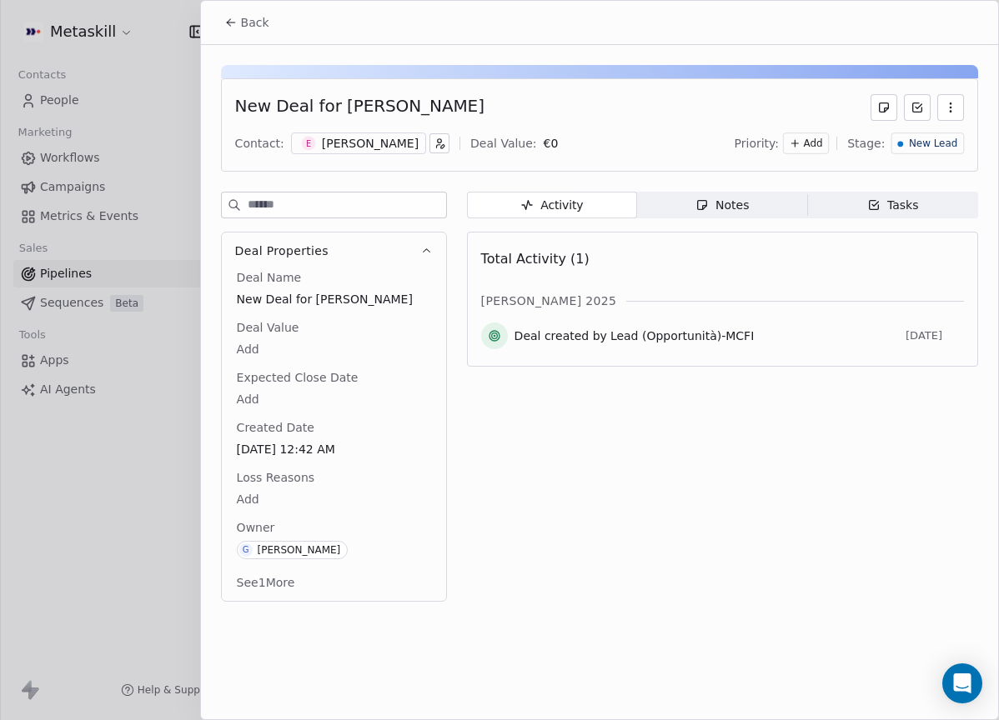
click at [258, 23] on span "Back" at bounding box center [255, 22] width 28 height 17
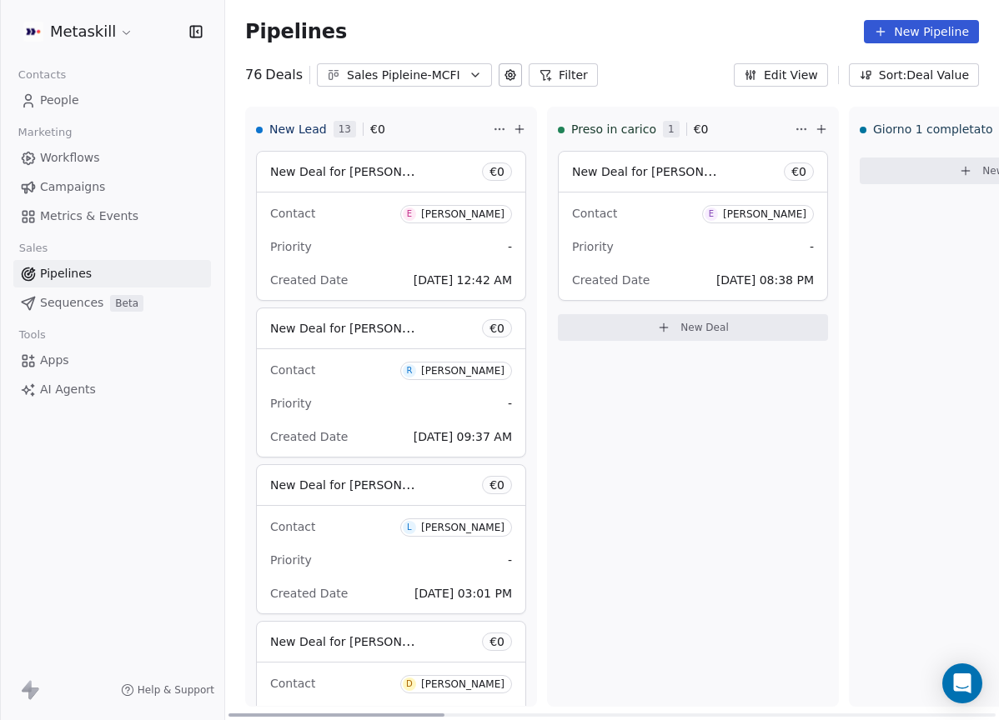
click at [477, 206] on span "E [PERSON_NAME]" at bounding box center [456, 214] width 112 height 18
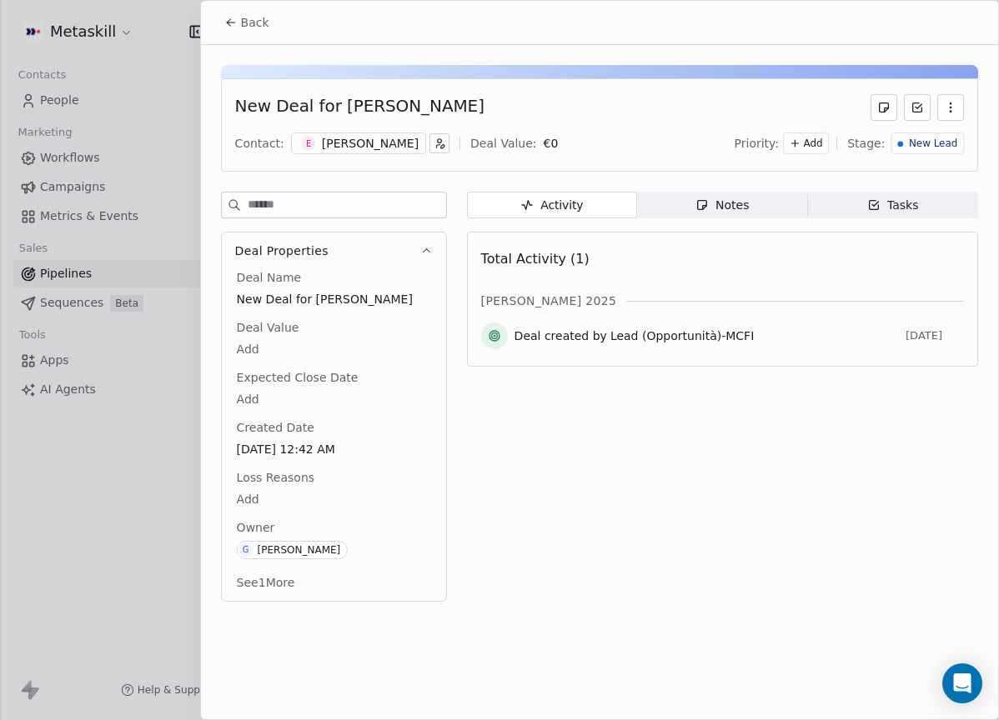
click at [726, 203] on div "Notes" at bounding box center [721, 206] width 53 height 18
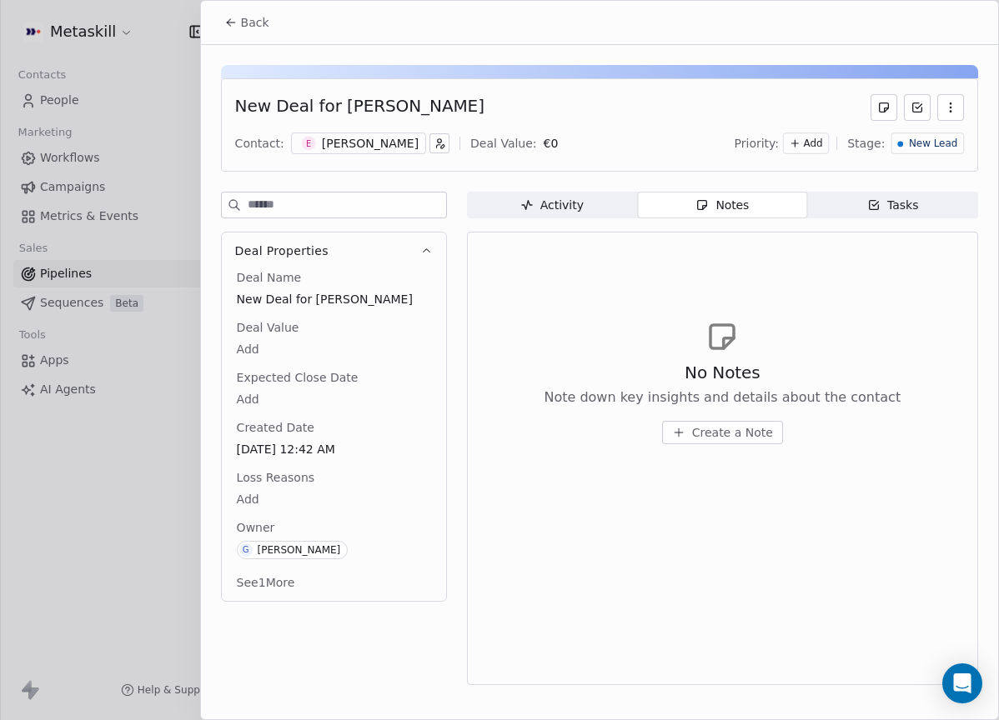
click at [707, 447] on div "No Notes Note down key insights and details about the contact Create a Note" at bounding box center [722, 381] width 483 height 205
click at [716, 431] on span "Create a Note" at bounding box center [732, 432] width 81 height 17
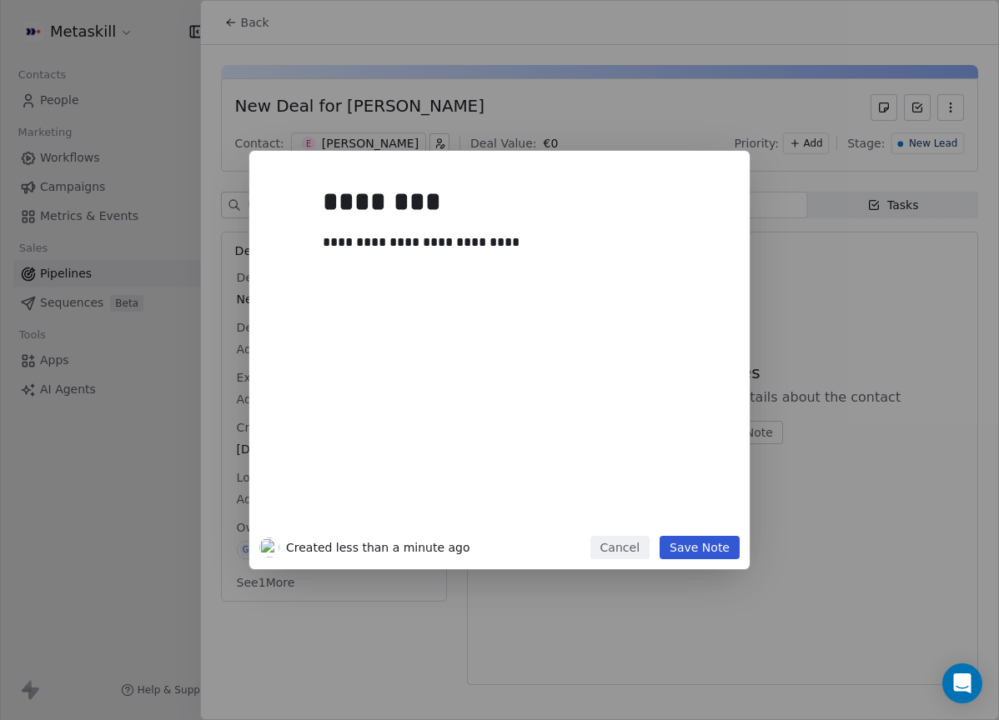
click at [711, 556] on button "Save Note" at bounding box center [700, 547] width 80 height 23
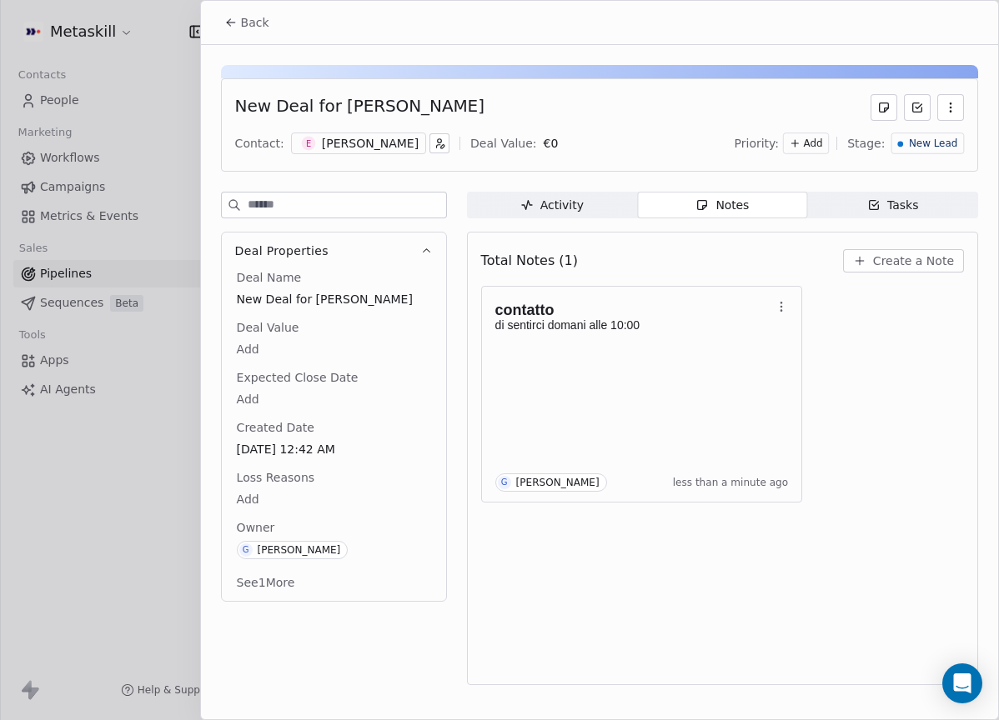
click at [359, 153] on div "Contact: E [PERSON_NAME] Deal Value: € 0 Priority: Add Stage: New Lead" at bounding box center [599, 143] width 729 height 25
click at [369, 139] on div "[PERSON_NAME]" at bounding box center [370, 143] width 97 height 17
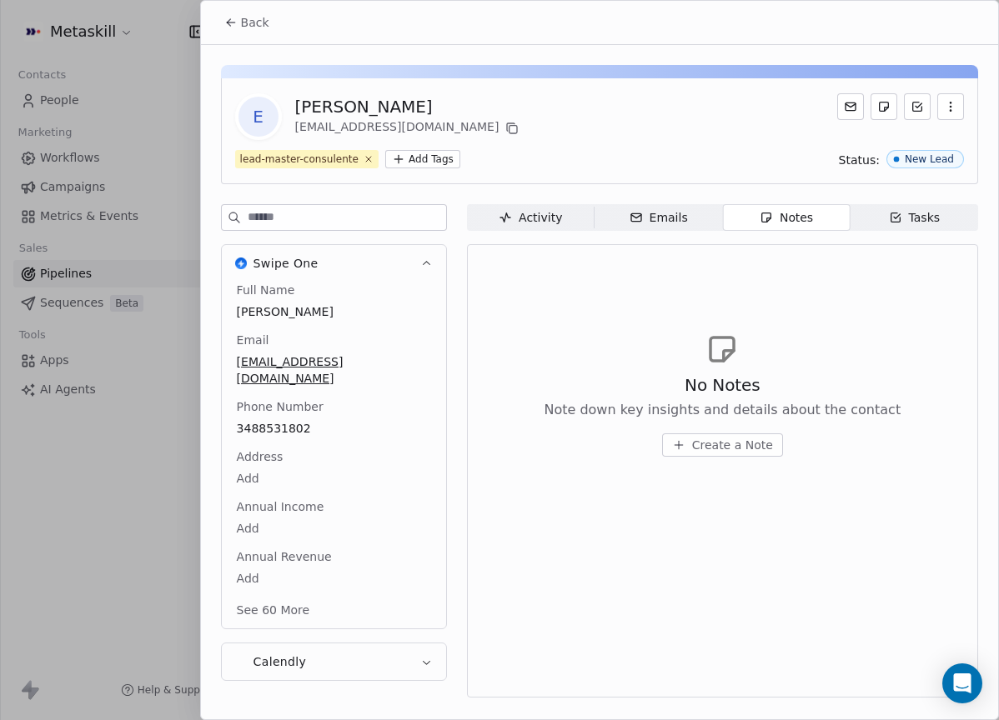
click at [248, 17] on span "Back" at bounding box center [255, 22] width 28 height 17
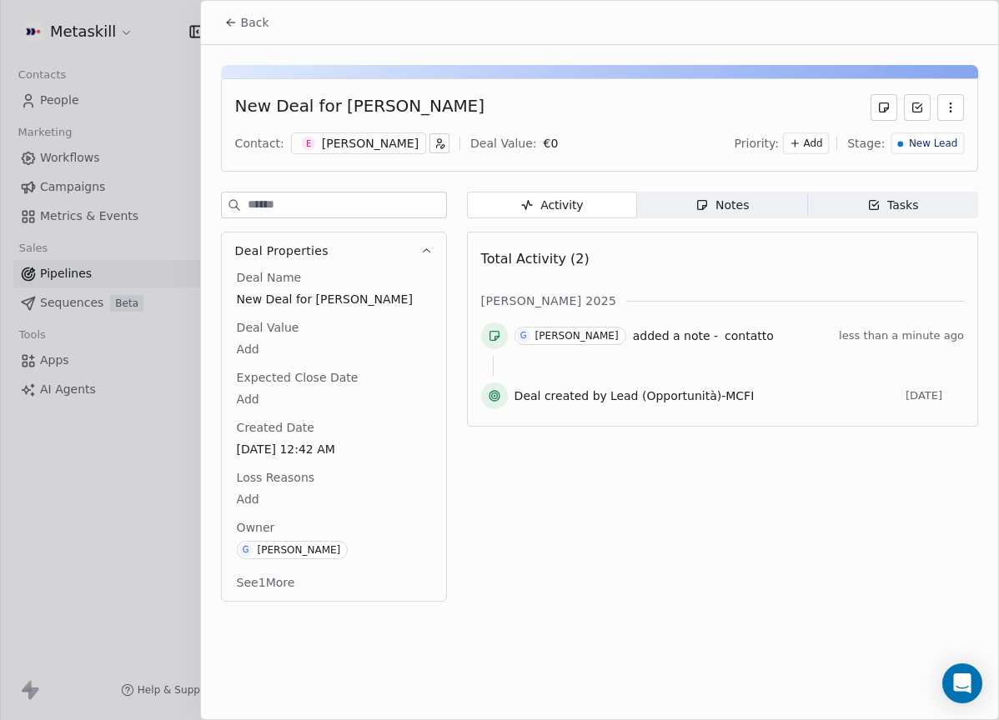
click at [966, 142] on div "New Deal for [PERSON_NAME] Contact: E [PERSON_NAME] Deal Value: € 0 Priority: A…" at bounding box center [599, 124] width 757 height 93
click at [942, 143] on span "New Lead" at bounding box center [933, 144] width 48 height 14
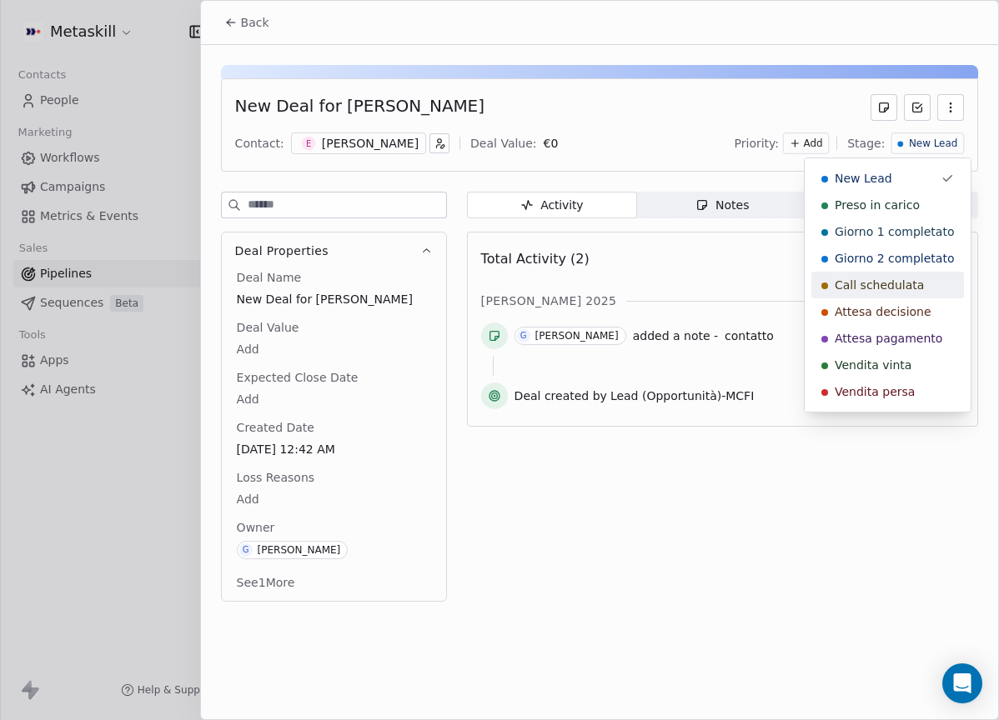
click at [930, 289] on div "Call schedulata" at bounding box center [887, 285] width 133 height 17
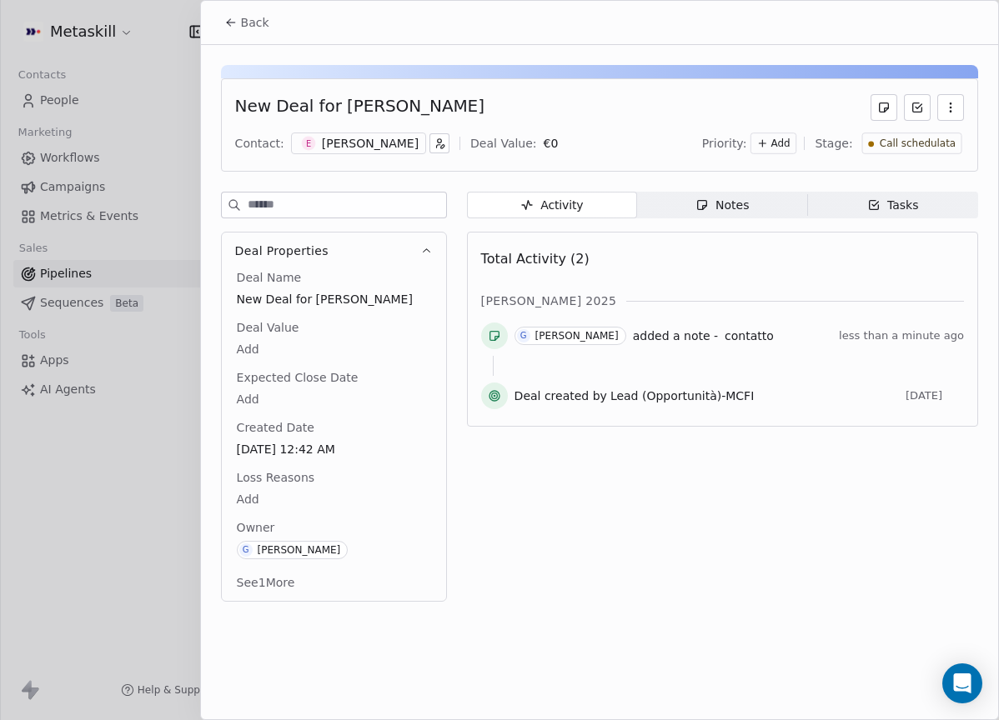
click at [246, 36] on button "Back" at bounding box center [246, 23] width 65 height 30
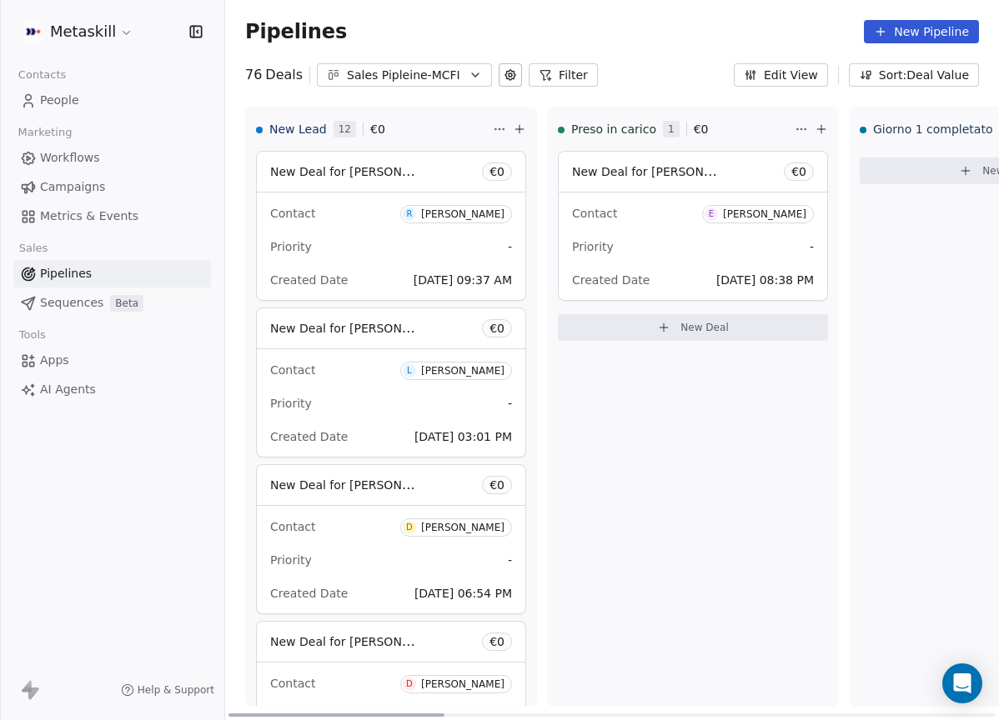
click at [468, 213] on div "[PERSON_NAME]" at bounding box center [462, 214] width 83 height 12
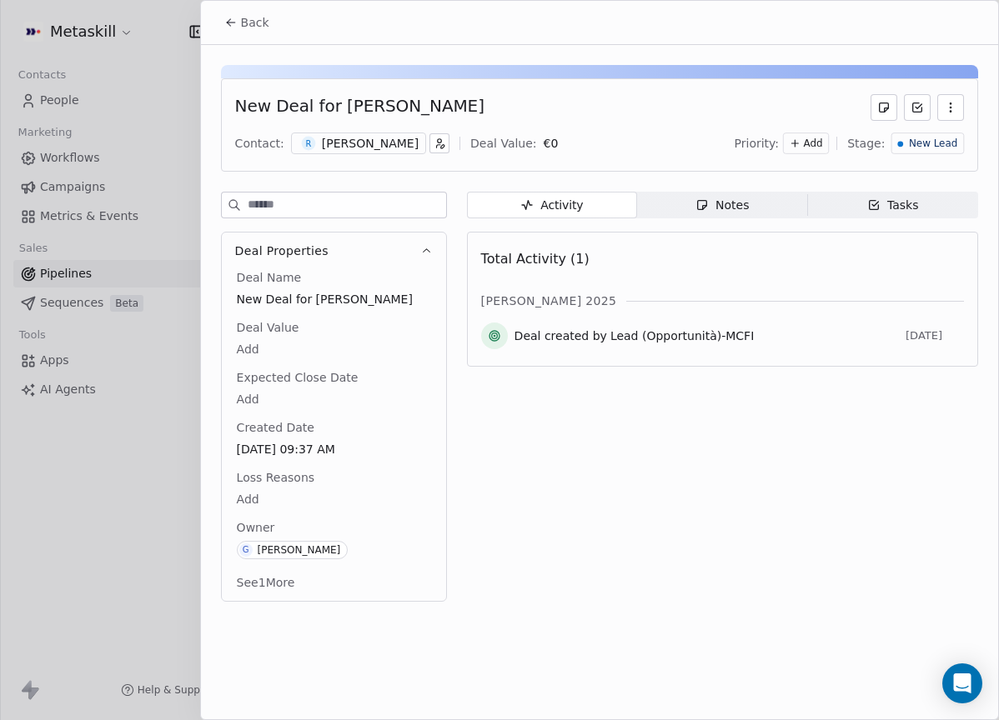
click at [387, 146] on div "[PERSON_NAME]" at bounding box center [370, 143] width 97 height 17
